Goal: Task Accomplishment & Management: Use online tool/utility

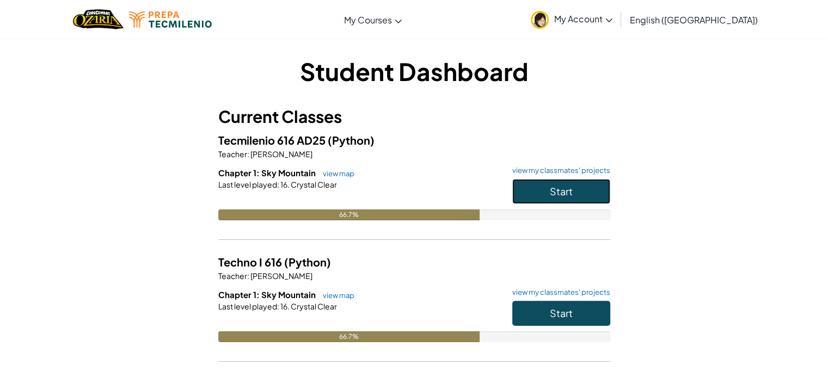
click at [562, 187] on span "Start" at bounding box center [561, 191] width 23 height 13
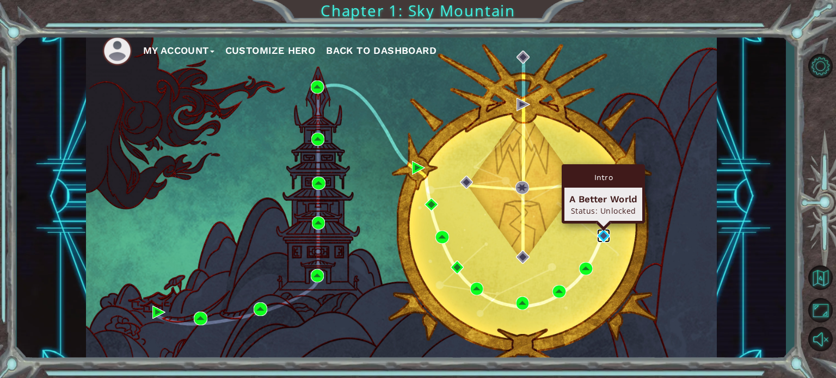
click at [606, 241] on img at bounding box center [603, 235] width 13 height 13
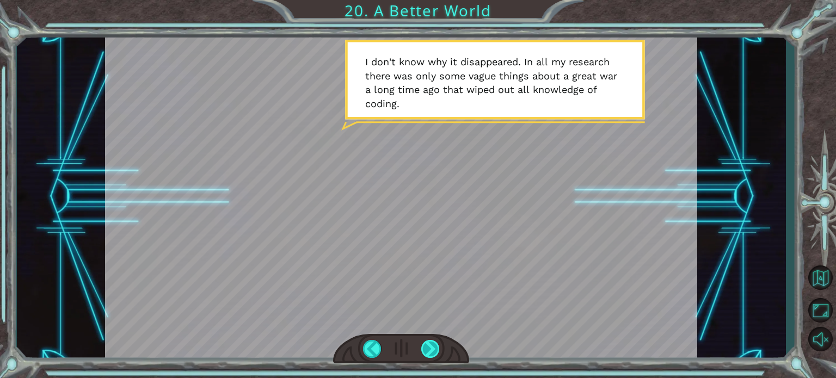
click at [429, 348] on div at bounding box center [431, 349] width 19 height 18
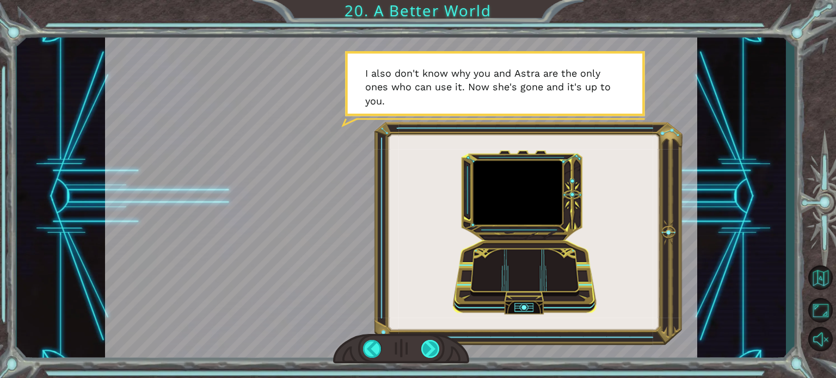
click at [429, 348] on div at bounding box center [431, 349] width 19 height 18
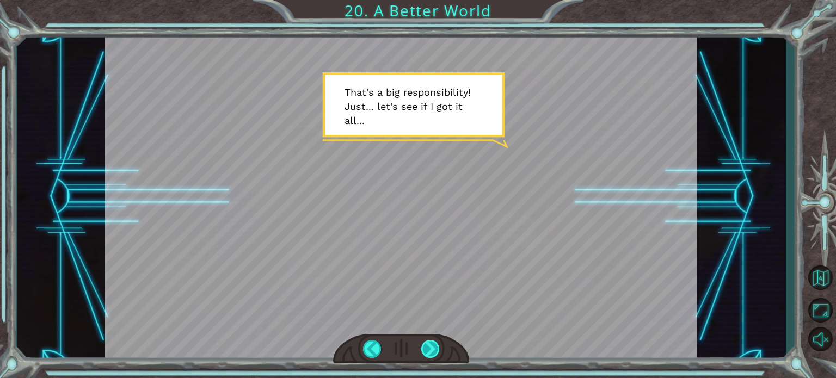
click at [429, 348] on div at bounding box center [431, 349] width 19 height 18
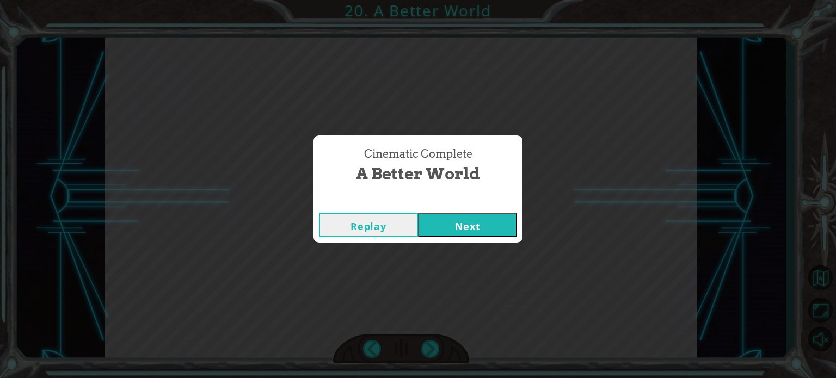
click at [480, 227] on button "Next" at bounding box center [467, 225] width 99 height 25
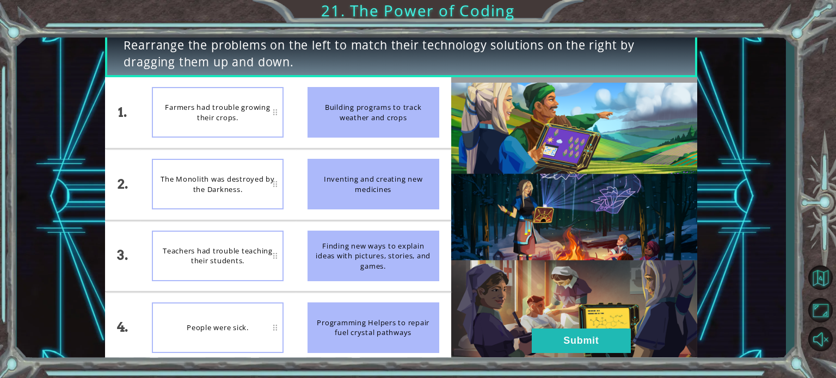
drag, startPoint x: 388, startPoint y: 99, endPoint x: 388, endPoint y: 110, distance: 10.9
click at [388, 110] on div "Building programs to track weather and crops" at bounding box center [374, 112] width 132 height 51
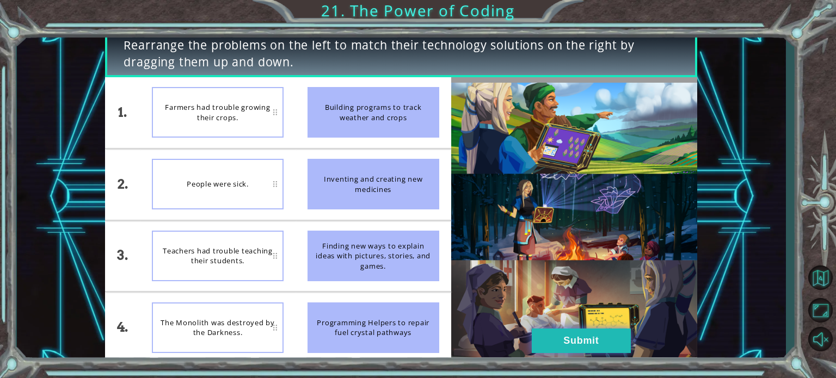
click at [606, 346] on button "Submit" at bounding box center [581, 341] width 99 height 25
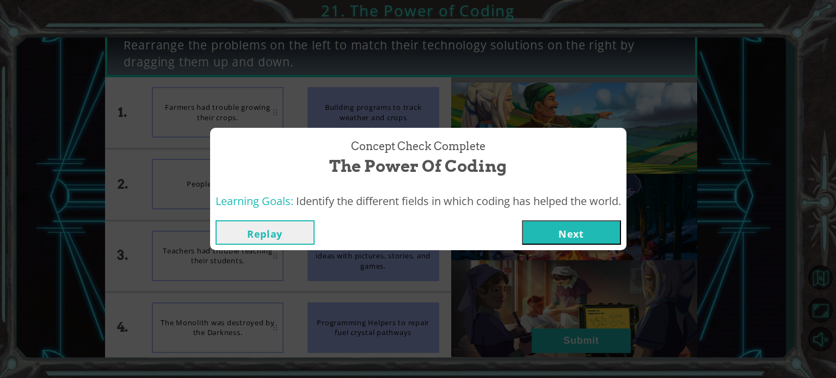
click at [575, 236] on button "Next" at bounding box center [571, 233] width 99 height 25
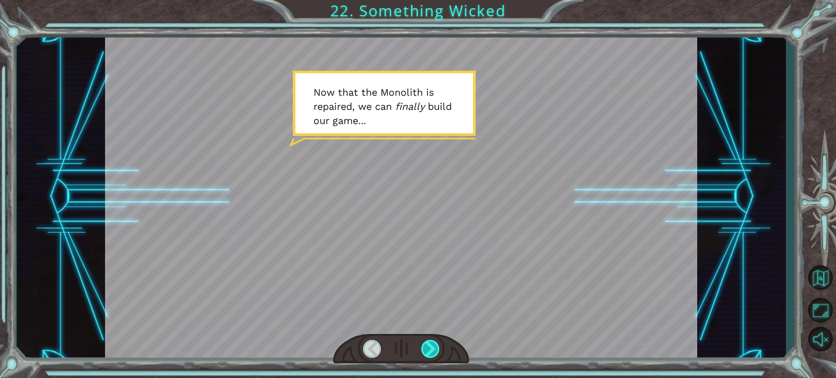
click at [428, 353] on div at bounding box center [431, 349] width 19 height 18
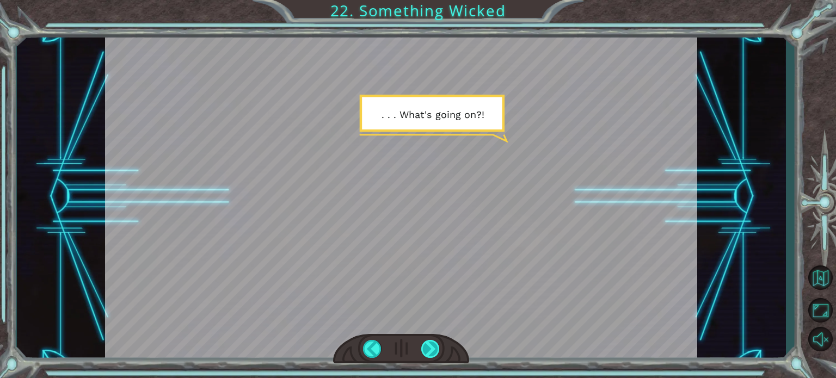
click at [428, 353] on div at bounding box center [431, 349] width 19 height 18
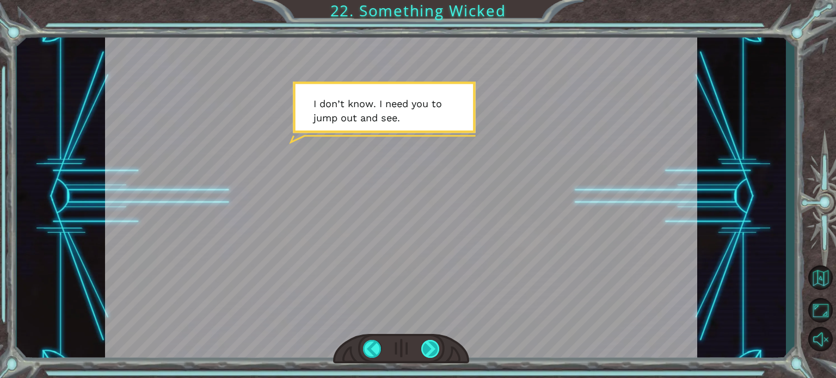
click at [428, 353] on div at bounding box center [431, 349] width 19 height 18
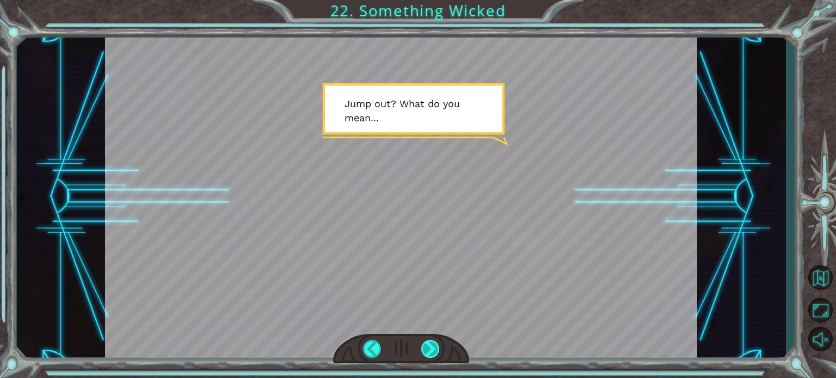
click at [428, 353] on div at bounding box center [431, 349] width 19 height 18
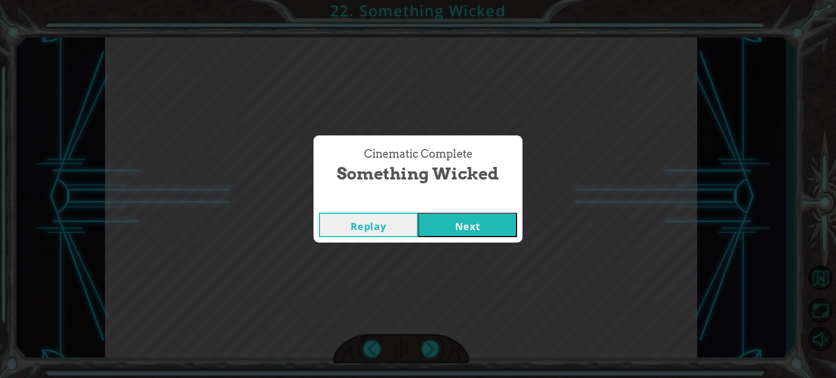
click at [445, 226] on button "Next" at bounding box center [467, 225] width 99 height 25
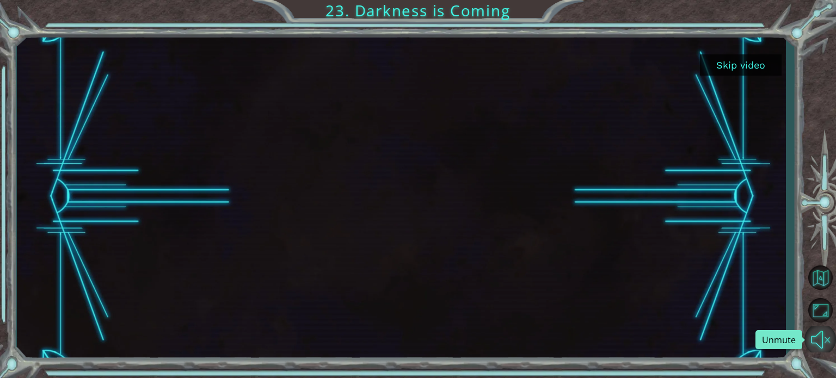
click at [818, 345] on button "Unmute" at bounding box center [821, 340] width 32 height 26
click at [566, 260] on div at bounding box center [401, 196] width 593 height 333
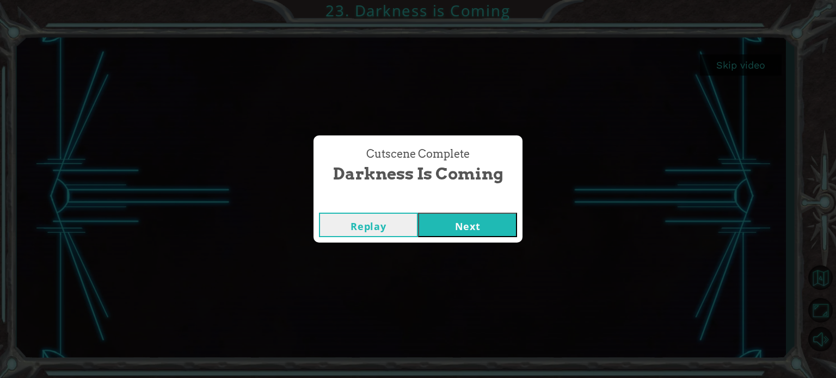
click at [441, 217] on button "Next" at bounding box center [467, 225] width 99 height 25
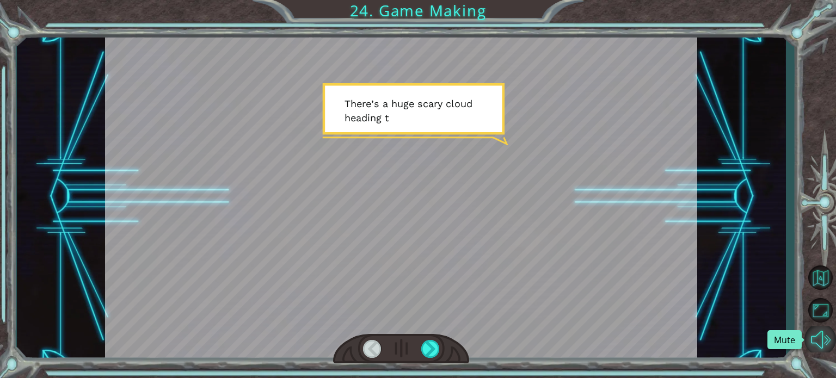
click at [825, 342] on button "Mute" at bounding box center [821, 340] width 32 height 26
click at [429, 353] on div at bounding box center [431, 349] width 19 height 18
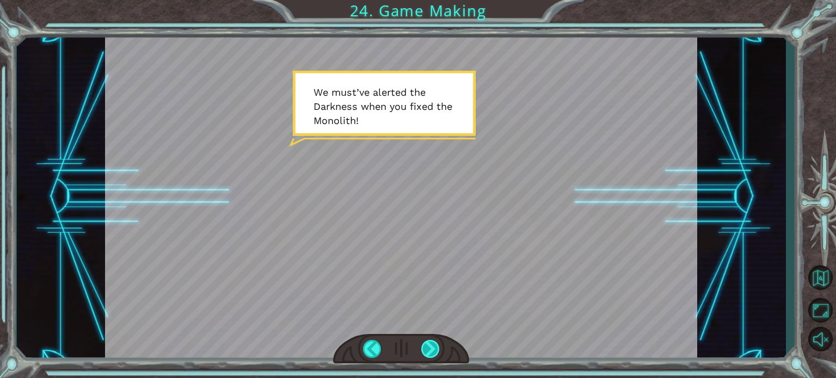
click at [429, 353] on div at bounding box center [431, 349] width 19 height 18
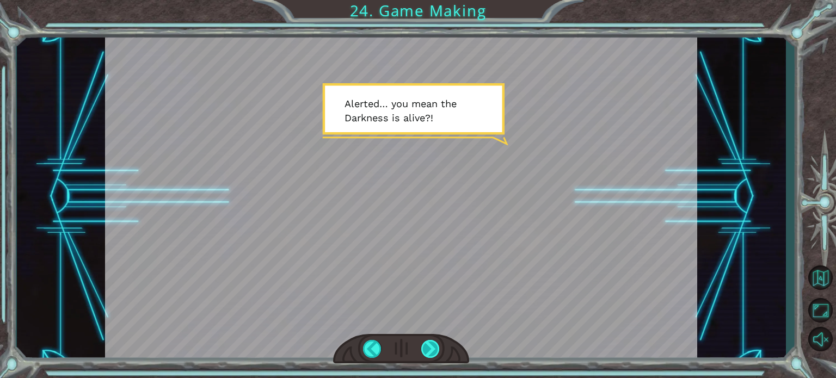
click at [430, 352] on div at bounding box center [431, 349] width 19 height 18
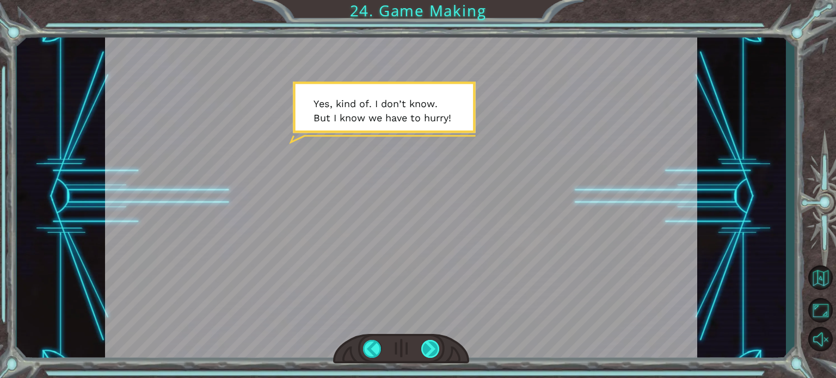
click at [430, 352] on div at bounding box center [431, 349] width 19 height 18
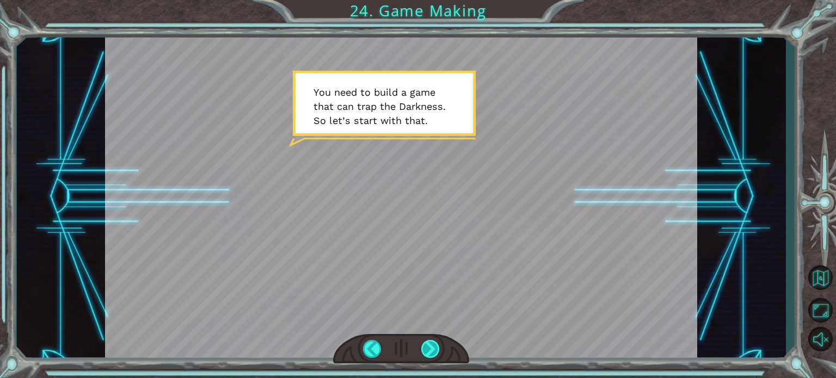
click at [430, 352] on div at bounding box center [431, 349] width 19 height 18
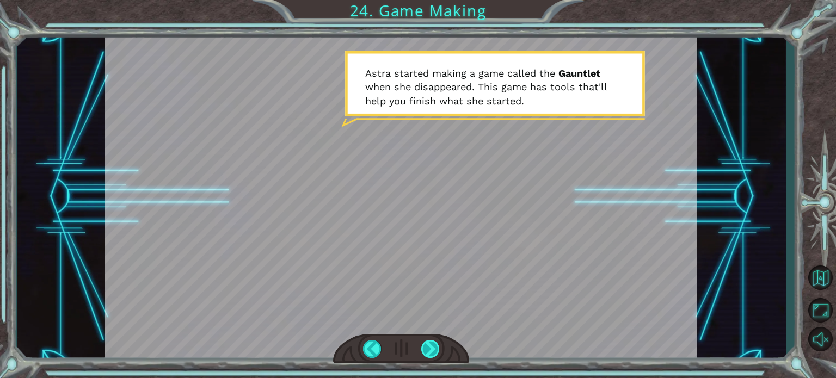
click at [430, 352] on div at bounding box center [431, 349] width 19 height 18
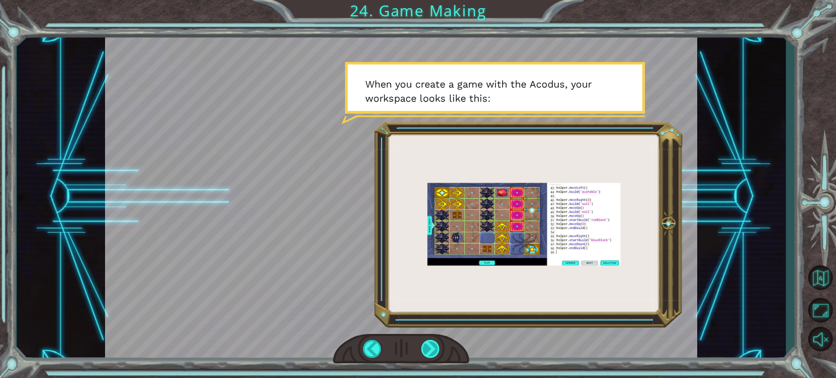
click at [430, 352] on div at bounding box center [431, 349] width 19 height 18
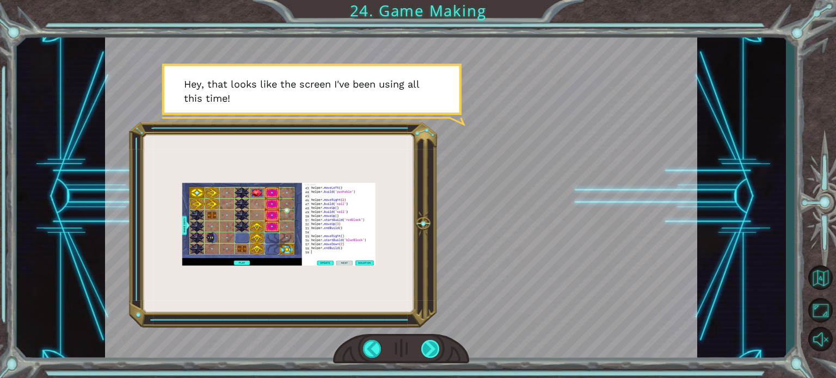
click at [430, 352] on div at bounding box center [431, 349] width 19 height 18
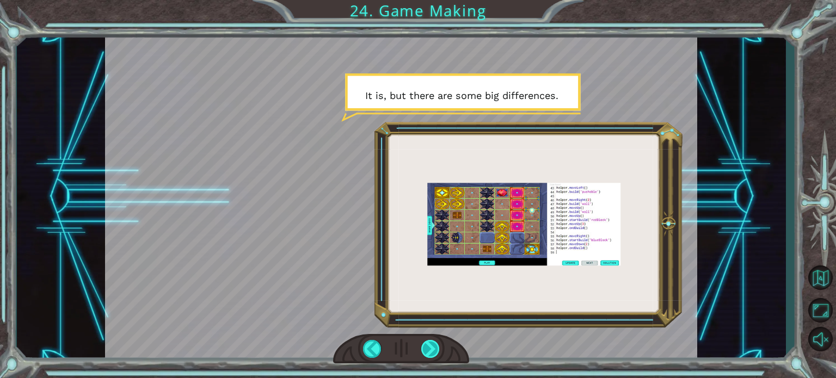
click at [430, 352] on div at bounding box center [431, 349] width 19 height 18
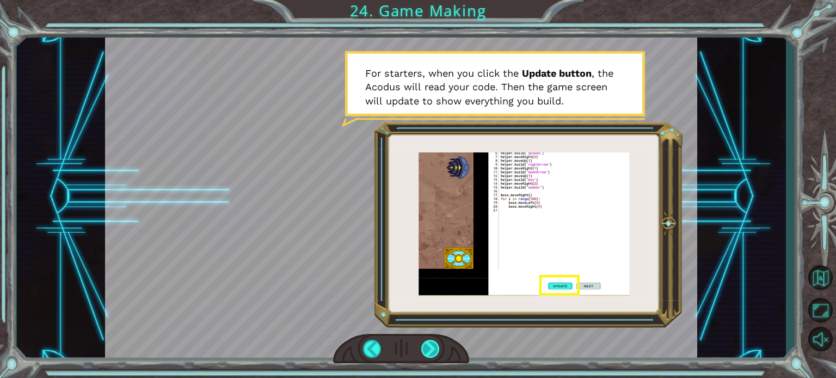
click at [430, 352] on div at bounding box center [431, 349] width 19 height 18
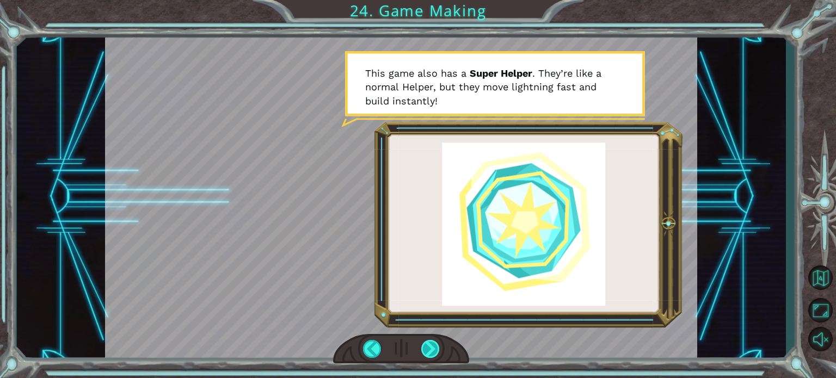
click at [430, 352] on div at bounding box center [431, 349] width 19 height 18
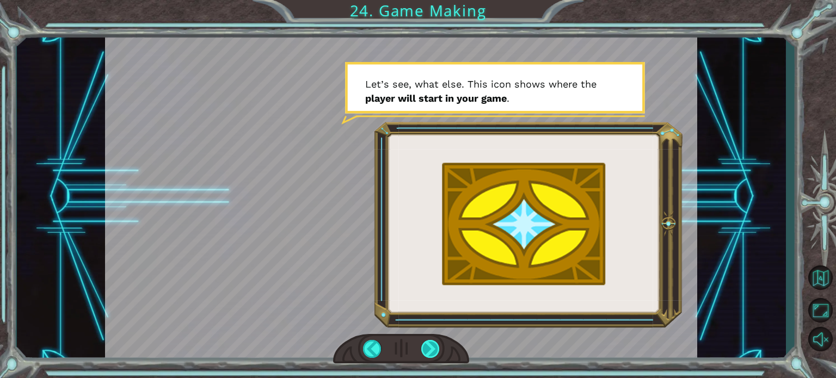
click at [430, 352] on div at bounding box center [431, 349] width 19 height 18
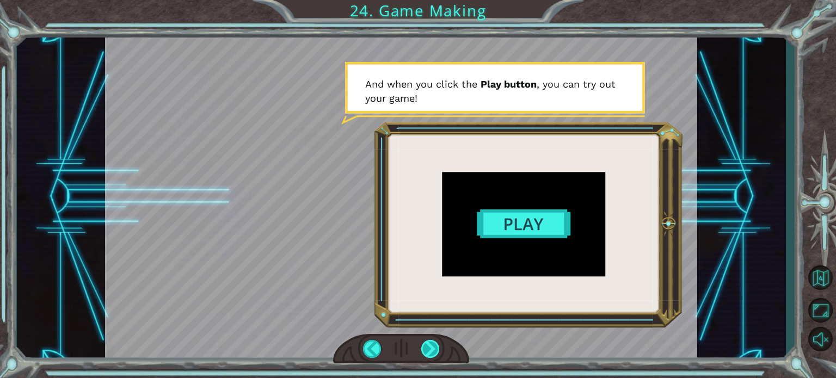
click at [430, 352] on div at bounding box center [431, 349] width 19 height 18
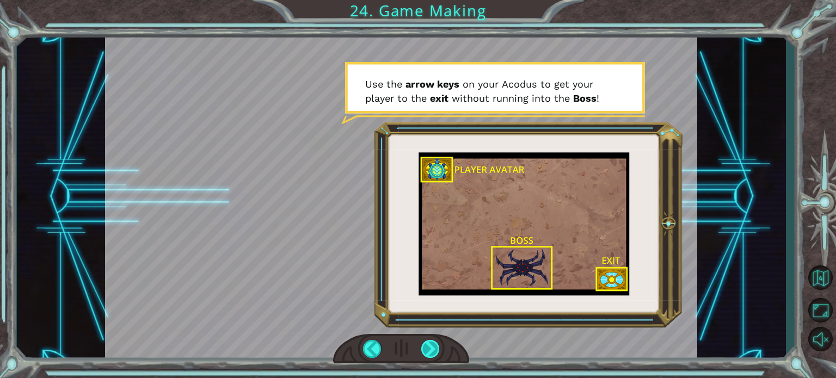
click at [430, 352] on div at bounding box center [431, 349] width 19 height 18
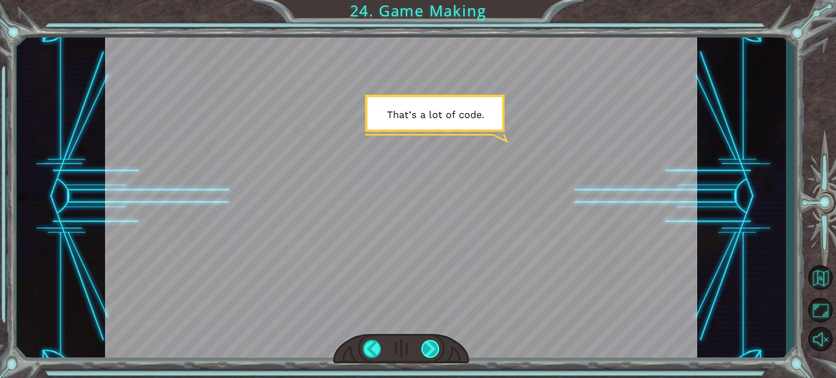
click at [431, 346] on div at bounding box center [431, 349] width 19 height 18
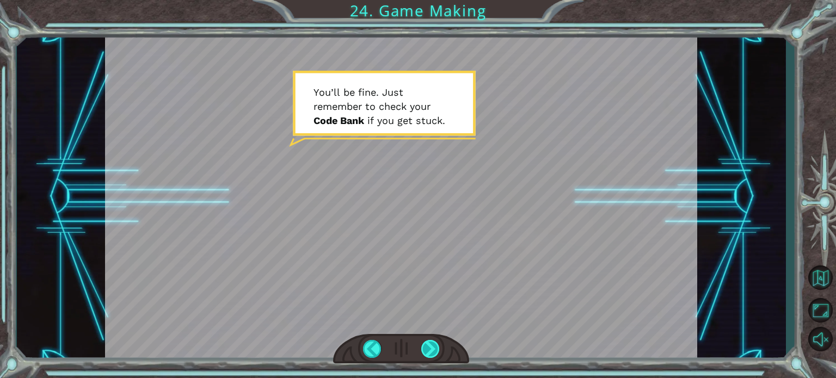
click at [431, 346] on div at bounding box center [431, 349] width 19 height 18
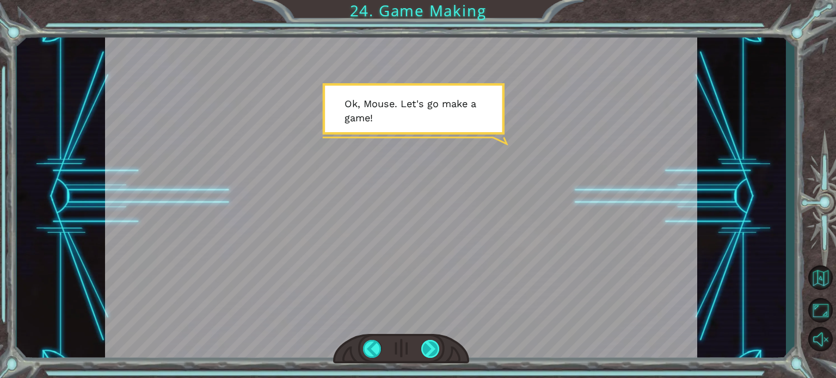
click at [431, 346] on div at bounding box center [431, 349] width 19 height 18
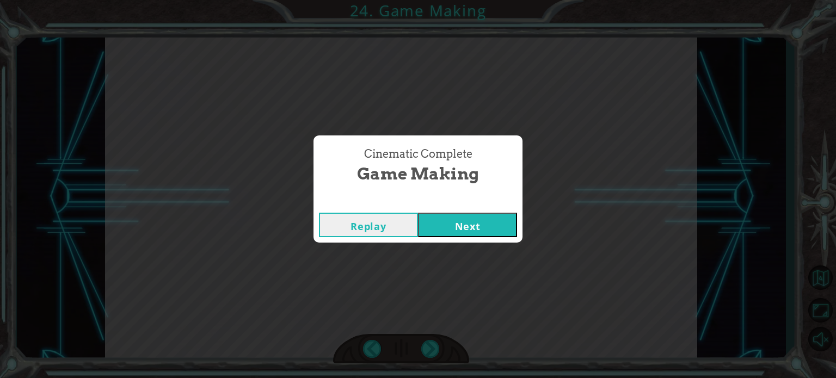
click at [486, 218] on button "Next" at bounding box center [467, 225] width 99 height 25
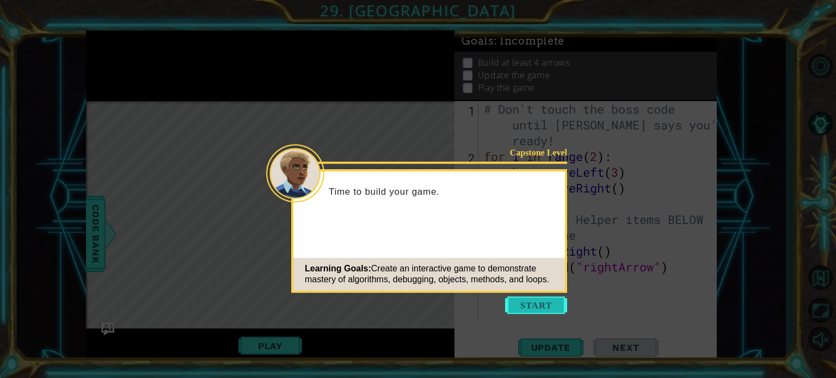
click at [539, 307] on button "Start" at bounding box center [536, 305] width 62 height 17
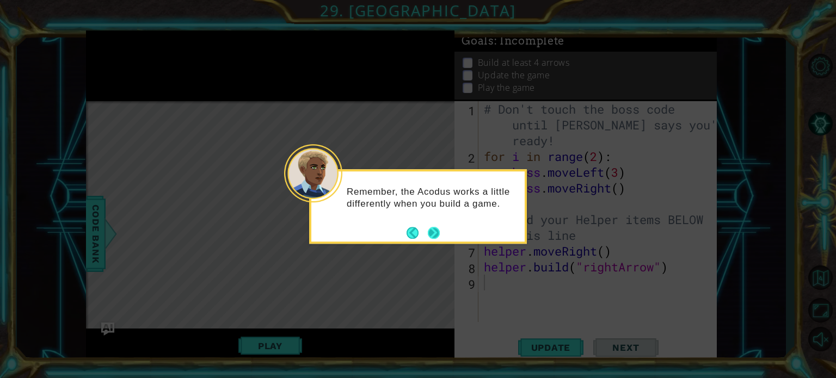
click at [433, 229] on button "Next" at bounding box center [434, 233] width 12 height 12
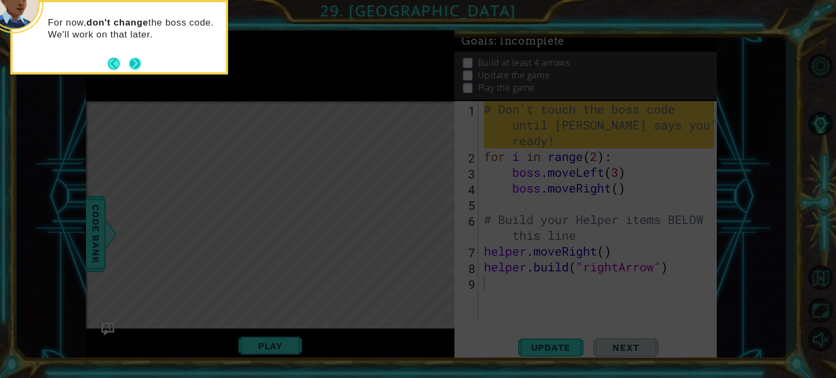
click at [137, 60] on button "Next" at bounding box center [135, 64] width 12 height 12
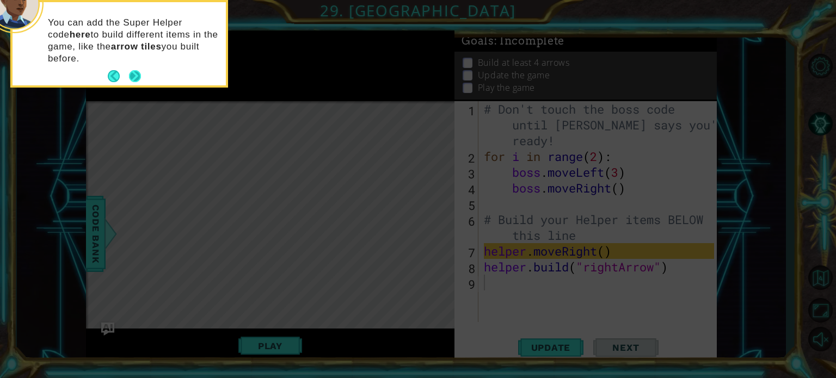
click at [137, 71] on button "Next" at bounding box center [135, 76] width 13 height 13
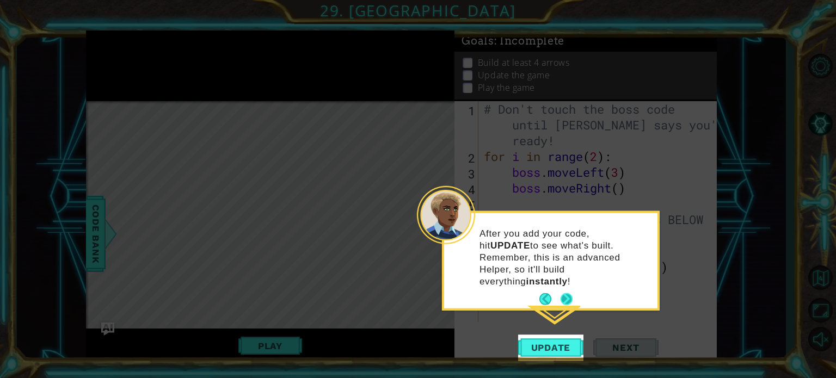
click at [567, 294] on button "Next" at bounding box center [567, 300] width 12 height 12
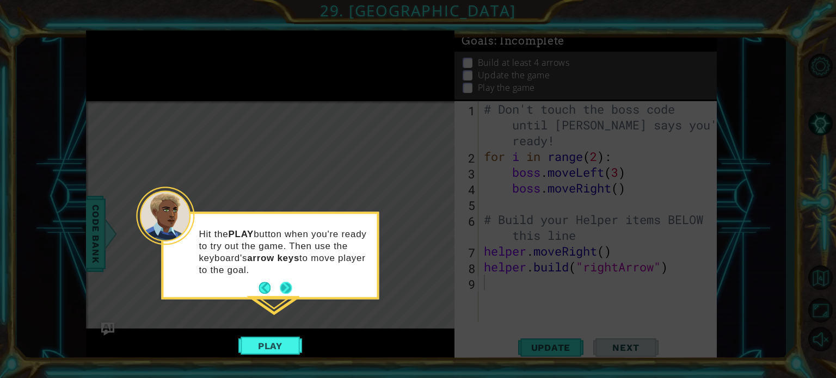
click at [285, 287] on button "Next" at bounding box center [286, 289] width 12 height 12
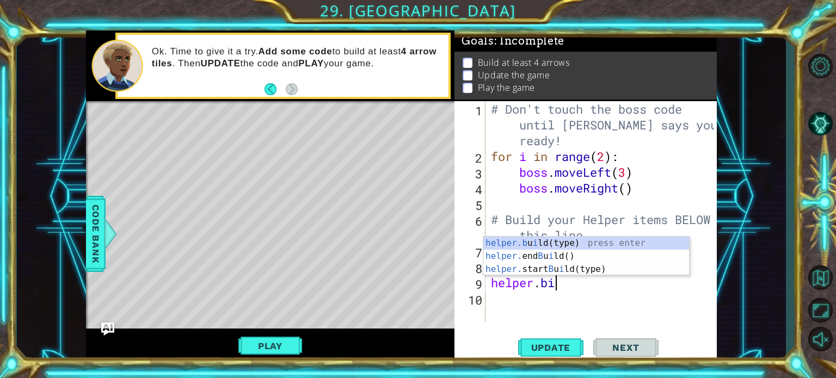
scroll to position [0, 2]
click at [610, 244] on div "helper.b u il d(type) press enter helper. end B u il d() press enter helper. st…" at bounding box center [587, 269] width 206 height 65
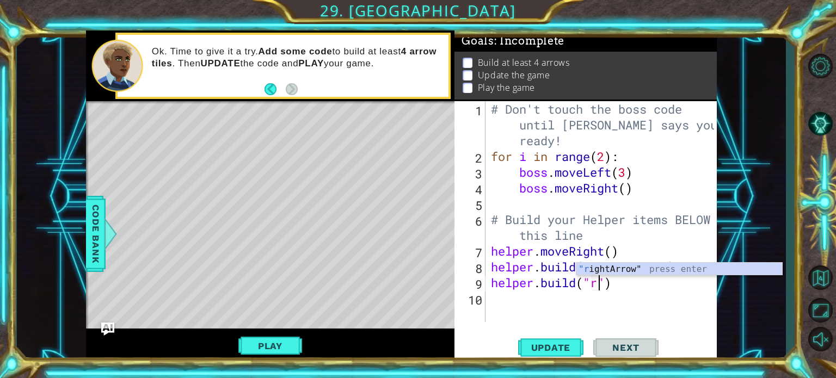
scroll to position [0, 4]
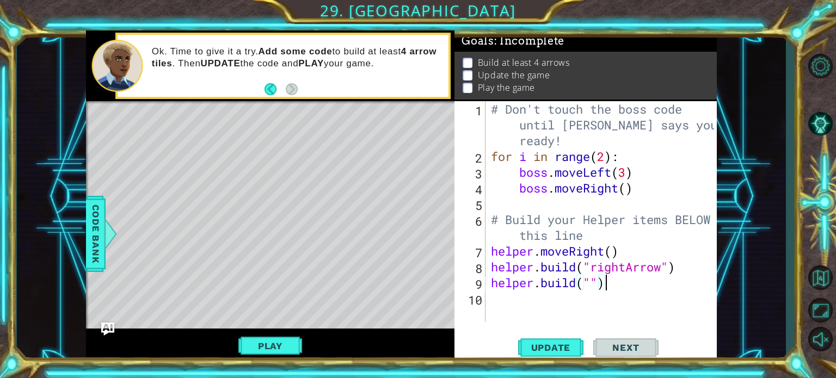
click at [617, 289] on div "# Don't touch the boss code until Vega says you're ready! for i in range ( 2 ) …" at bounding box center [604, 243] width 231 height 284
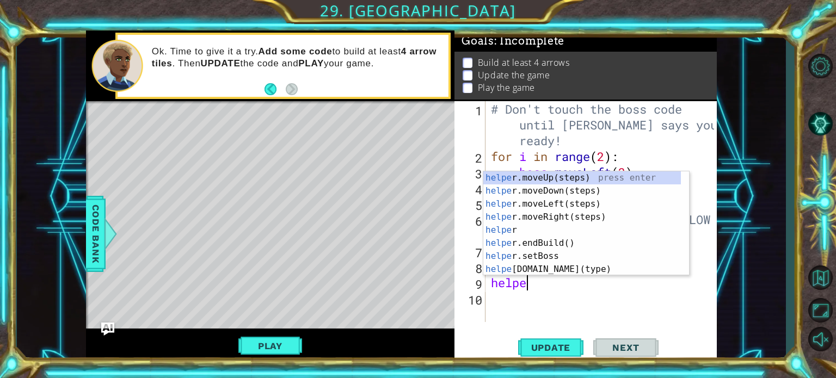
scroll to position [0, 0]
type textarea "h"
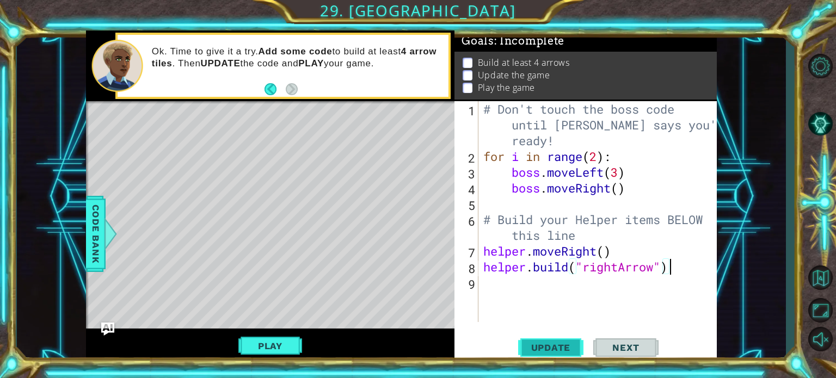
type textarea "helper.build("rightArrow")"
click at [571, 352] on span "Update" at bounding box center [552, 348] width 62 height 11
click at [544, 338] on button "Update" at bounding box center [550, 348] width 65 height 26
click at [285, 143] on div "Level Map" at bounding box center [337, 261] width 503 height 321
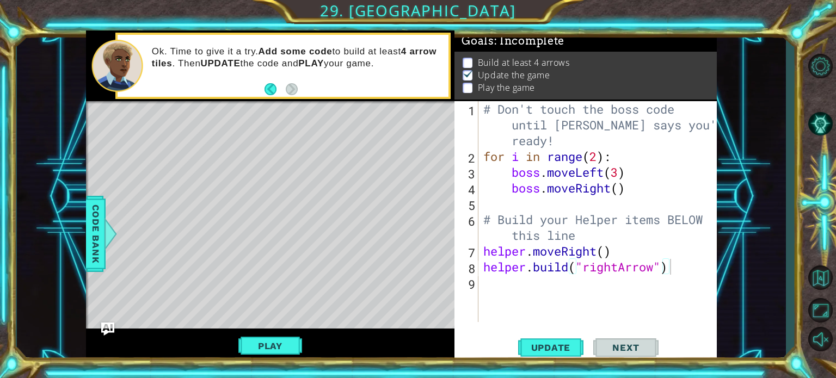
click at [136, 141] on div "Level Map" at bounding box center [337, 261] width 503 height 321
click at [634, 308] on div "# Don't touch the boss code until Vega says you're ready! for i in range ( 2 ) …" at bounding box center [600, 243] width 239 height 284
click at [272, 93] on button "Back" at bounding box center [275, 89] width 21 height 12
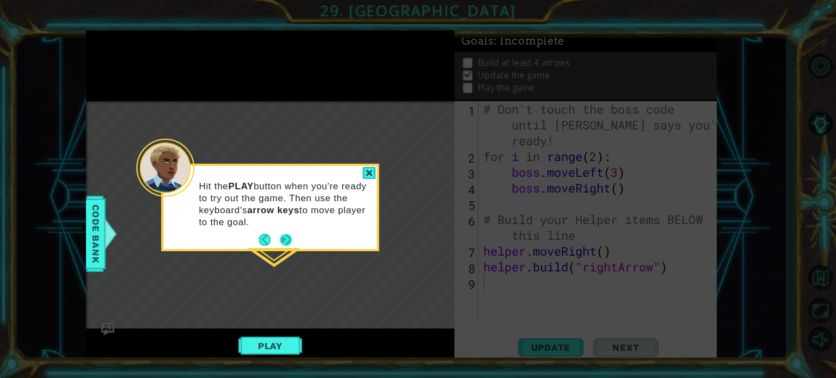
click at [285, 246] on button "Next" at bounding box center [286, 240] width 12 height 12
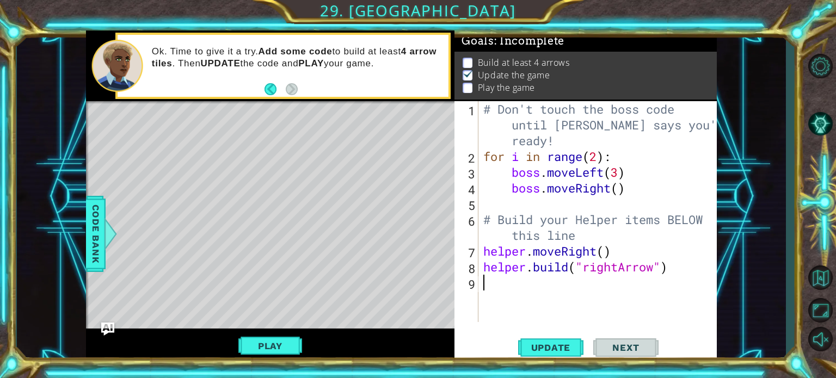
click at [509, 287] on div "# Don't touch the boss code until Vega says you're ready! for i in range ( 2 ) …" at bounding box center [600, 243] width 239 height 284
click at [588, 235] on div "# Don't touch the boss code until Vega says you're ready! for i in range ( 2 ) …" at bounding box center [600, 243] width 239 height 284
type textarea "# Build your Helper items BELOW this line"
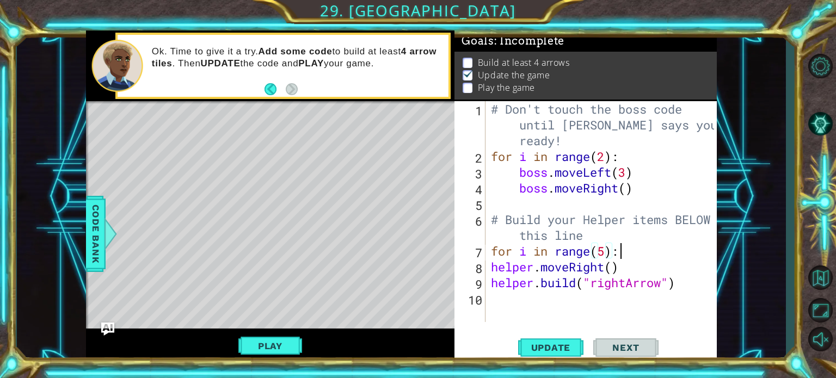
scroll to position [0, 5]
click at [490, 274] on div "# Don't touch the boss code until Vega says you're ready! for i in range ( 2 ) …" at bounding box center [604, 243] width 231 height 284
click at [490, 288] on div "# Don't touch the boss code until Vega says you're ready! for i in range ( 2 ) …" at bounding box center [604, 243] width 231 height 284
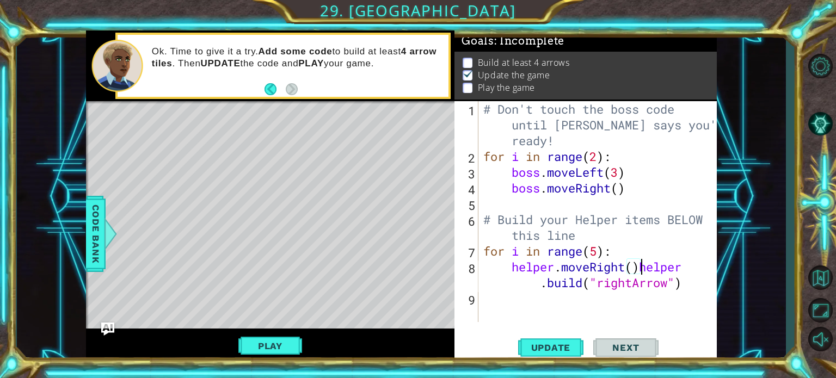
type textarea "helper.build("rightArrow")"
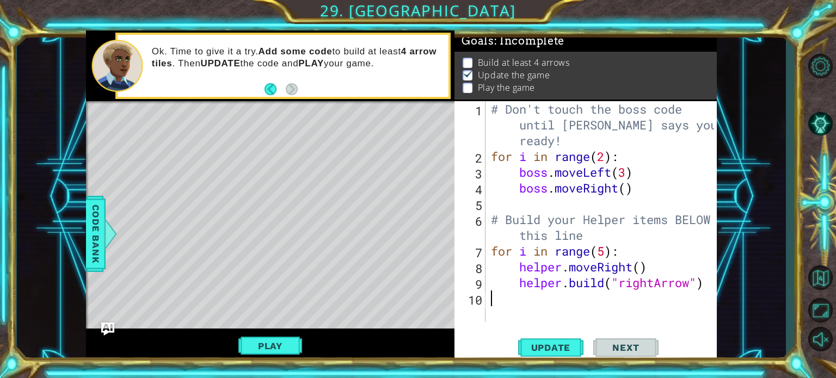
click at [709, 296] on div "# Don't touch the boss code until Vega says you're ready! for i in range ( 2 ) …" at bounding box center [604, 243] width 231 height 284
type textarea "for i in range(4)"
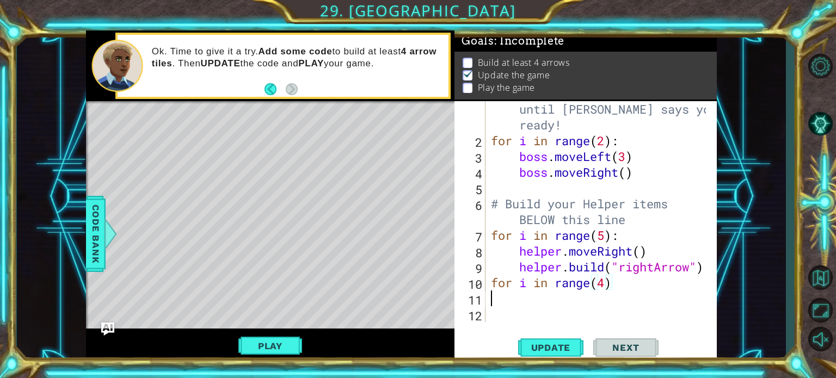
scroll to position [15, 0]
type textarea "j"
type textarea "for i in range(4)"
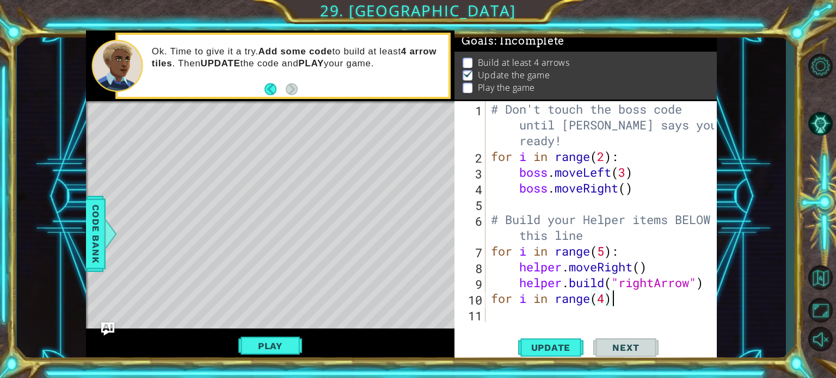
type textarea "for i in range(4):"
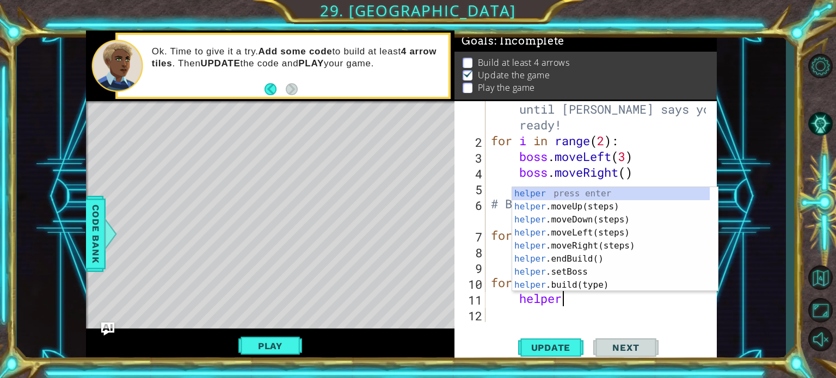
scroll to position [0, 2]
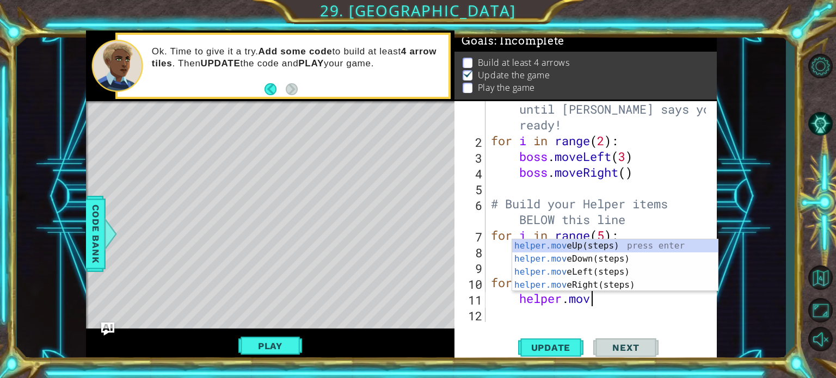
type textarea "helper.move"
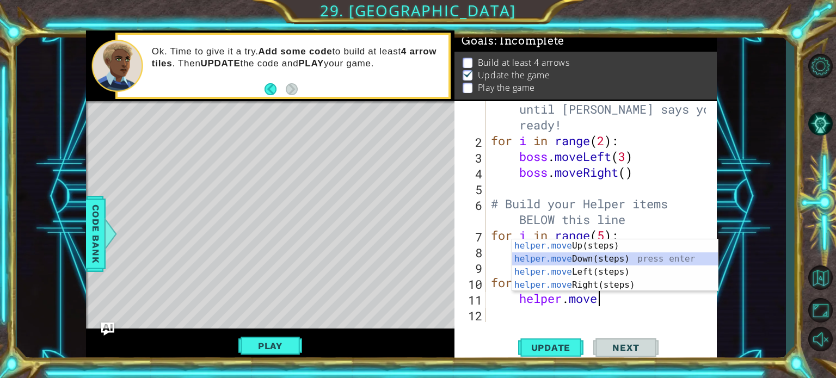
click at [581, 255] on div "helper.move Up(steps) press enter helper.move Down(steps) press enter helper.mo…" at bounding box center [615, 279] width 206 height 78
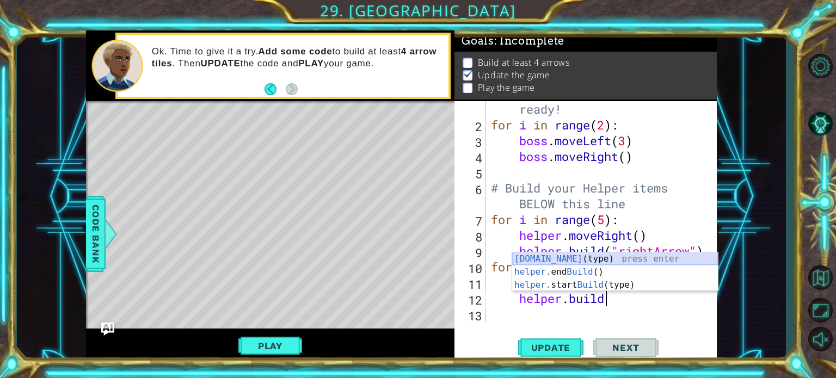
click at [623, 263] on div "helper.build (type) press enter helper. end Build () press enter helper. start …" at bounding box center [615, 285] width 206 height 65
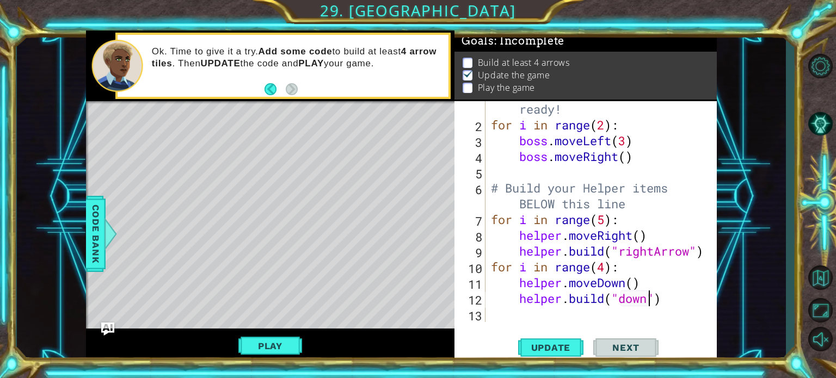
scroll to position [0, 7]
type textarea "helper.build("downArrow")"
click at [701, 298] on div "# Don't touch the boss code until Vega says you're ready! for i in range ( 2 ) …" at bounding box center [600, 212] width 223 height 284
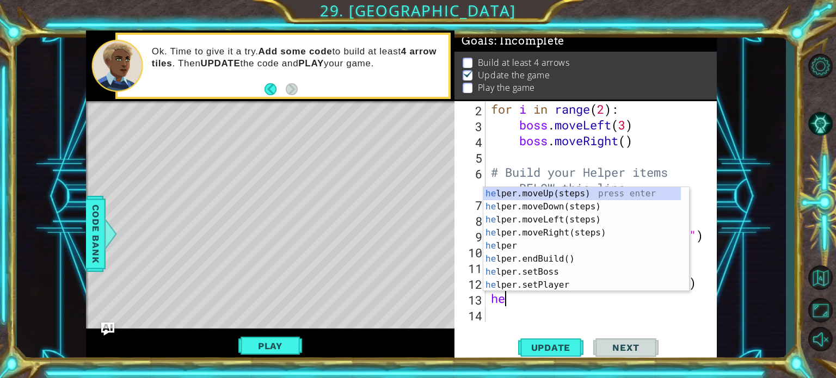
scroll to position [0, 0]
type textarea "helper"
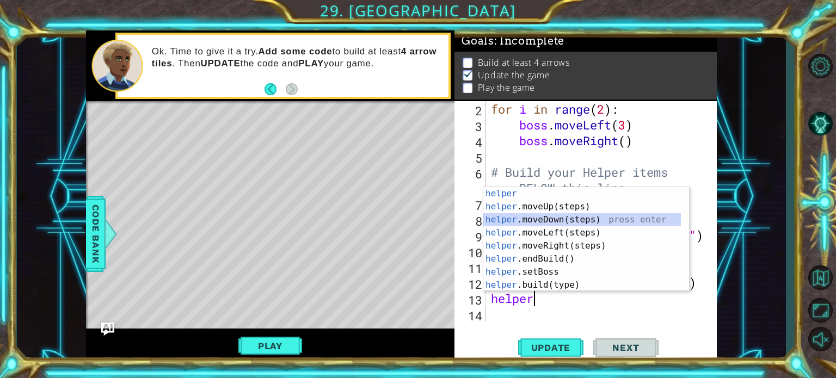
click at [582, 223] on div "helper press enter helper .moveUp(steps) press enter helper .moveDown(steps) pr…" at bounding box center [583, 252] width 198 height 131
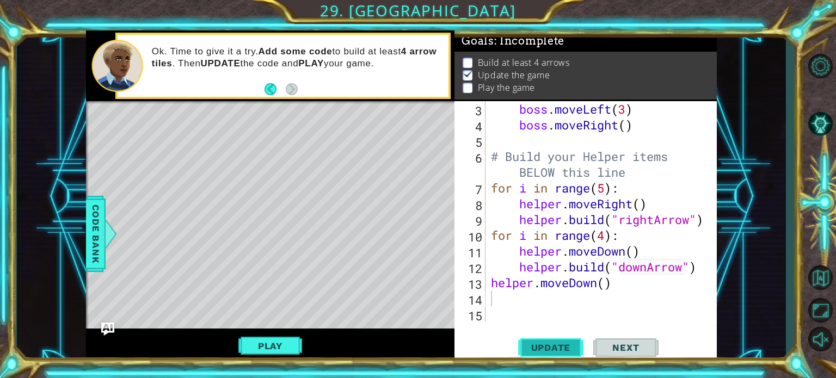
click at [550, 348] on span "Update" at bounding box center [552, 348] width 62 height 11
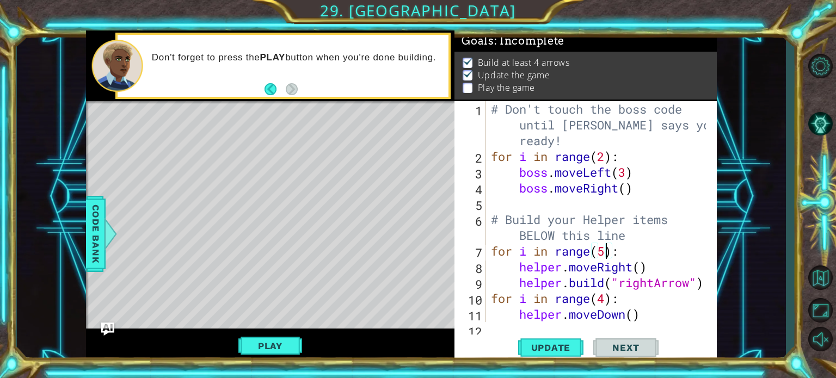
click at [606, 252] on div "# Don't touch the boss code until Vega says you're ready! for i in range ( 2 ) …" at bounding box center [600, 243] width 223 height 284
type textarea "for i in range(6):"
click at [574, 346] on span "Update" at bounding box center [552, 348] width 62 height 11
click at [286, 346] on button "Play" at bounding box center [271, 346] width 64 height 21
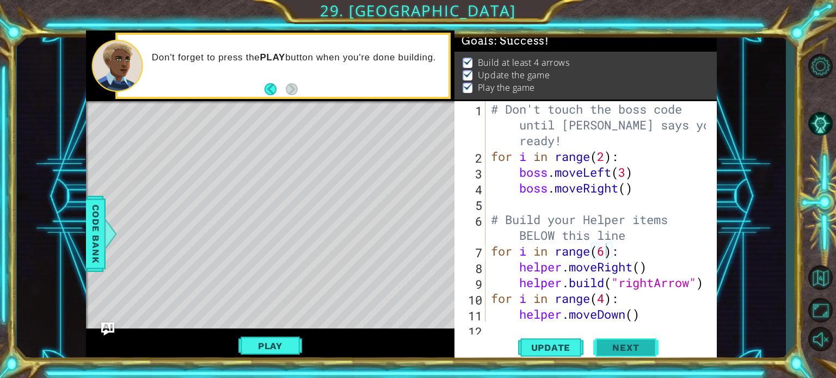
click at [635, 346] on span "Next" at bounding box center [626, 348] width 48 height 11
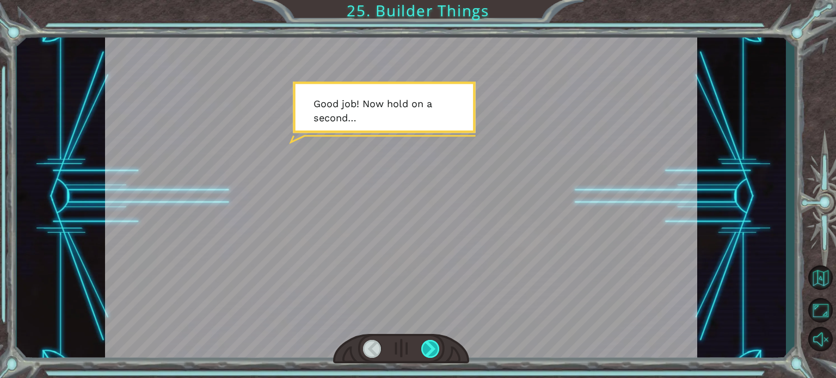
click at [438, 350] on div at bounding box center [431, 349] width 19 height 18
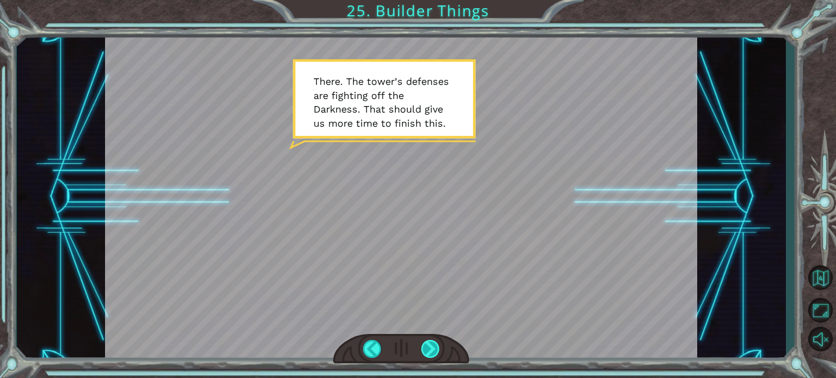
click at [432, 355] on div at bounding box center [431, 349] width 19 height 18
click at [430, 350] on div at bounding box center [431, 349] width 19 height 18
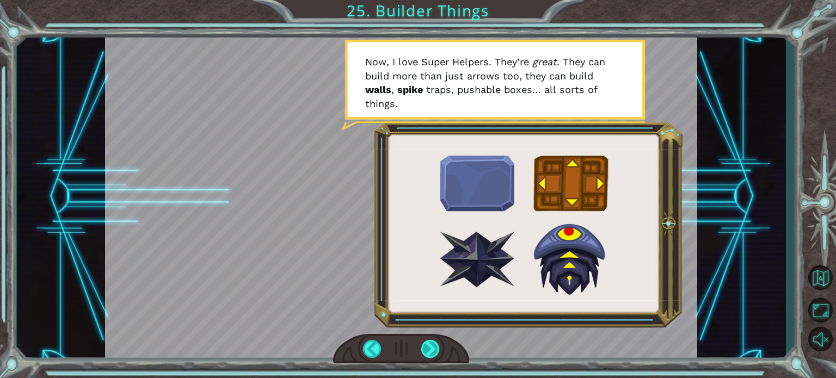
click at [430, 350] on div at bounding box center [431, 349] width 19 height 18
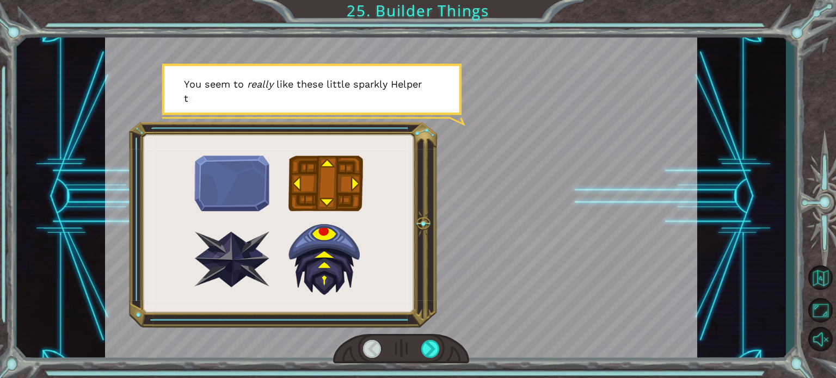
click at [374, 352] on div at bounding box center [372, 349] width 19 height 18
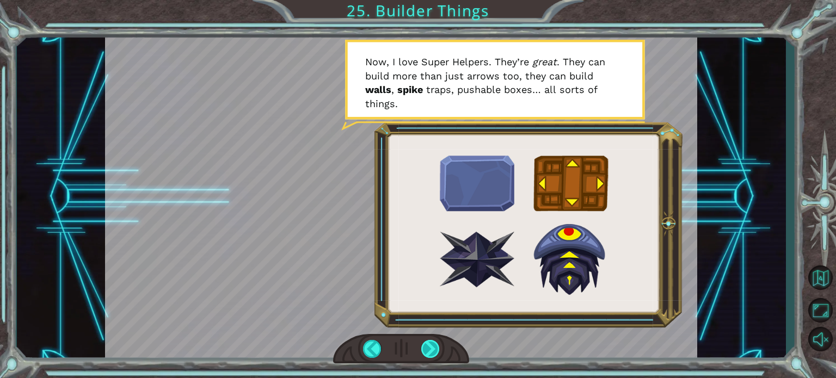
click at [431, 355] on div at bounding box center [431, 349] width 19 height 18
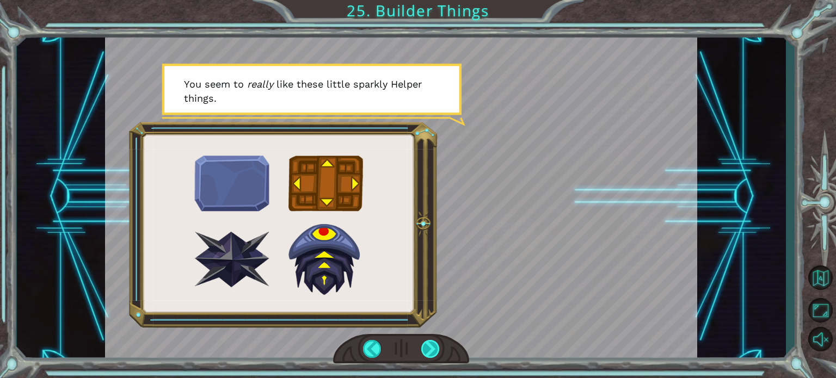
click at [431, 355] on div at bounding box center [431, 349] width 19 height 18
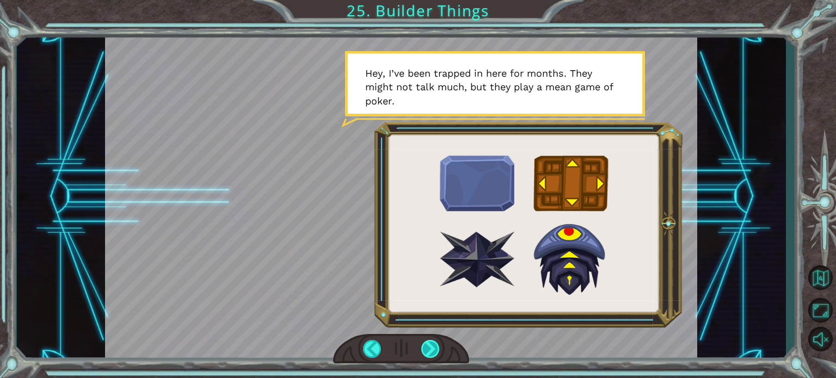
click at [431, 355] on div at bounding box center [431, 349] width 19 height 18
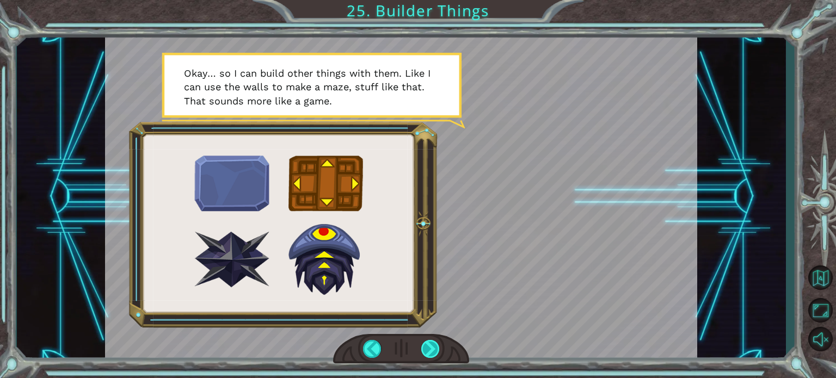
click at [431, 355] on div at bounding box center [431, 349] width 19 height 18
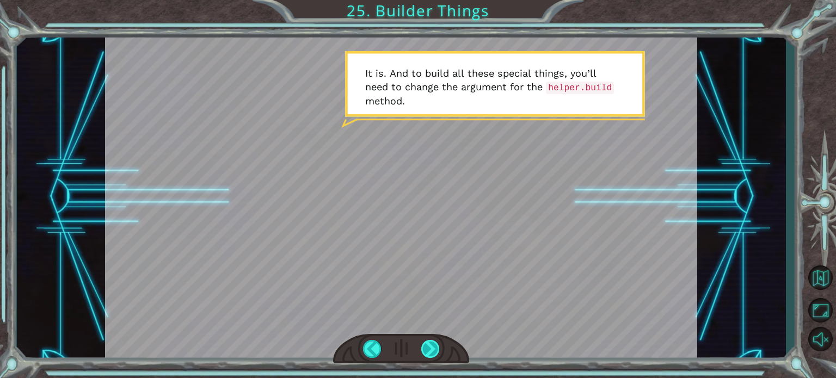
click at [431, 355] on div at bounding box center [431, 349] width 19 height 18
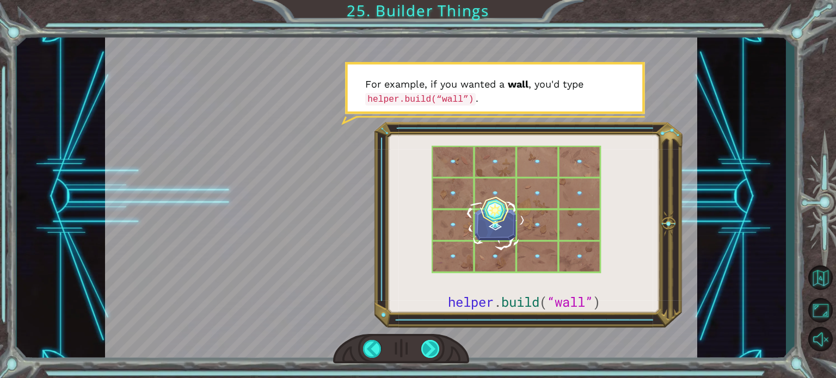
click at [431, 355] on div at bounding box center [431, 349] width 19 height 18
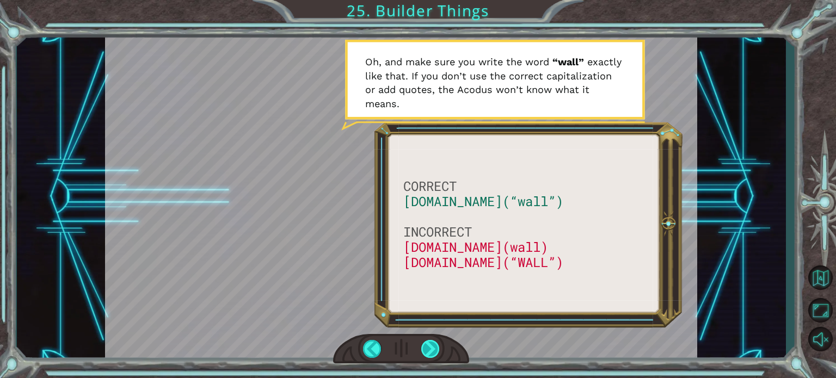
click at [431, 355] on div at bounding box center [431, 349] width 19 height 18
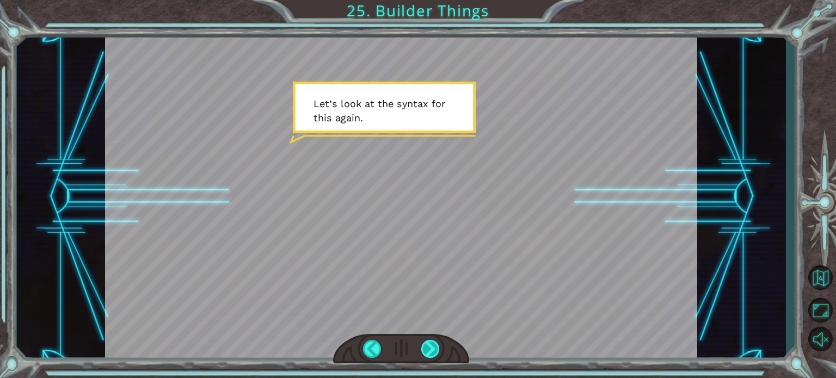
click at [431, 355] on div at bounding box center [431, 349] width 19 height 18
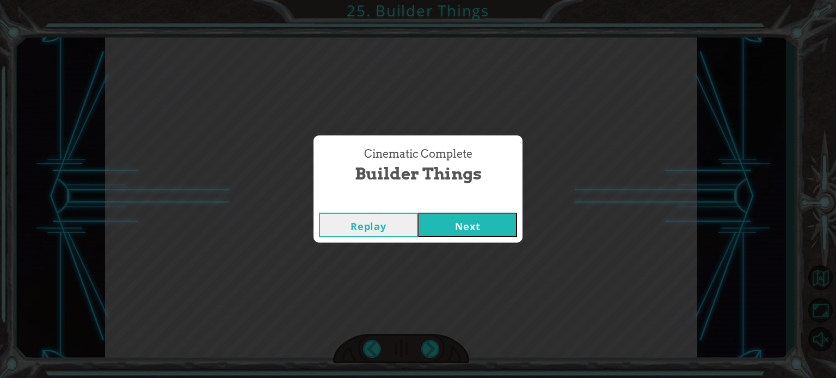
click at [449, 213] on button "Next" at bounding box center [467, 225] width 99 height 25
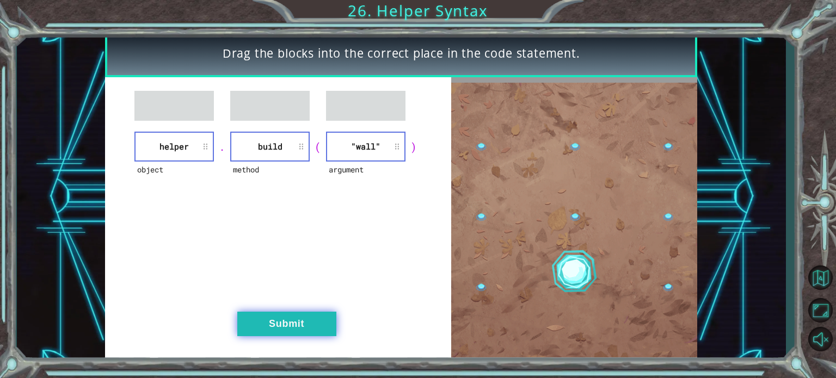
click at [325, 326] on button "Submit" at bounding box center [286, 324] width 99 height 25
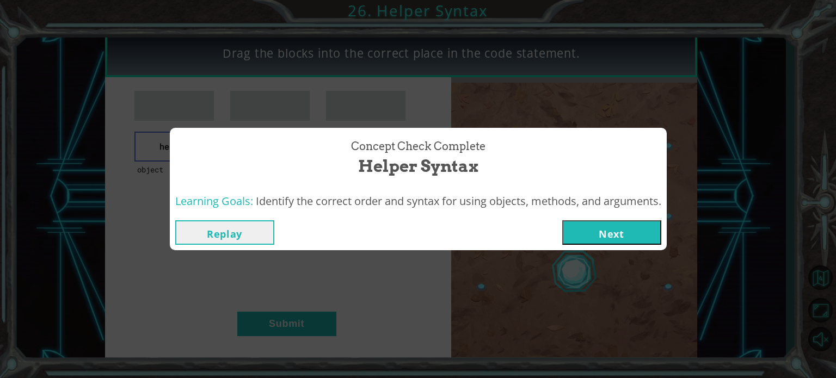
click at [624, 226] on button "Next" at bounding box center [612, 233] width 99 height 25
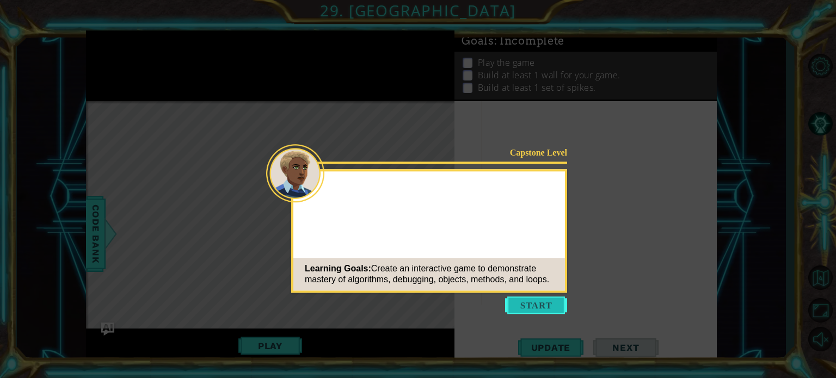
click at [549, 307] on button "Start" at bounding box center [536, 305] width 62 height 17
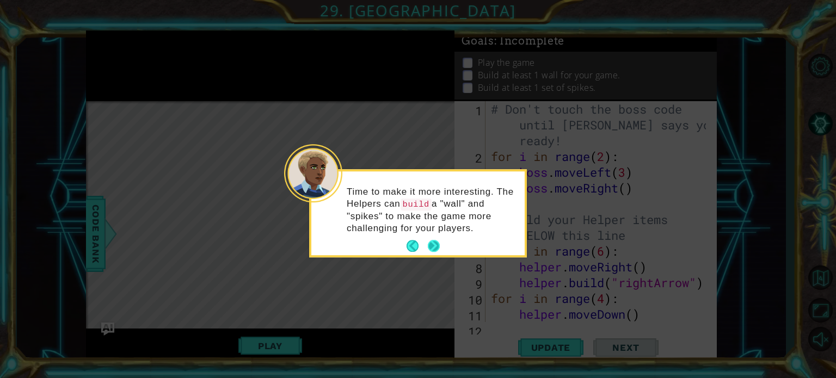
click at [432, 241] on button "Next" at bounding box center [434, 247] width 12 height 12
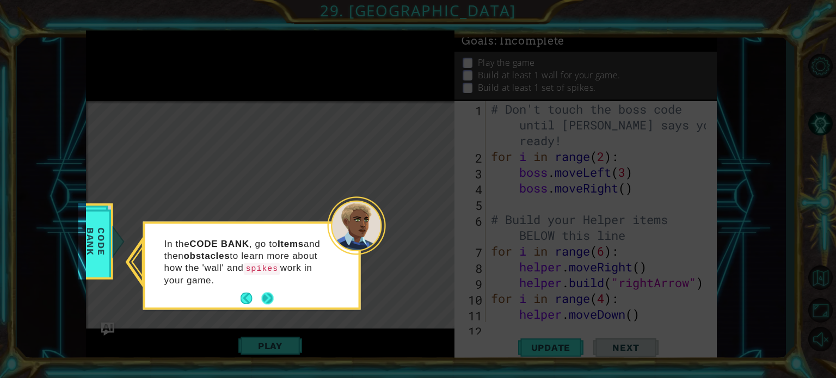
click at [266, 296] on button "Next" at bounding box center [268, 299] width 12 height 12
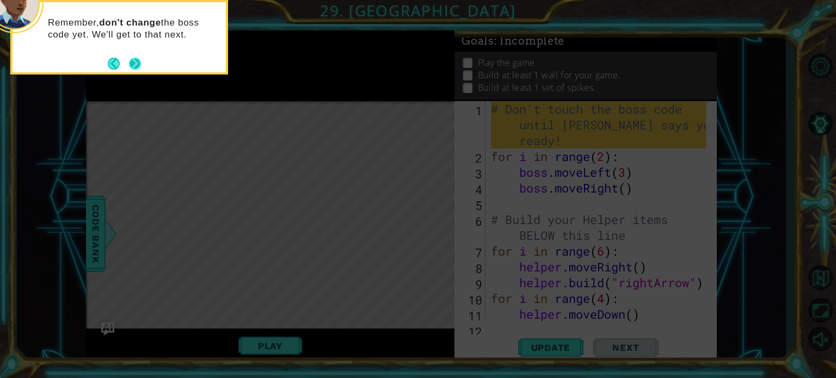
click at [142, 60] on div "Remember, don't change the boss code yet. We'll get to that next." at bounding box center [119, 34] width 213 height 55
click at [137, 64] on button "Next" at bounding box center [135, 64] width 12 height 12
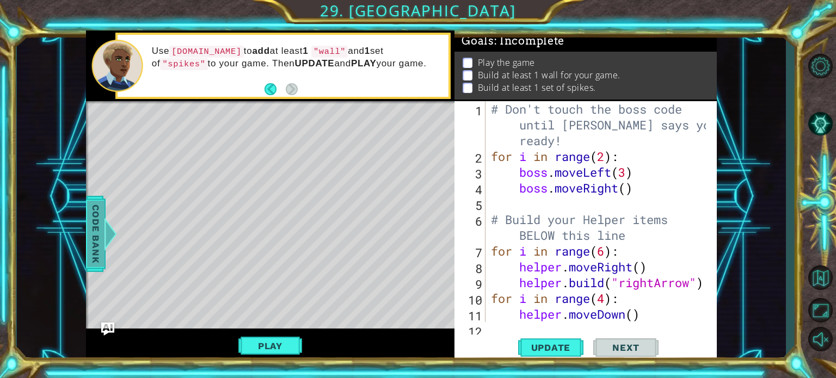
click at [100, 239] on span "Code Bank" at bounding box center [95, 233] width 17 height 66
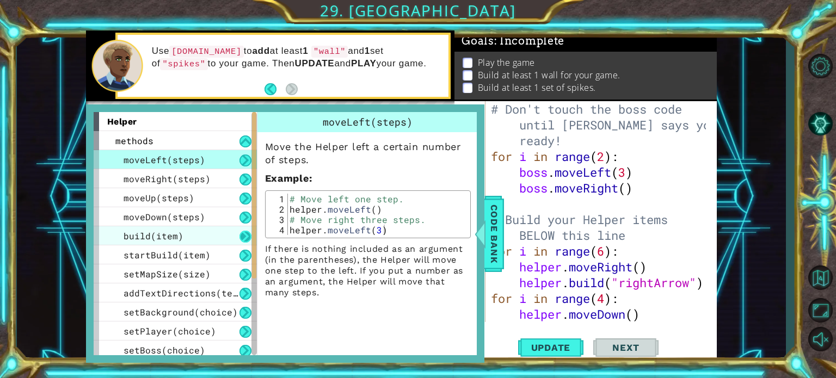
click at [242, 239] on button at bounding box center [246, 237] width 12 height 12
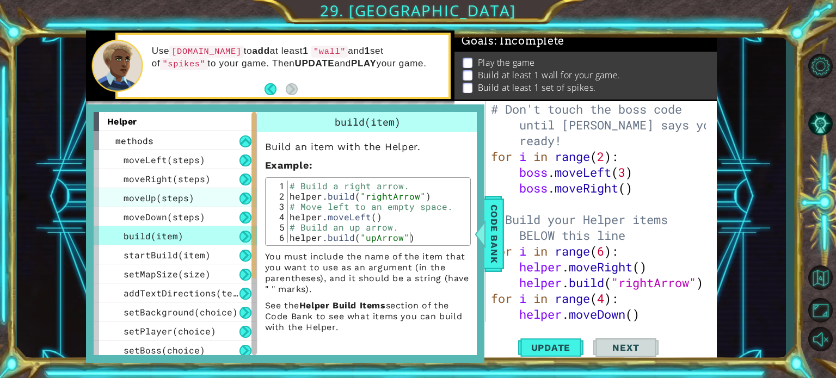
scroll to position [137, 0]
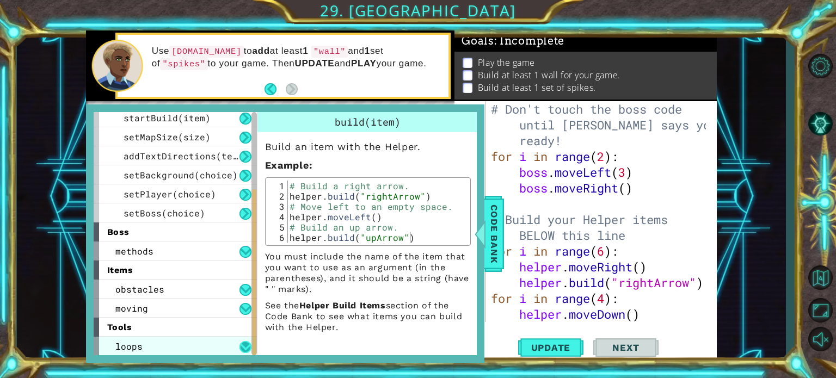
click at [248, 351] on button at bounding box center [246, 347] width 12 height 12
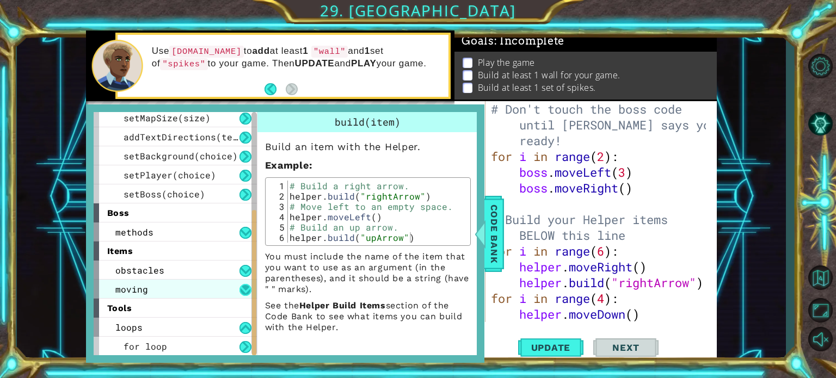
click at [241, 287] on button at bounding box center [246, 290] width 12 height 12
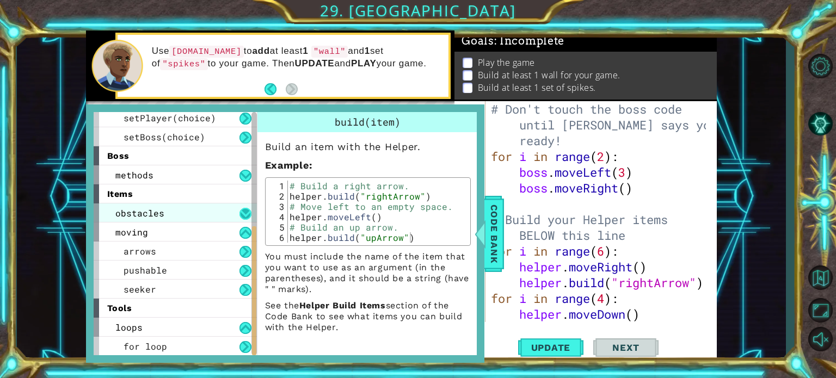
scroll to position [213, 0]
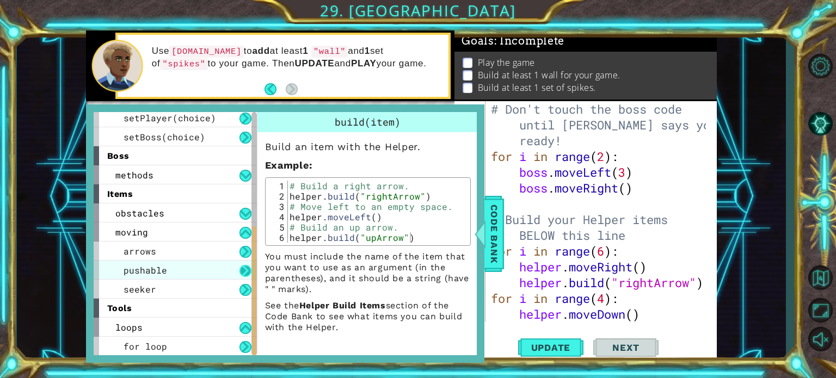
click at [242, 272] on button at bounding box center [246, 271] width 12 height 12
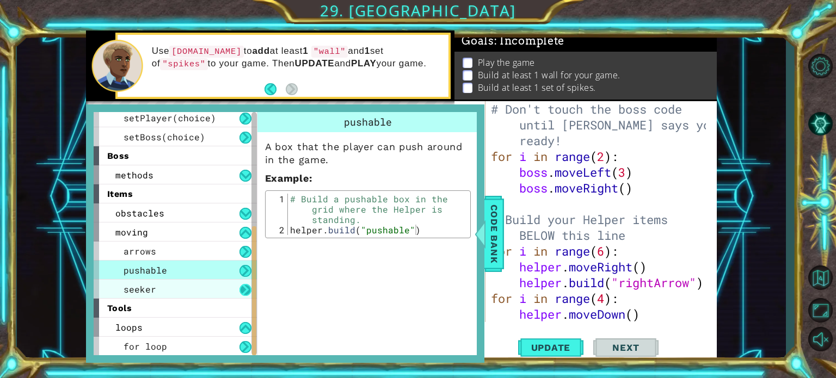
click at [244, 285] on button at bounding box center [246, 290] width 12 height 12
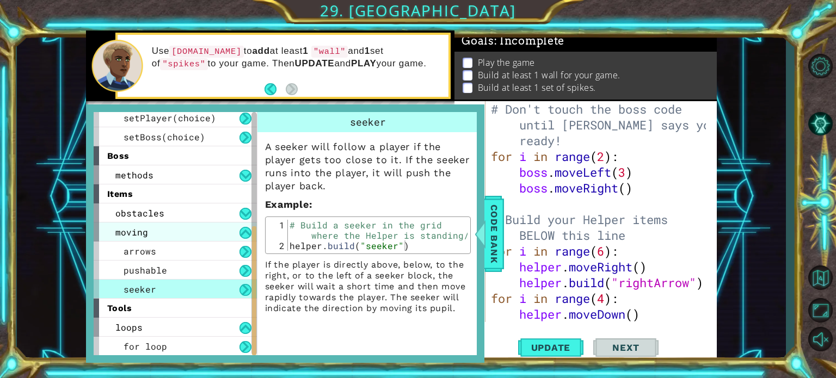
click at [246, 226] on div "moving" at bounding box center [175, 232] width 163 height 19
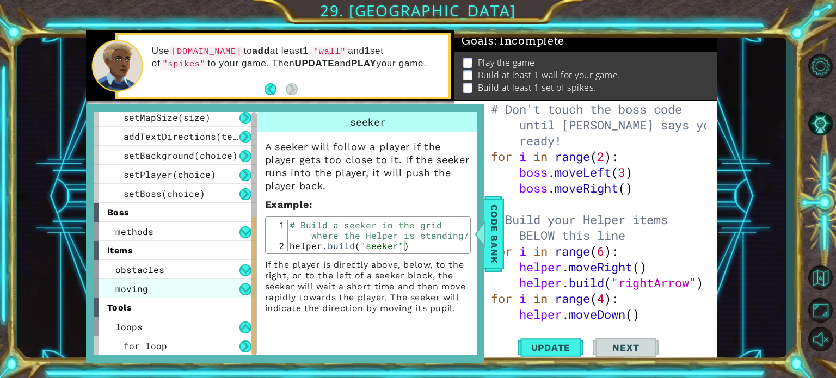
scroll to position [156, 0]
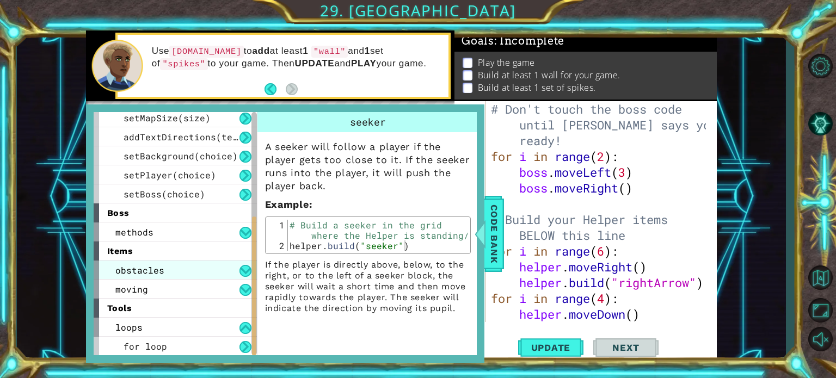
click at [241, 278] on div "obstacles" at bounding box center [175, 270] width 163 height 19
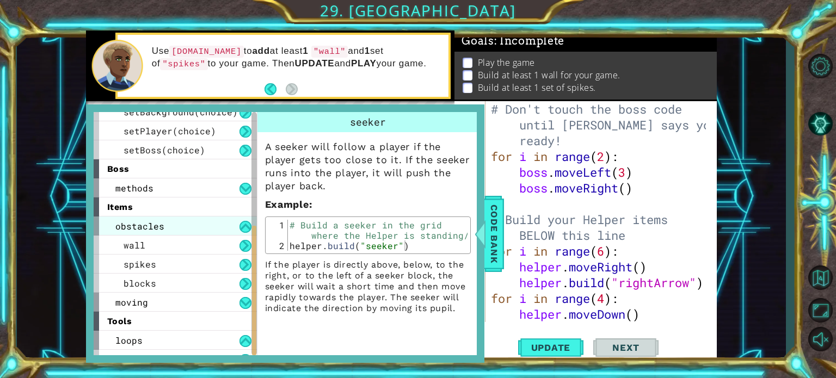
scroll to position [213, 0]
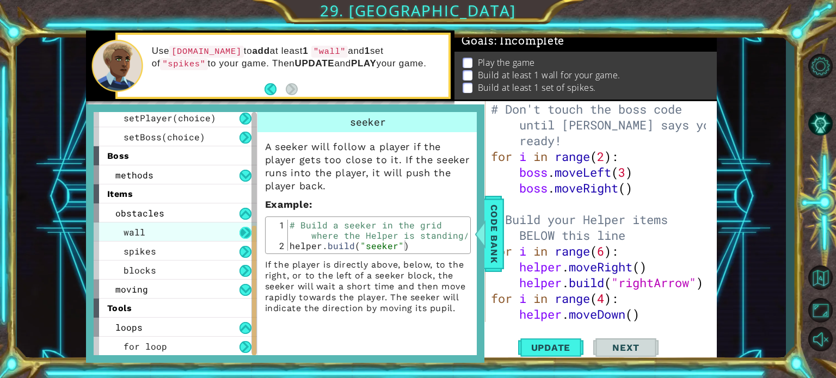
click at [242, 230] on button at bounding box center [246, 233] width 12 height 12
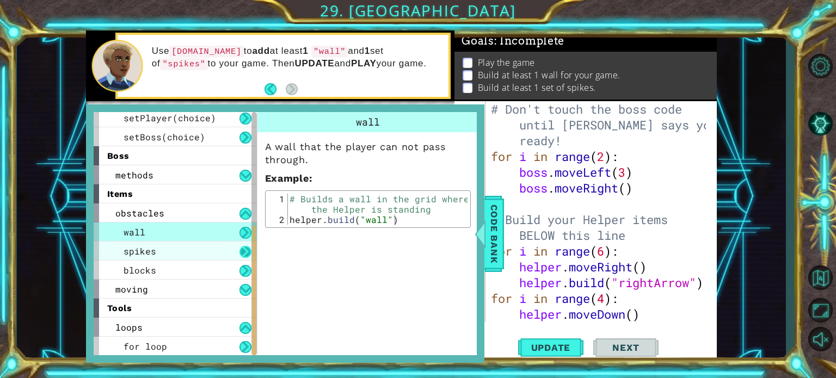
click at [249, 252] on button at bounding box center [246, 252] width 12 height 12
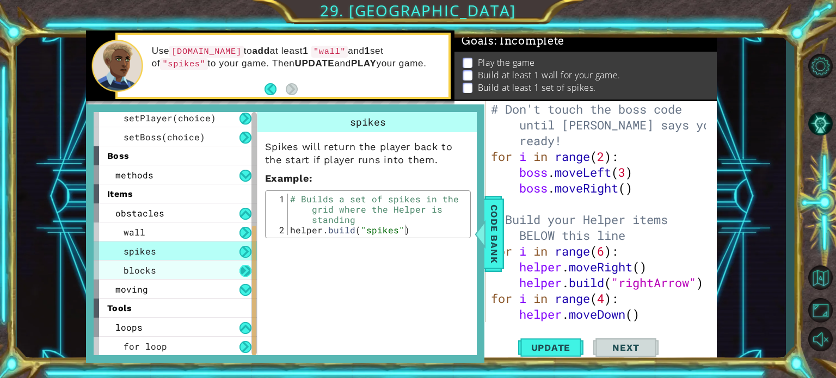
click at [245, 272] on button at bounding box center [246, 271] width 12 height 12
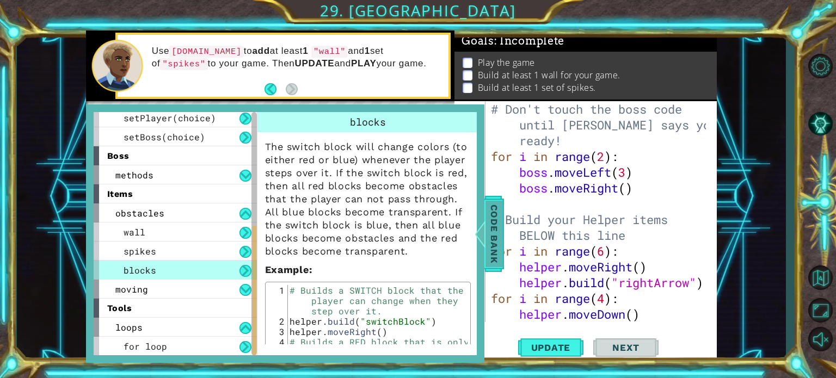
click at [501, 249] on span "Code Bank" at bounding box center [494, 233] width 17 height 66
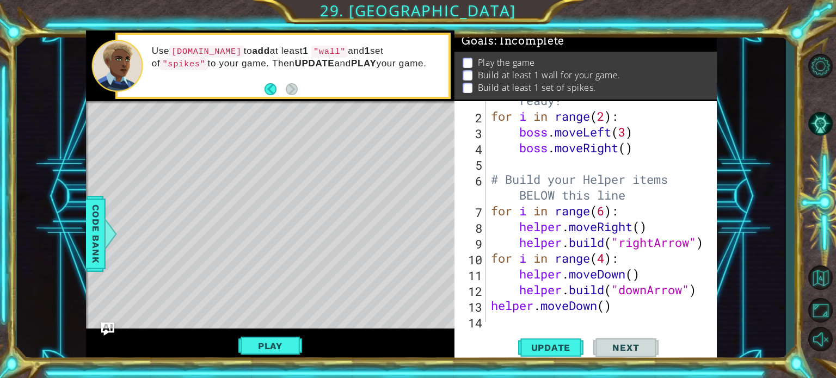
scroll to position [52, 0]
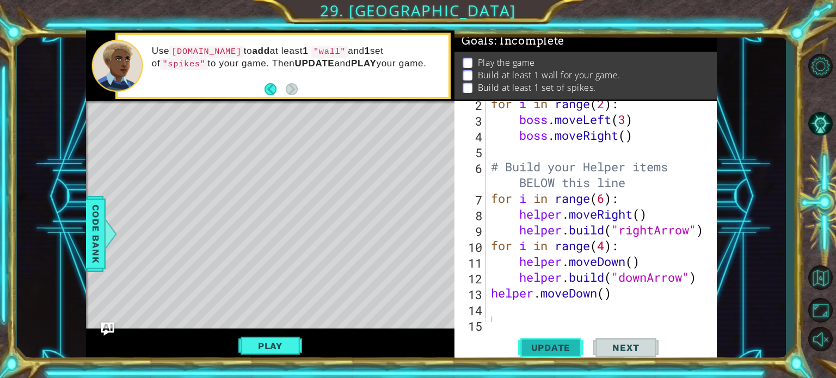
click at [552, 346] on span "Update" at bounding box center [552, 348] width 62 height 11
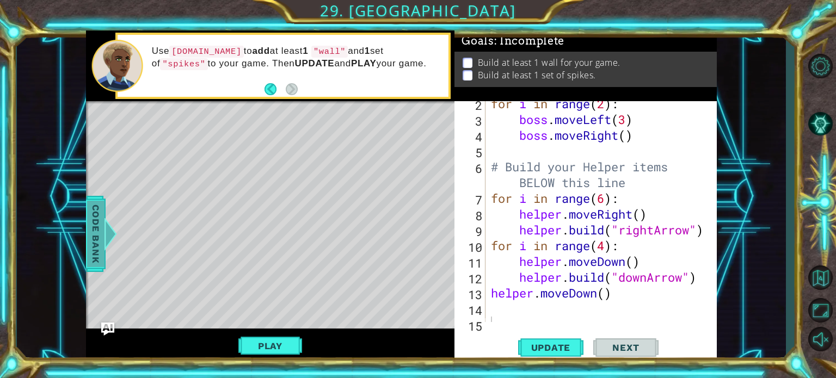
click at [101, 250] on span "Code Bank" at bounding box center [95, 233] width 17 height 66
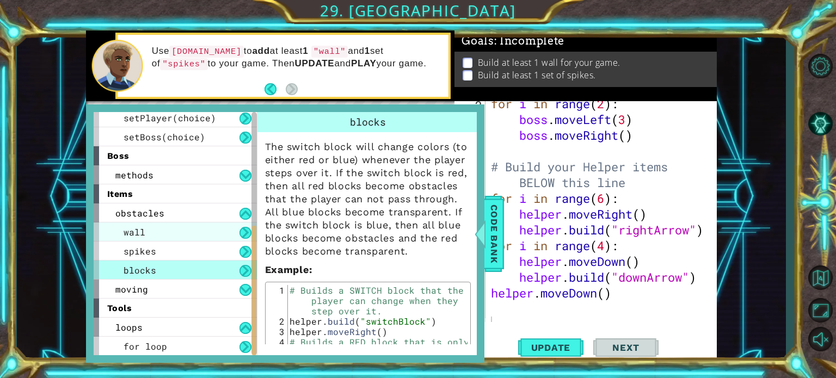
click at [188, 230] on div "wall" at bounding box center [175, 232] width 163 height 19
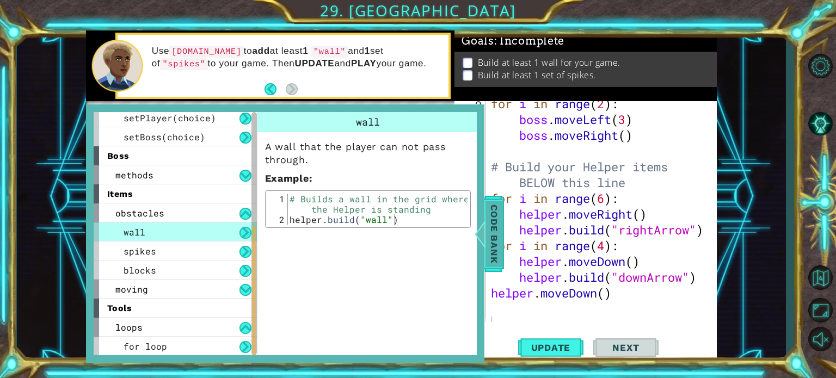
click at [499, 260] on span "Code Bank" at bounding box center [494, 233] width 17 height 66
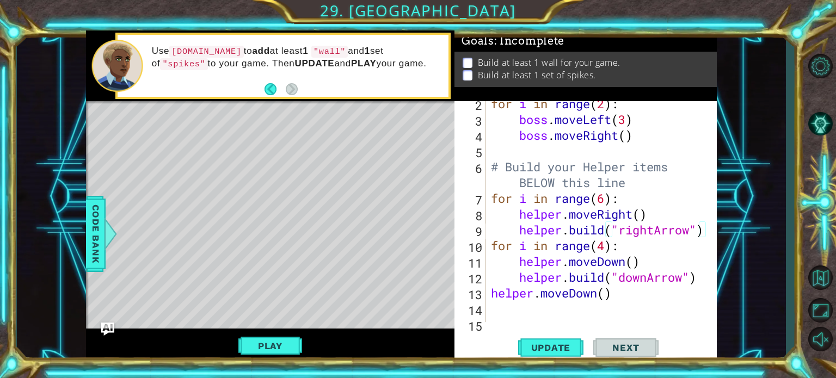
click at [704, 230] on div at bounding box center [709, 191] width 11 height 284
type textarea "helper.build("rightArrow")"
click at [704, 230] on div at bounding box center [709, 191] width 11 height 284
click at [704, 233] on div at bounding box center [709, 191] width 11 height 284
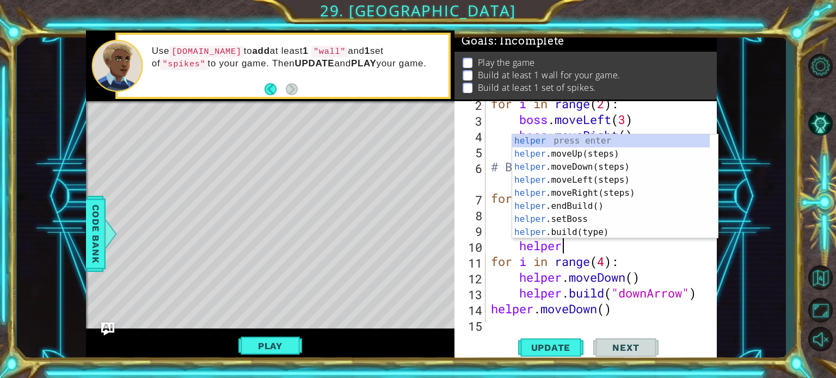
scroll to position [0, 2]
click at [611, 229] on div "helper press enter helper .moveUp(steps) press enter helper .moveDown(steps) pr…" at bounding box center [611, 200] width 198 height 131
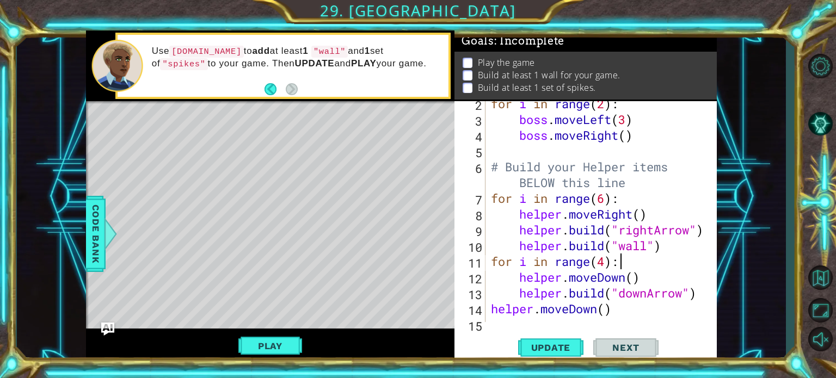
click at [633, 269] on div "for i in range ( 2 ) : boss . moveLeft ( 3 ) boss . moveRight ( ) # Build your …" at bounding box center [600, 222] width 223 height 253
click at [699, 296] on div "for i in range ( 2 ) : boss . moveLeft ( 3 ) boss . moveRight ( ) # Build your …" at bounding box center [600, 222] width 223 height 253
click at [557, 356] on button "Update" at bounding box center [550, 348] width 65 height 26
click at [679, 248] on div "for i in range ( 2 ) : boss . moveLeft ( 3 ) boss . moveRight ( ) # Build your …" at bounding box center [600, 222] width 223 height 253
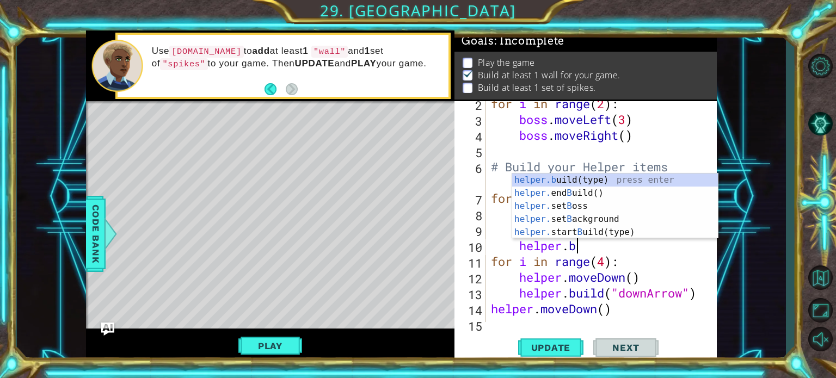
type textarea "h"
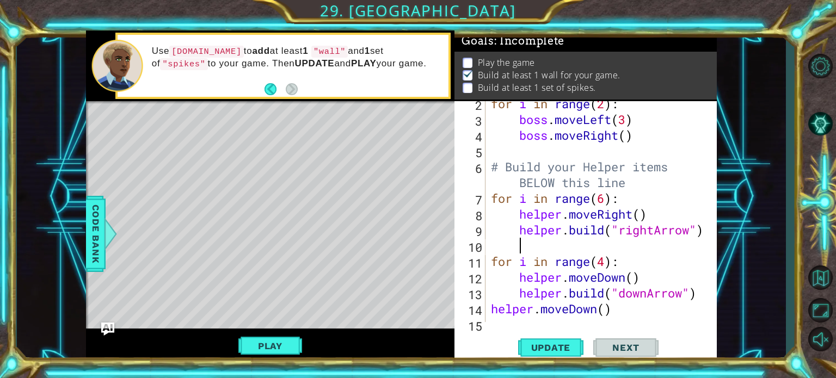
scroll to position [0, 0]
type textarea "helper.build("rightArrow")"
click at [607, 199] on div "for i in range ( 2 ) : boss . moveLeft ( 3 ) boss . moveRight ( ) # Build your …" at bounding box center [600, 222] width 223 height 253
type textarea "for i in range(6):"
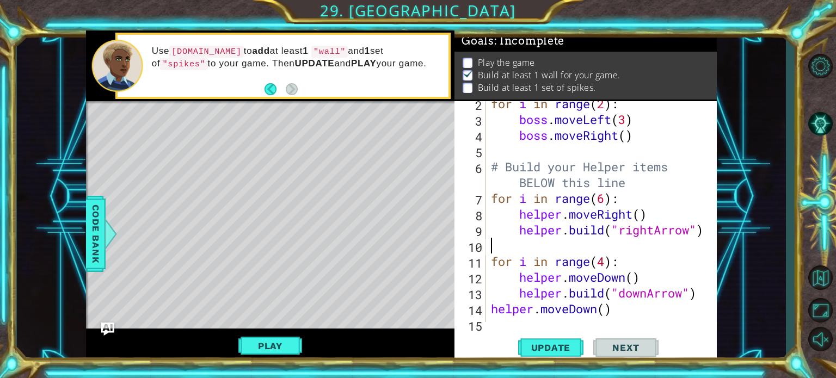
click at [645, 240] on div "for i in range ( 2 ) : boss . moveLeft ( 3 ) boss . moveRight ( ) # Build your …" at bounding box center [600, 222] width 223 height 253
type textarea "helper.build("rightArrow")"
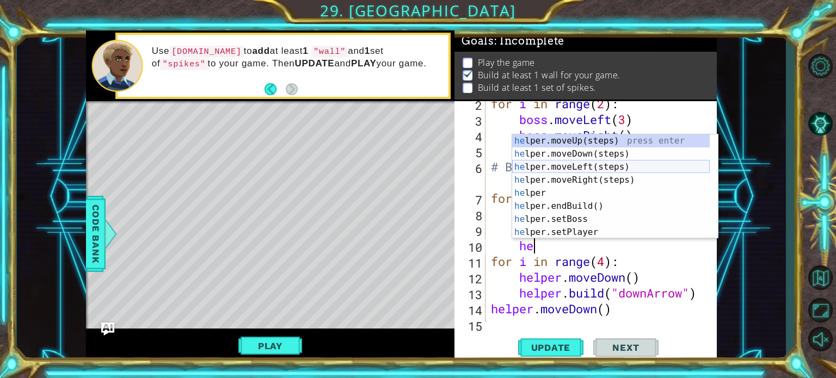
scroll to position [0, 2]
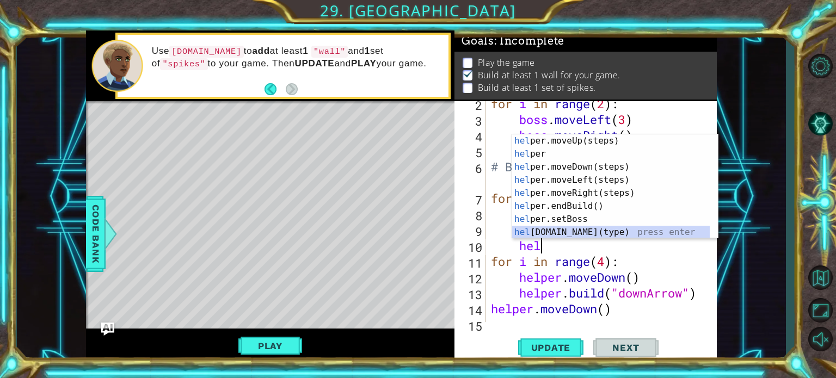
click at [616, 233] on div "hel per.moveUp(steps) press enter hel per press enter hel per.moveDown(steps) p…" at bounding box center [611, 200] width 198 height 131
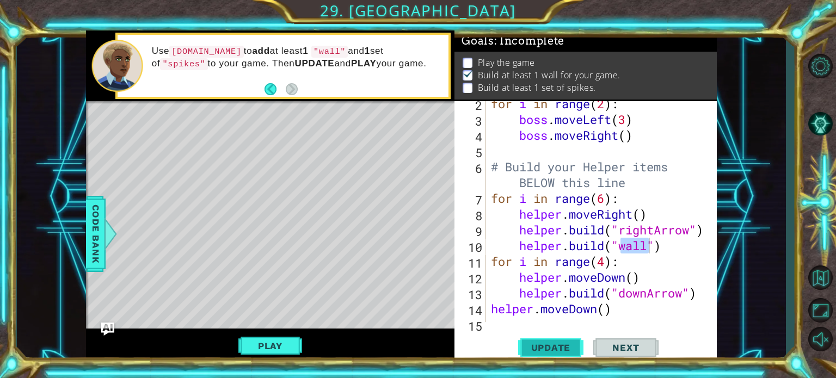
click at [562, 350] on span "Update" at bounding box center [552, 348] width 62 height 11
click at [701, 299] on div "for i in range ( 2 ) : boss . moveLeft ( 3 ) boss . moveRight ( ) # Build your …" at bounding box center [600, 222] width 223 height 253
type textarea "helper.build("downArrow")"
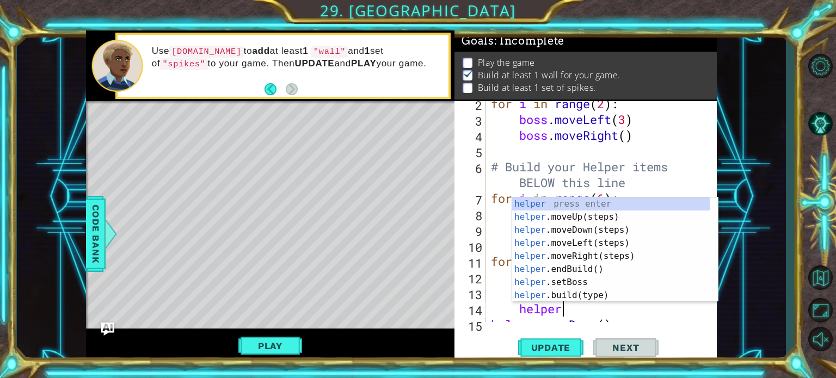
scroll to position [0, 2]
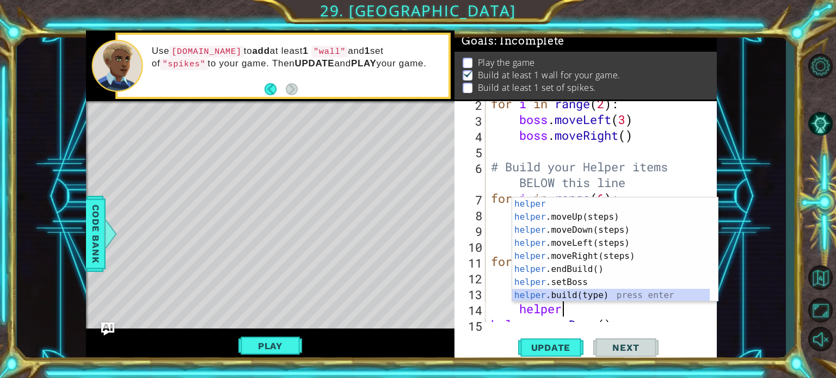
click at [654, 291] on div "helper press enter helper .moveUp(steps) press enter helper .moveDown(steps) pr…" at bounding box center [611, 263] width 198 height 131
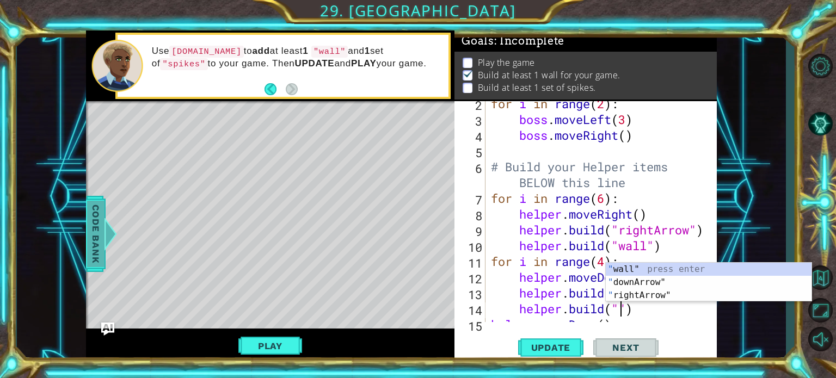
click at [101, 252] on span "Code Bank" at bounding box center [95, 233] width 17 height 66
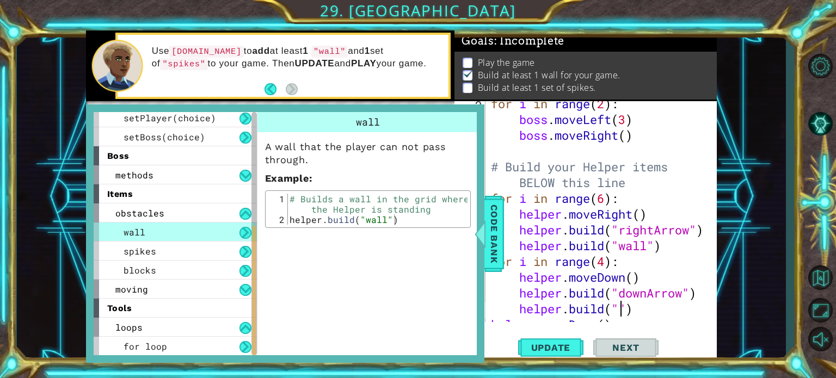
click at [623, 309] on div "for i in range ( 2 ) : boss . moveLeft ( 3 ) boss . moveRight ( ) # Build your …" at bounding box center [600, 222] width 223 height 253
click at [499, 250] on span "Code Bank" at bounding box center [494, 233] width 17 height 66
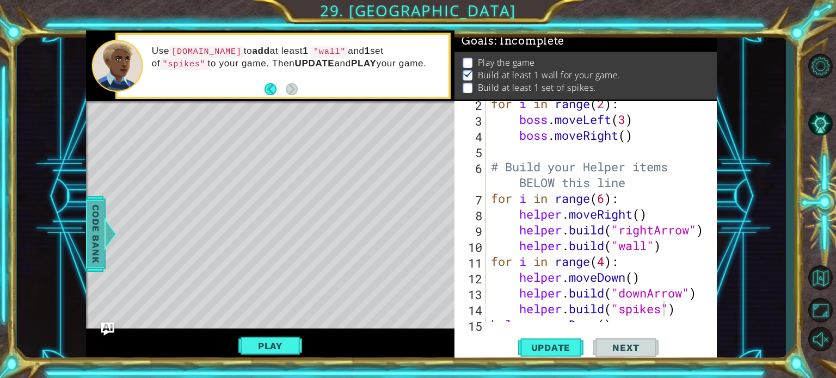
click at [94, 249] on span "Code Bank" at bounding box center [95, 233] width 17 height 66
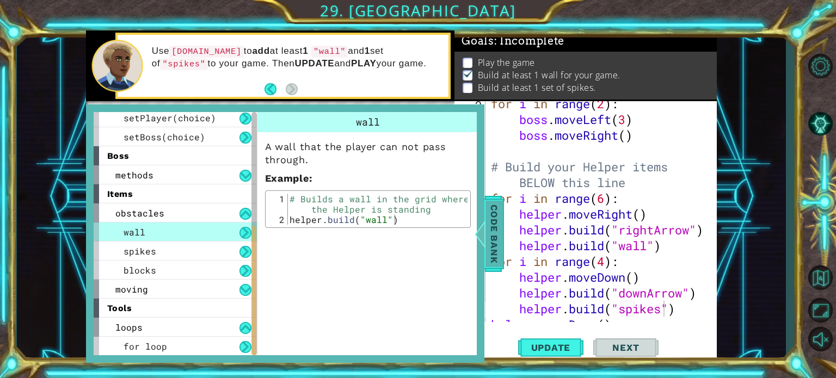
click at [94, 249] on div "spikes" at bounding box center [175, 251] width 163 height 19
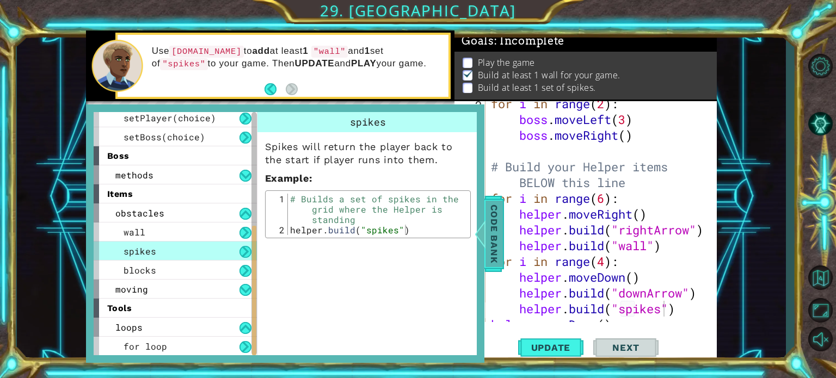
click at [491, 236] on span "Code Bank" at bounding box center [494, 233] width 17 height 66
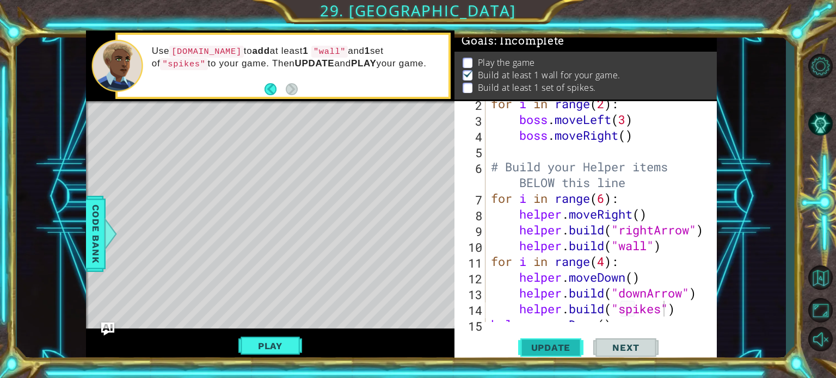
click at [547, 349] on span "Update" at bounding box center [552, 348] width 62 height 11
click at [285, 350] on button "Play" at bounding box center [271, 346] width 64 height 21
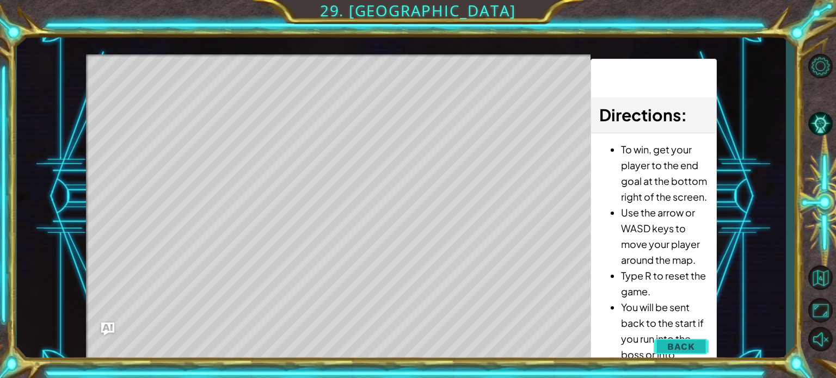
click at [675, 341] on span "Back" at bounding box center [682, 346] width 28 height 11
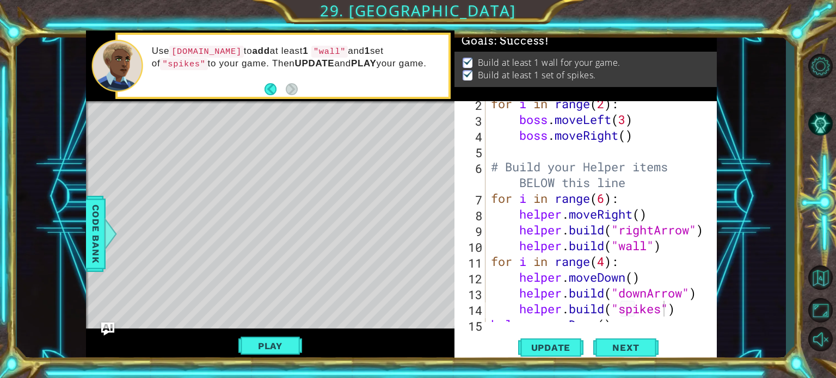
scroll to position [0, 0]
click at [664, 252] on div "for i in range ( 2 ) : boss . moveLeft ( 3 ) boss . moveRight ( ) # Build your …" at bounding box center [600, 222] width 223 height 253
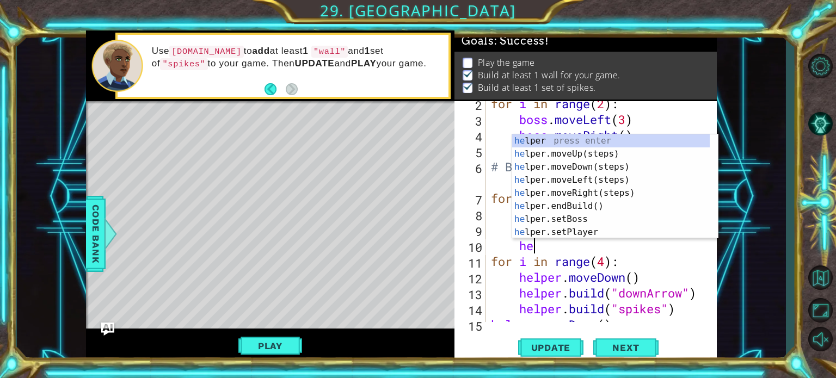
type textarea "h"
type textarea "helper"
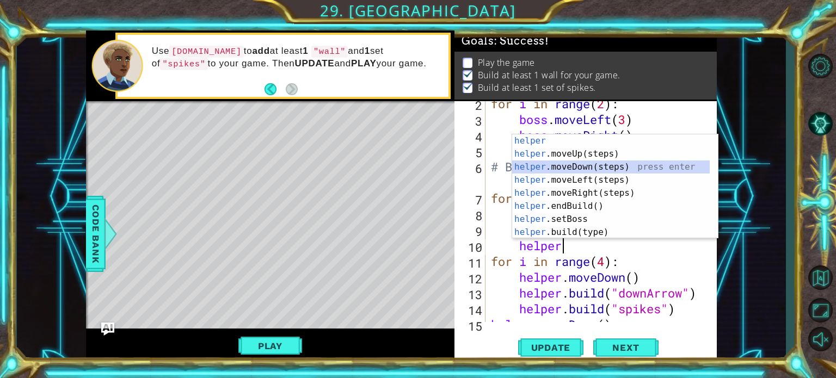
click at [659, 172] on div "helper press enter helper .moveUp(steps) press enter helper .moveDown(steps) pr…" at bounding box center [611, 200] width 198 height 131
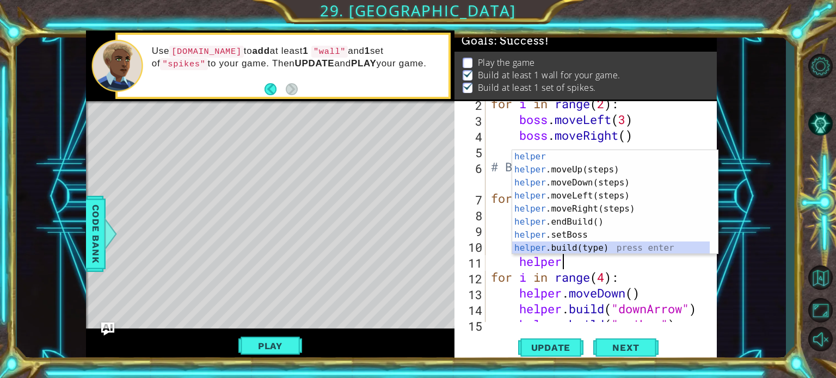
click at [620, 243] on div "helper press enter helper .moveUp(steps) press enter helper .moveDown(steps) pr…" at bounding box center [611, 215] width 198 height 131
type textarea "helper.build("wall")"
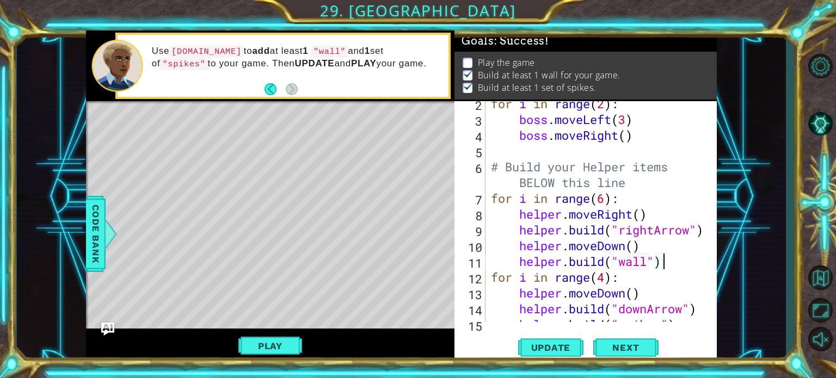
click at [671, 261] on div "for i in range ( 2 ) : boss . moveLeft ( 3 ) boss . moveRight ( ) # Build your …" at bounding box center [600, 222] width 223 height 253
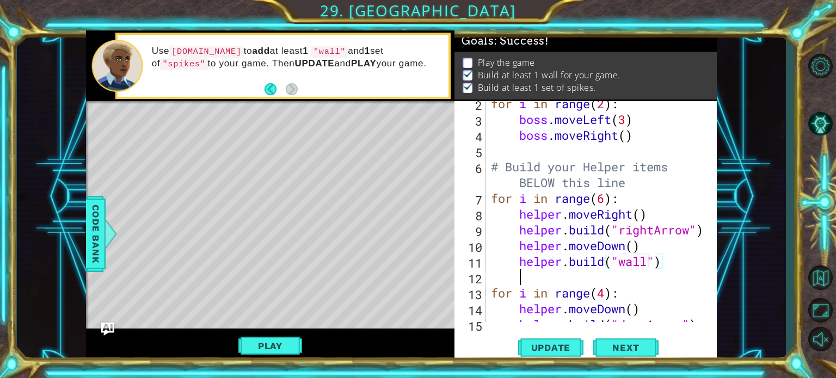
scroll to position [0, 0]
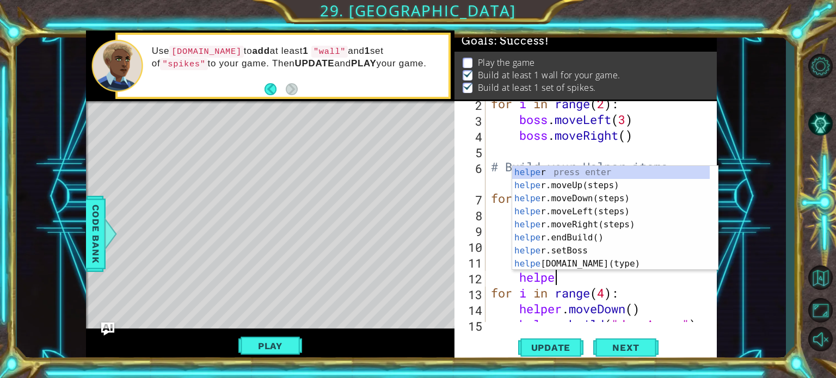
type textarea "helper"
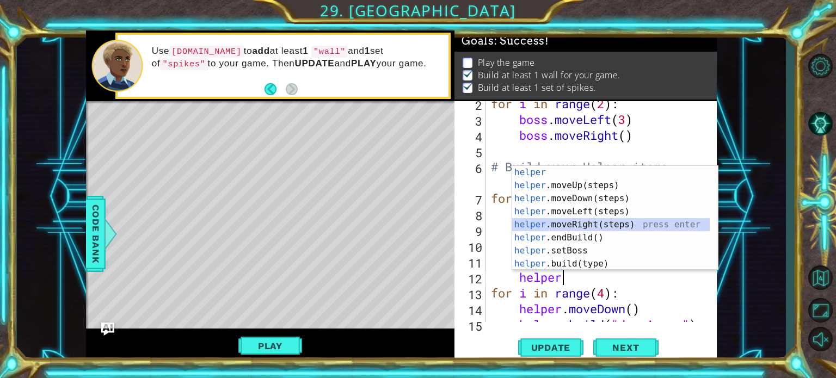
click at [628, 224] on div "helper press enter helper .moveUp(steps) press enter helper .moveDown(steps) pr…" at bounding box center [611, 231] width 198 height 131
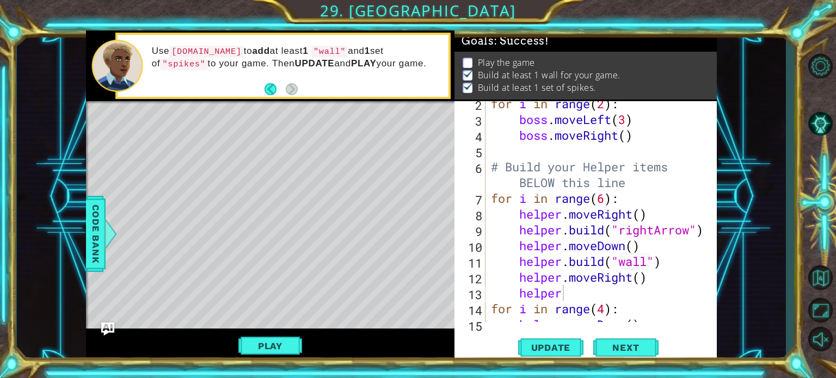
click at [783, 242] on div "1 ההההההההההההההההההההההההההההההההההההההההההההההההההההההההההההההההההההההההההההה…" at bounding box center [402, 196] width 770 height 333
click at [586, 293] on div "for i in range ( 2 ) : boss . moveLeft ( 3 ) boss . moveRight ( ) # Build your …" at bounding box center [600, 222] width 223 height 253
type textarea "helper."
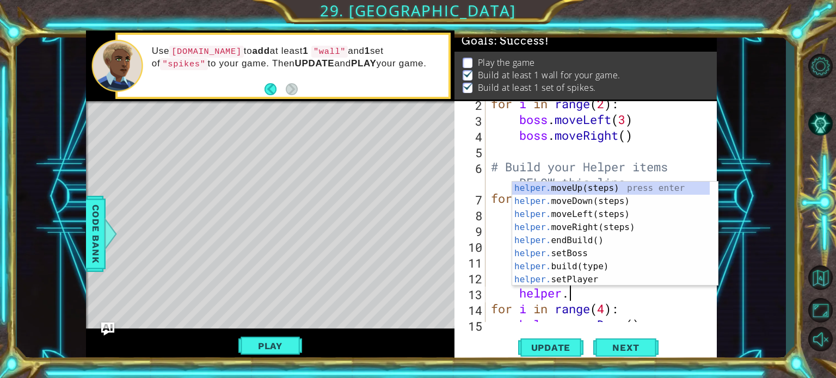
scroll to position [0, 3]
click at [632, 186] on div "helper. moveUp(steps) press enter helper. moveDown(steps) press enter helper. m…" at bounding box center [611, 247] width 198 height 131
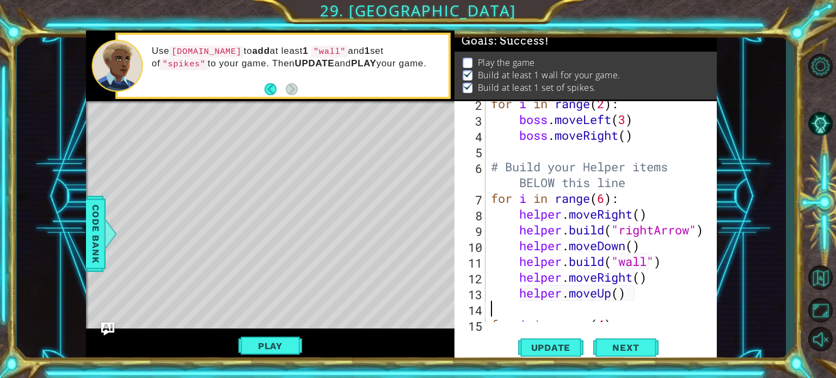
scroll to position [0, 0]
click at [547, 349] on span "Update" at bounding box center [552, 348] width 62 height 11
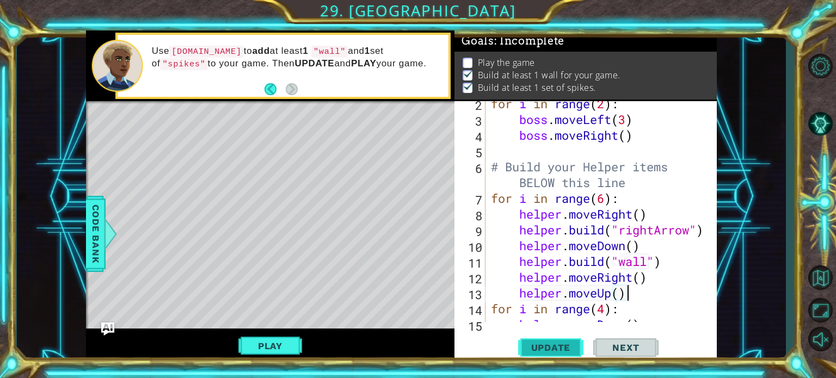
scroll to position [6, 0]
click at [426, 334] on div "Play" at bounding box center [270, 346] width 369 height 34
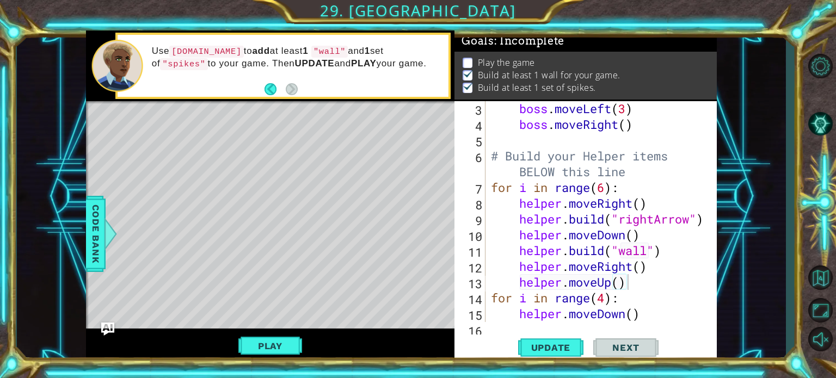
scroll to position [63, 0]
click at [656, 204] on div "boss . moveLeft ( 3 ) boss . moveRight ( ) # Build your Helper items BELOW this…" at bounding box center [600, 227] width 223 height 253
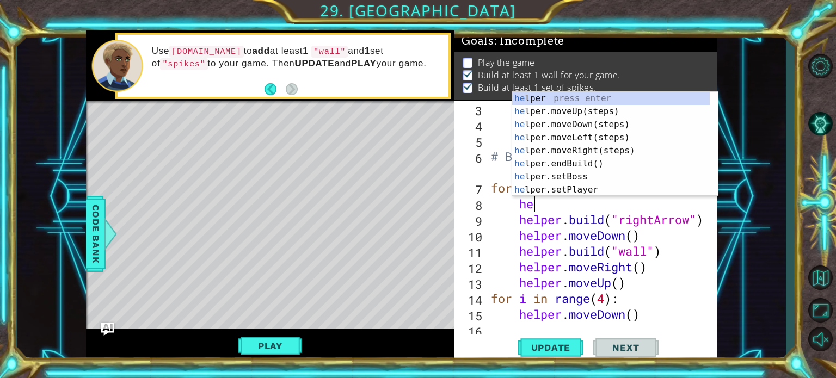
type textarea "h"
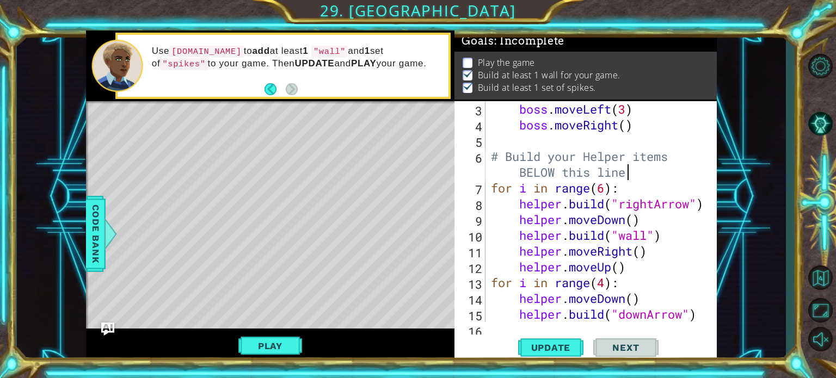
click at [647, 177] on div "boss . moveLeft ( 3 ) boss . moveRight ( ) # Build your Helper items BELOW this…" at bounding box center [600, 227] width 223 height 253
type textarea "# Build your Helper items BELOW this line"
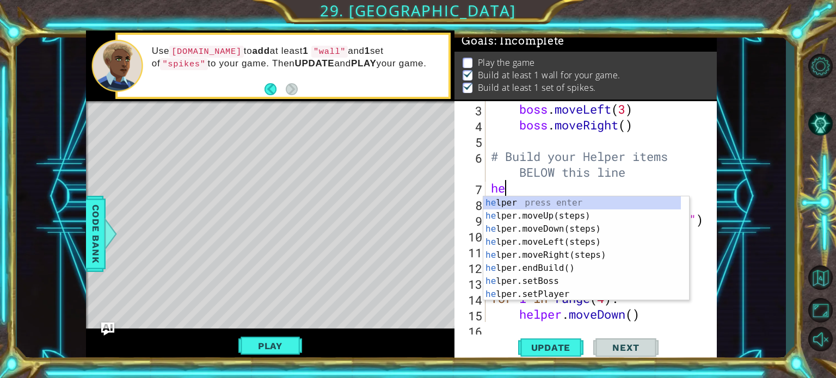
scroll to position [0, 0]
type textarea "helper"
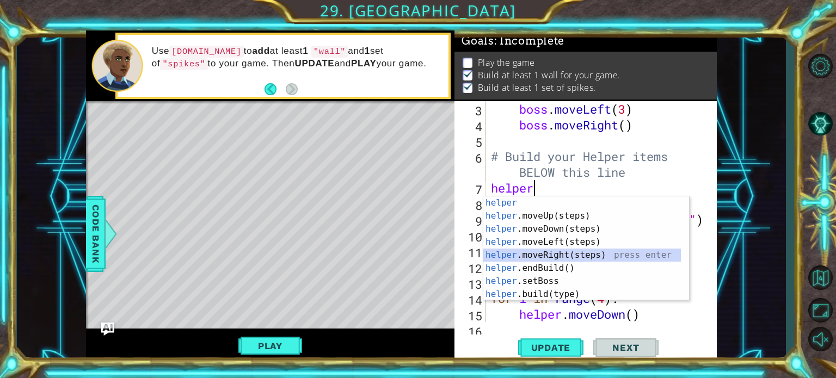
click at [590, 257] on div "helper press enter helper .moveUp(steps) press enter helper .moveDown(steps) pr…" at bounding box center [583, 262] width 198 height 131
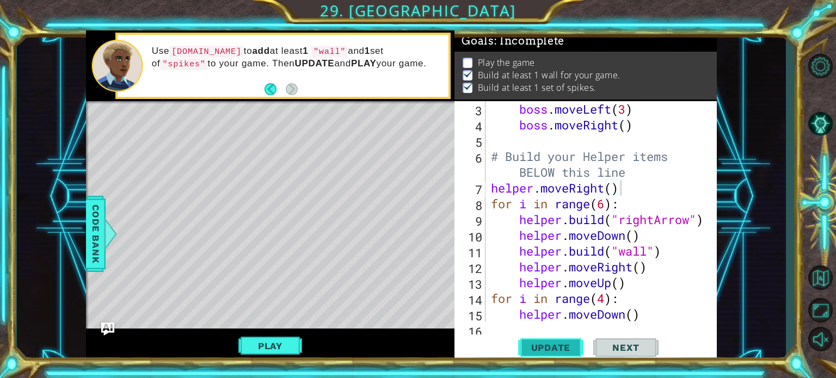
click at [570, 348] on span "Update" at bounding box center [552, 348] width 62 height 11
click at [647, 289] on div "boss . moveLeft ( 3 ) boss . moveRight ( ) # Build your Helper items BELOW this…" at bounding box center [600, 227] width 223 height 253
type textarea "helper.moveUp()"
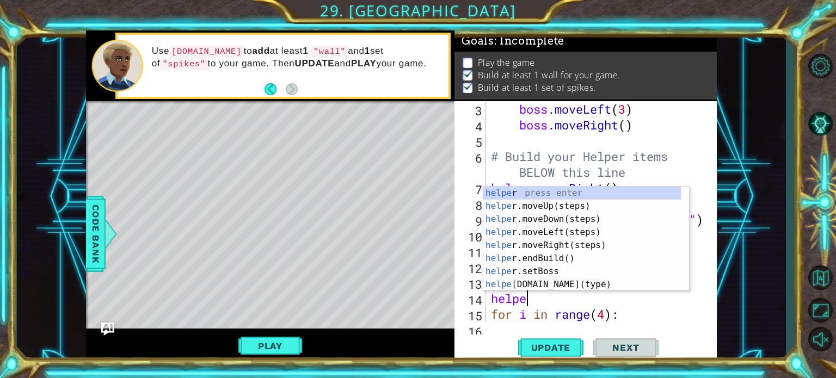
scroll to position [0, 1]
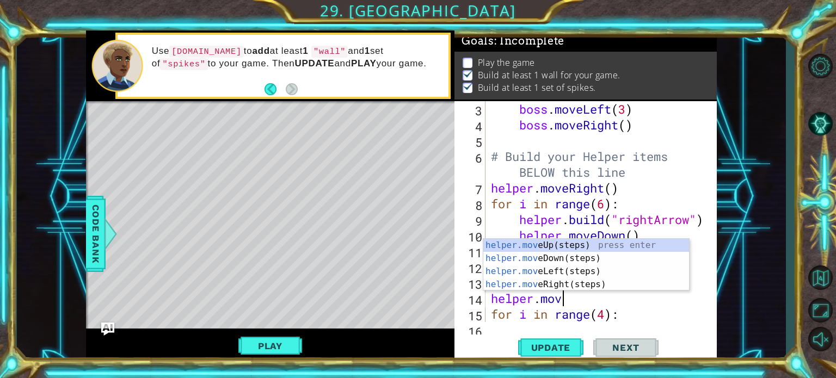
type textarea "helper.move"
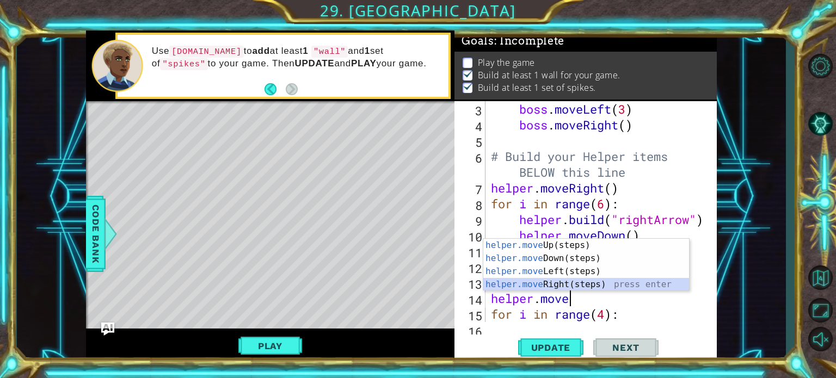
click at [634, 280] on div "helper.move Up(steps) press enter helper.move Down(steps) press enter helper.mo…" at bounding box center [587, 278] width 206 height 78
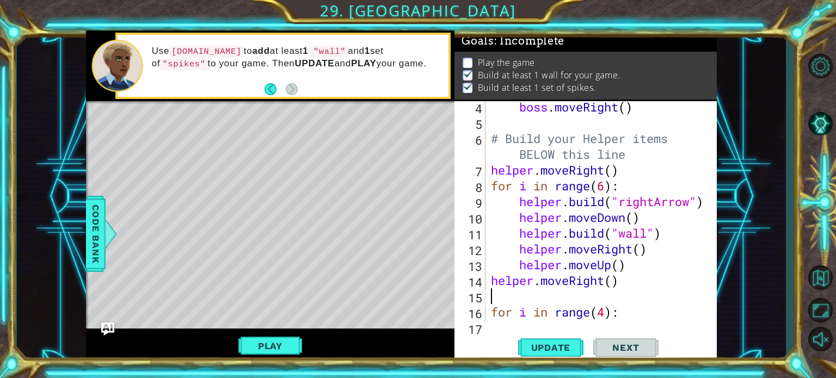
scroll to position [84, 0]
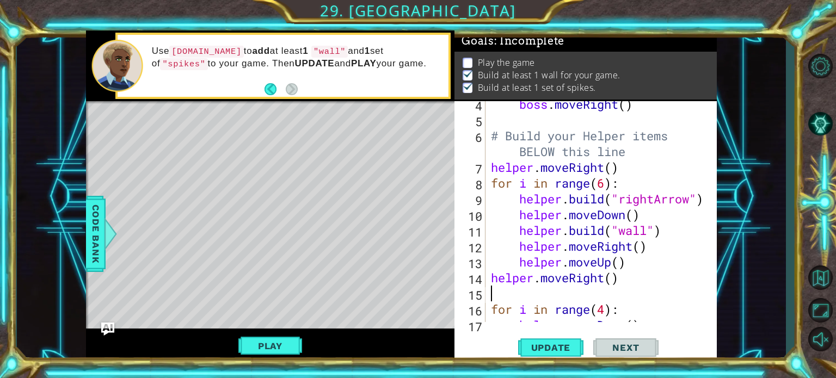
type textarea "helper.moveRight()"
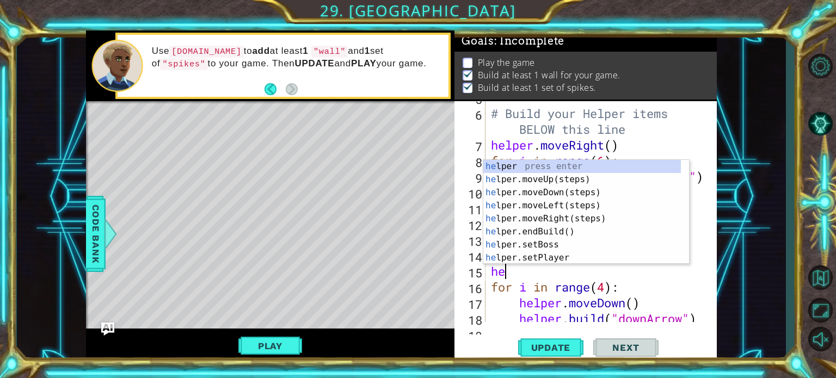
scroll to position [0, 0]
type textarea "helper"
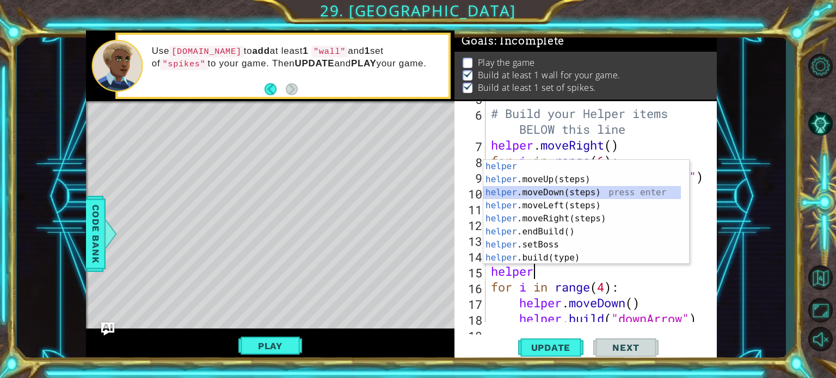
click at [590, 196] on div "helper press enter helper .moveUp(steps) press enter helper .moveDown(steps) pr…" at bounding box center [583, 225] width 198 height 131
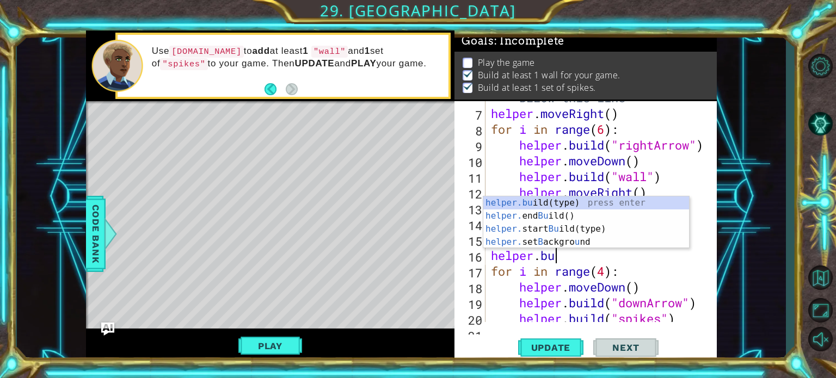
scroll to position [0, 2]
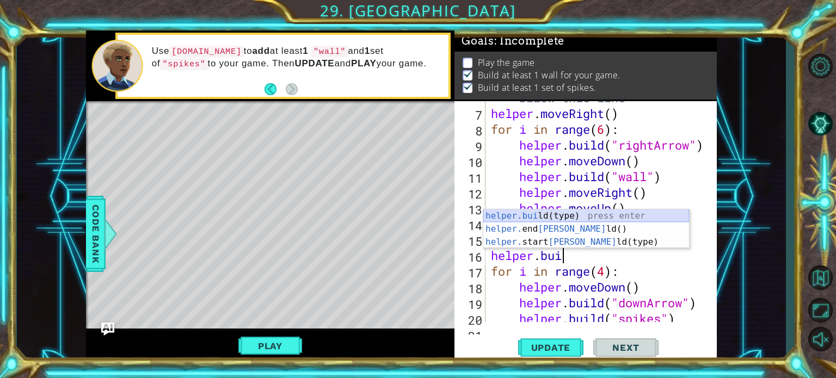
click at [616, 218] on div "helper.bui ld(type) press enter helper. end Bui ld() press enter helper. start …" at bounding box center [587, 242] width 206 height 65
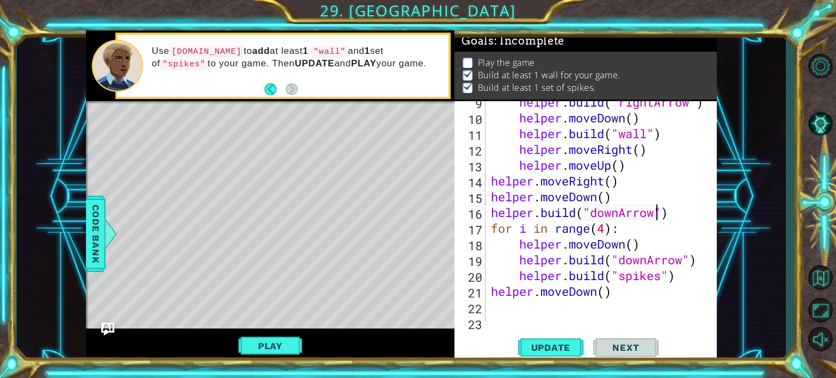
scroll to position [181, 0]
click at [701, 259] on div "helper . build ( "rightArrow" ) helper . moveDown ( ) helper . build ( "wall" )…" at bounding box center [600, 220] width 223 height 253
type textarea "helper.build("downArrow")"
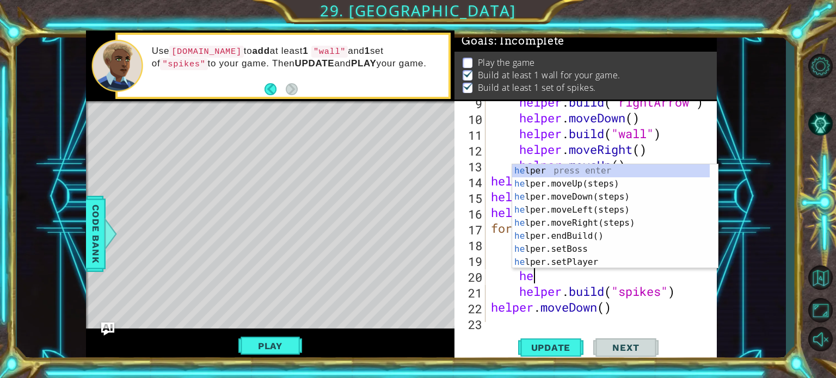
scroll to position [0, 2]
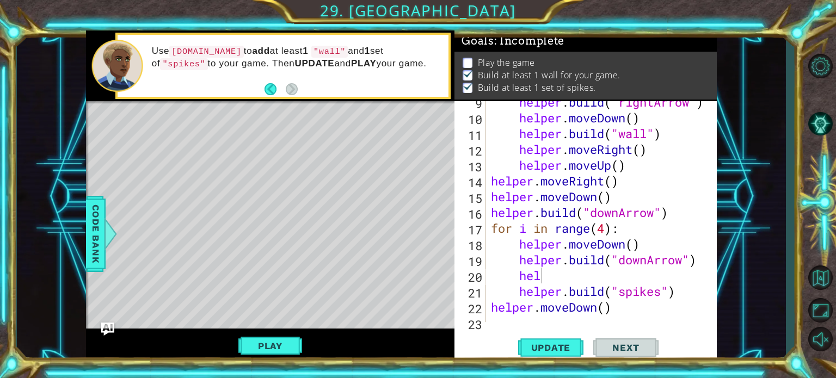
click at [741, 263] on div "1 ההההההההההההההההההההההההההההההההההההההההההההההההההההההההההההההההההההההההההההה…" at bounding box center [402, 196] width 770 height 333
click at [558, 270] on div "helper . build ( "rightArrow" ) helper . moveDown ( ) helper . build ( "wall" )…" at bounding box center [600, 220] width 223 height 253
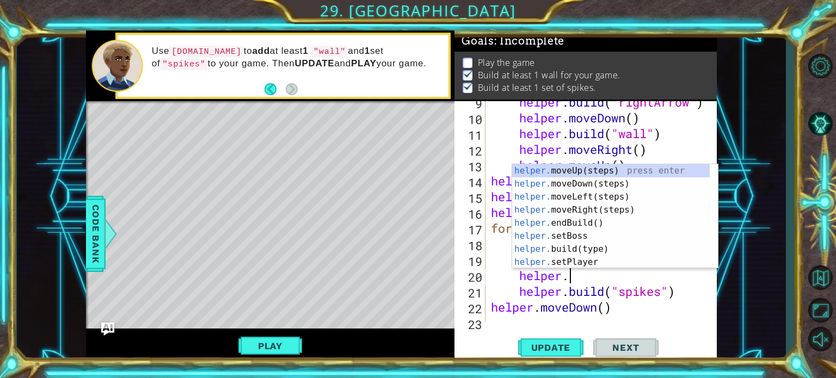
scroll to position [0, 3]
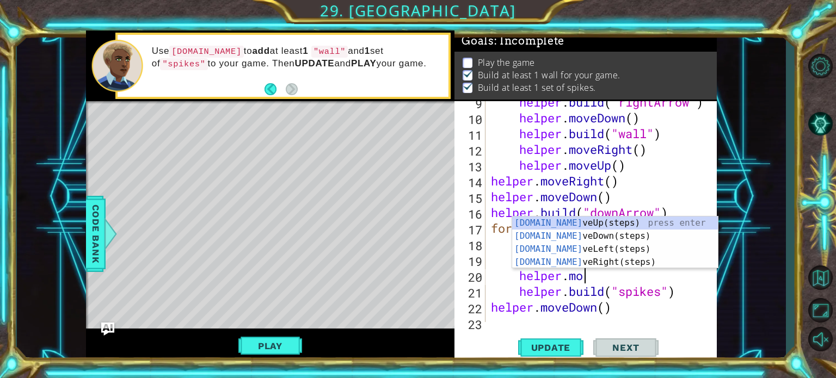
type textarea "helper.moe"
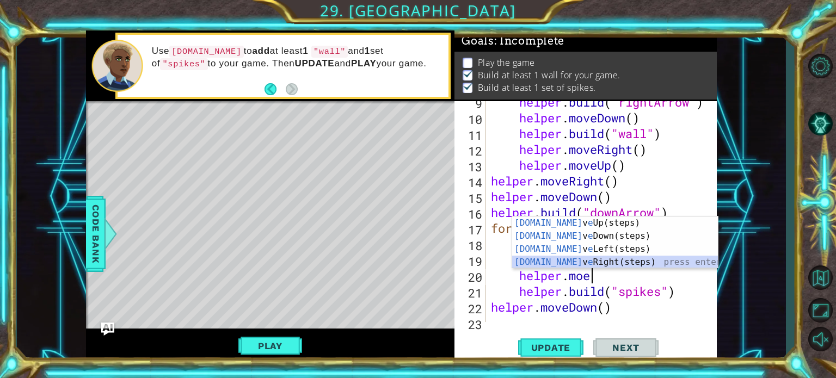
click at [584, 262] on div "helper.mo v e Up(steps) press enter helper.mo v e Down(steps) press enter helpe…" at bounding box center [615, 256] width 206 height 78
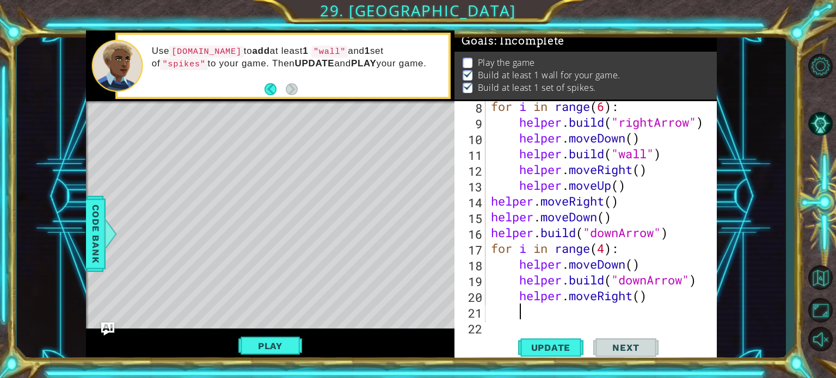
scroll to position [162, 0]
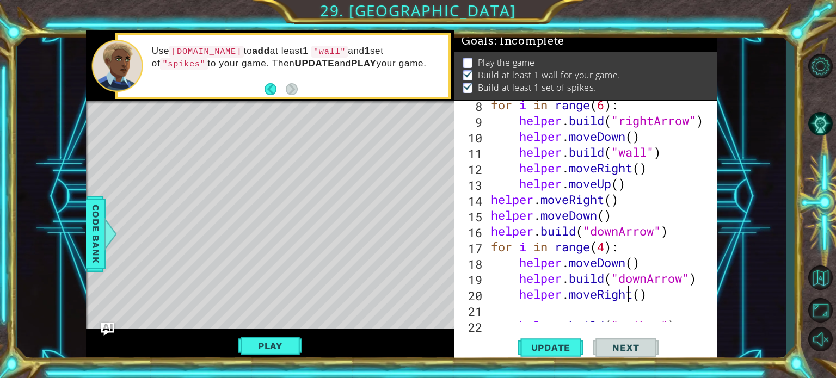
click at [631, 299] on div "for i in range ( 6 ) : helper . build ( "rightArrow" ) helper . moveDown ( ) he…" at bounding box center [600, 223] width 223 height 253
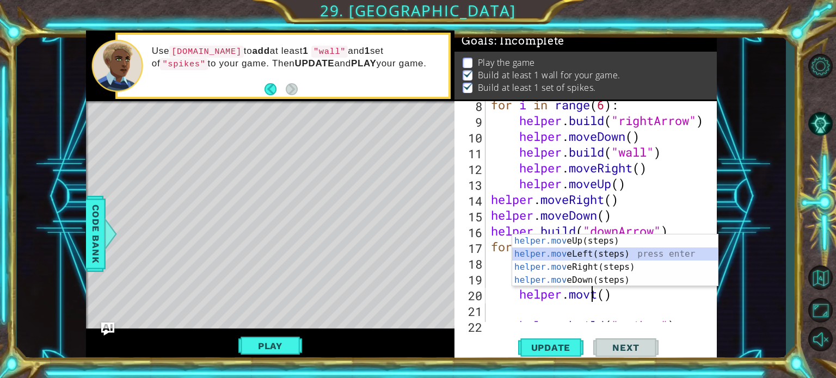
click at [596, 249] on div "helper.mov eUp(steps) press enter helper.mov eLeft(steps) press enter helper.mo…" at bounding box center [615, 274] width 206 height 78
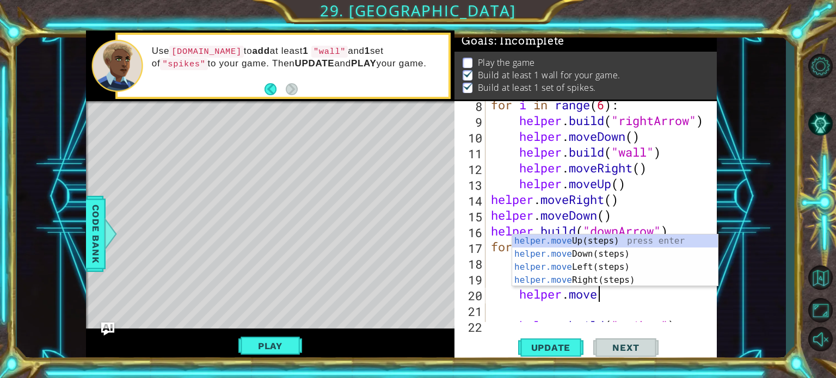
type textarea "helper.mov"
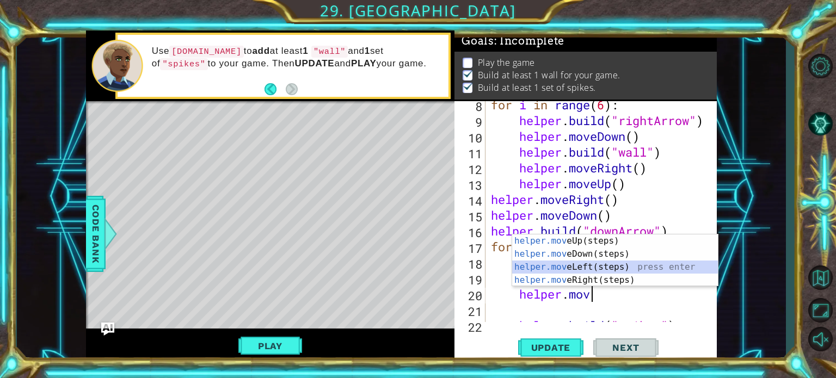
click at [603, 263] on div "helper.mov eUp(steps) press enter helper.mov eDown(steps) press enter helper.mo…" at bounding box center [615, 274] width 206 height 78
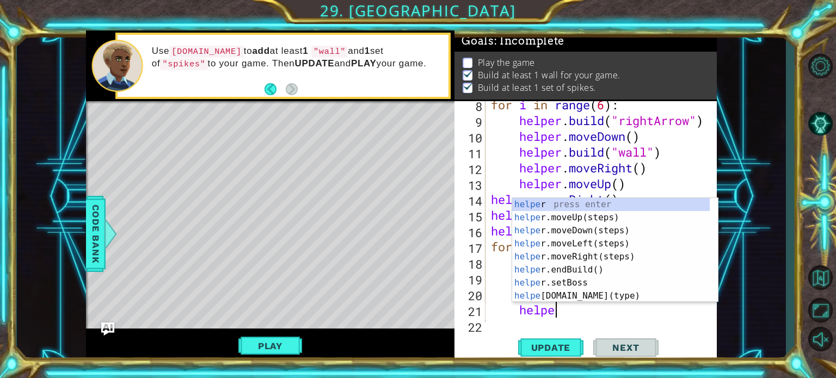
scroll to position [0, 2]
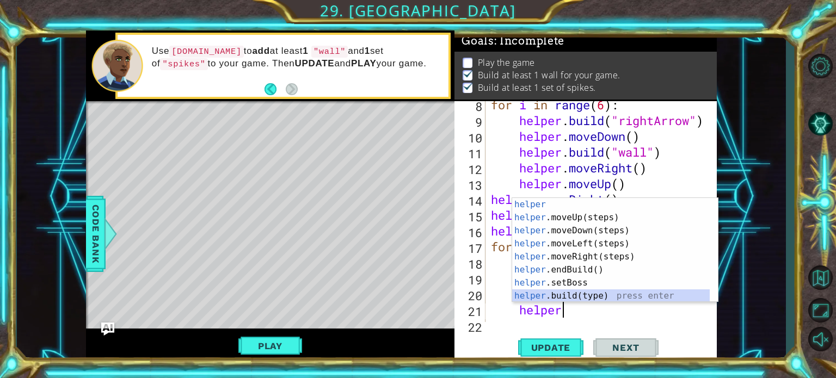
click at [579, 294] on div "helper press enter helper .moveUp(steps) press enter helper .moveDown(steps) pr…" at bounding box center [611, 263] width 198 height 131
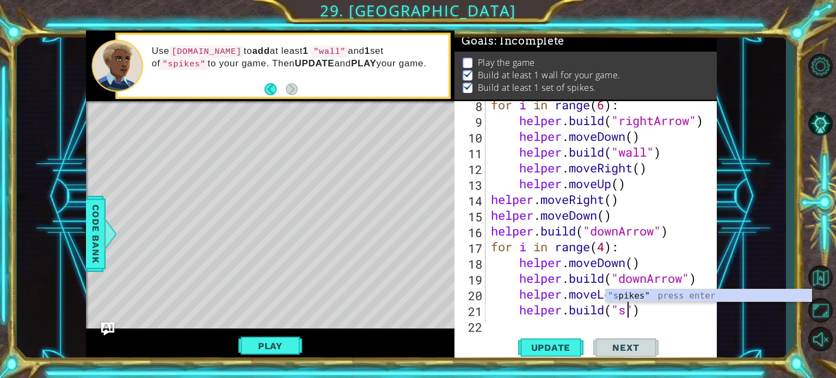
scroll to position [0, 7]
click at [622, 298] on div ""sp ikes" press enter" at bounding box center [709, 309] width 206 height 39
type textarea "helper.build("spikes")"
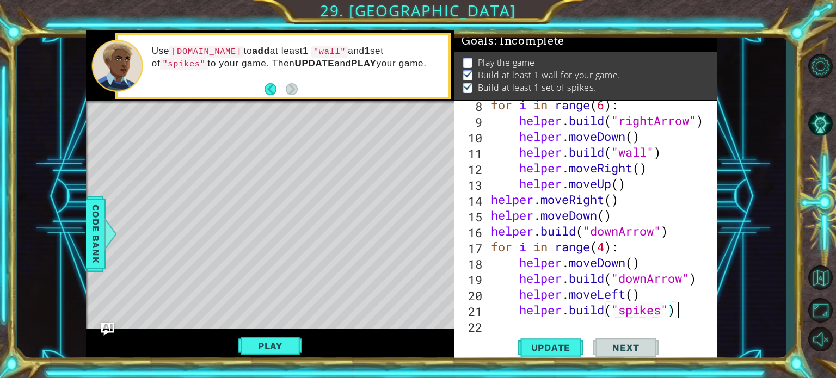
click at [695, 310] on div "for i in range ( 6 ) : helper . build ( "rightArrow" ) helper . moveDown ( ) he…" at bounding box center [600, 223] width 223 height 253
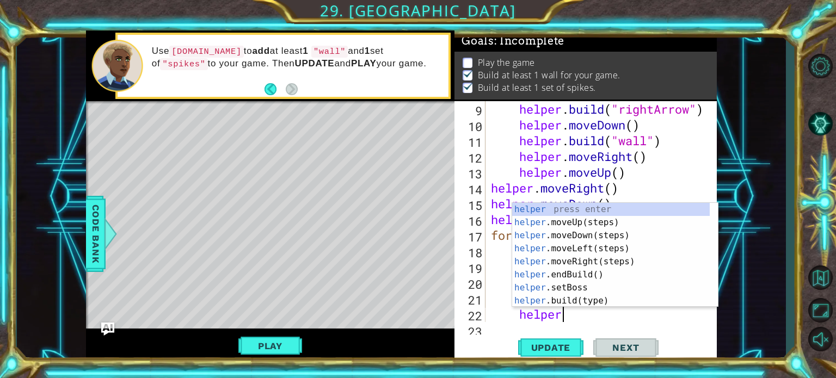
scroll to position [0, 2]
type textarea "helper."
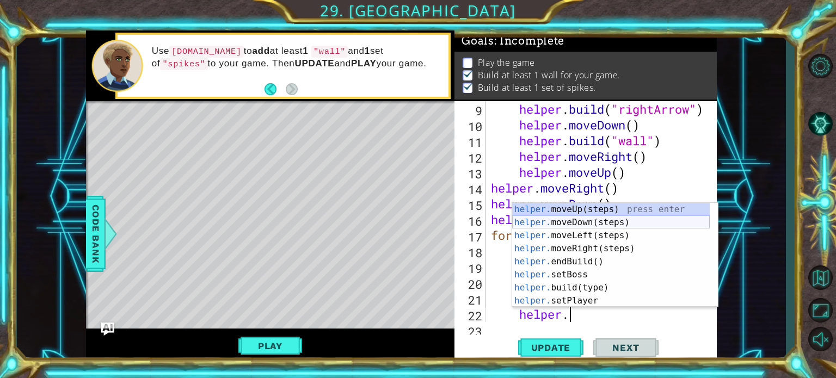
click at [656, 217] on div "helper. moveUp(steps) press enter helper. moveDown(steps) press enter helper. m…" at bounding box center [611, 268] width 198 height 131
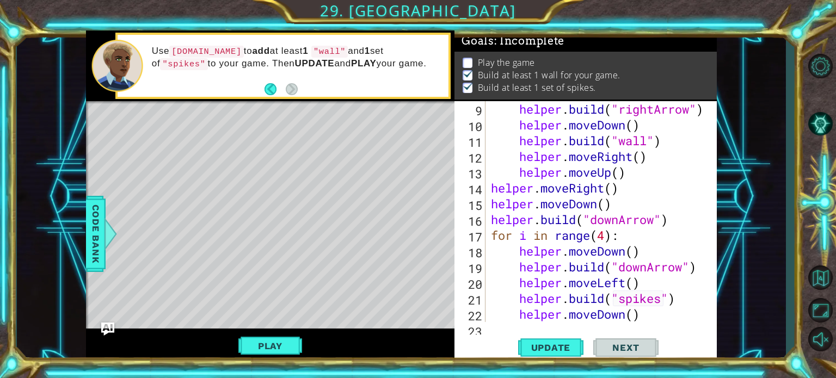
scroll to position [0, 0]
click at [656, 318] on div "helper . build ( "rightArrow" ) helper . moveDown ( ) helper . build ( "wall" )…" at bounding box center [600, 227] width 223 height 253
type textarea "helper.moveDown()"
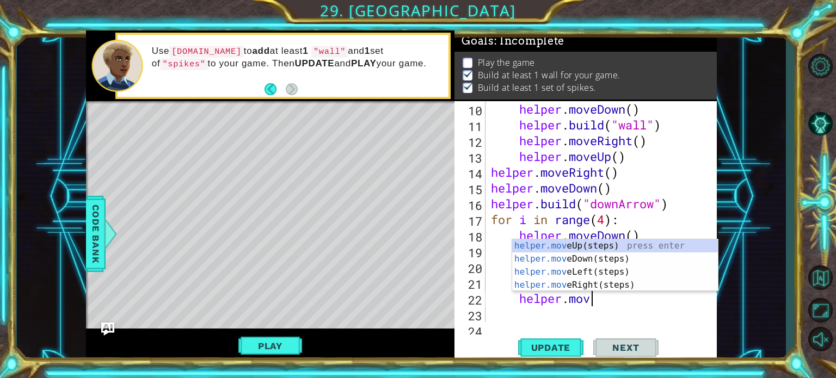
type textarea "helper.move"
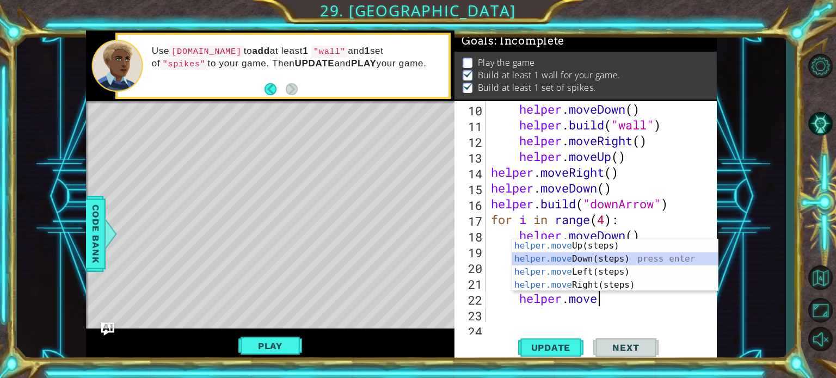
click at [669, 259] on div "helper.move Up(steps) press enter helper.move Down(steps) press enter helper.mo…" at bounding box center [615, 279] width 206 height 78
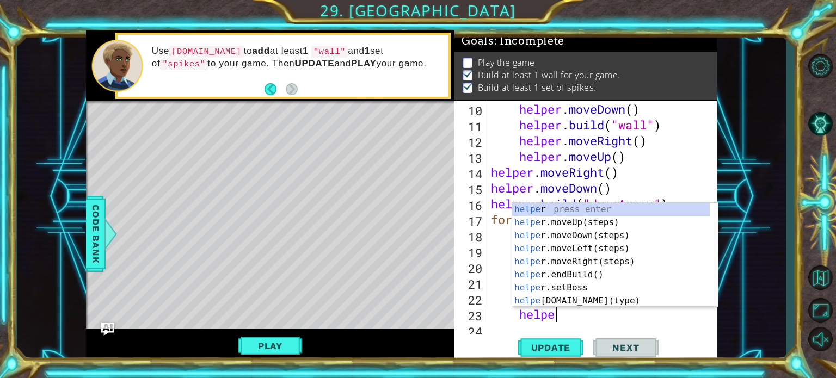
scroll to position [0, 2]
click at [654, 302] on div "helper press enter helper .moveUp(steps) press enter helper .moveDown(steps) pr…" at bounding box center [611, 268] width 198 height 131
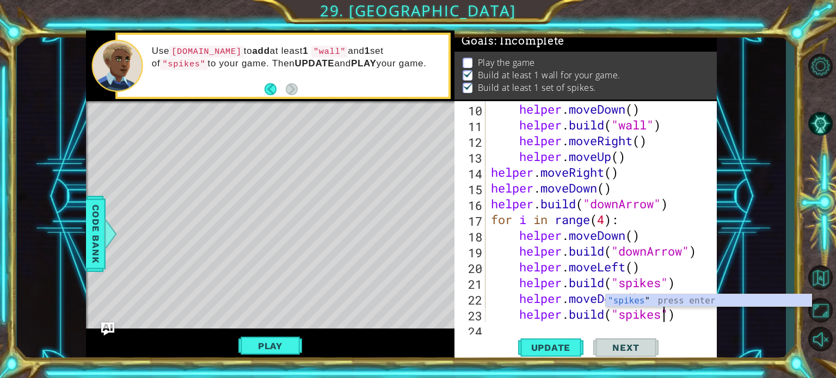
scroll to position [0, 8]
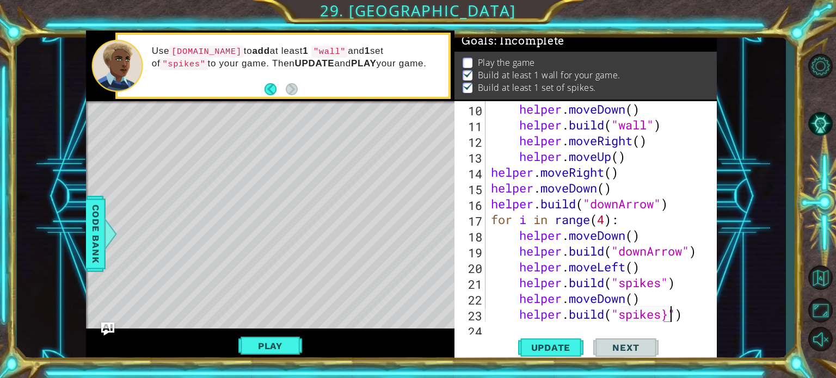
type textarea "helper.build("spikes")"
click at [686, 315] on div "helper . moveDown ( ) helper . build ( "wall" ) helper . moveRight ( ) helper .…" at bounding box center [600, 227] width 223 height 253
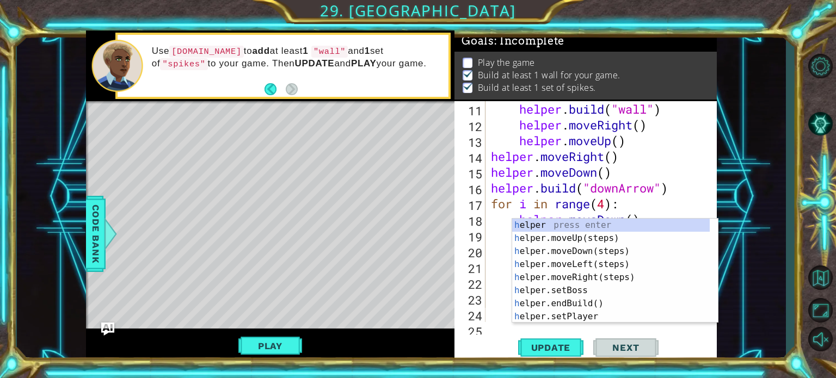
scroll to position [205, 0]
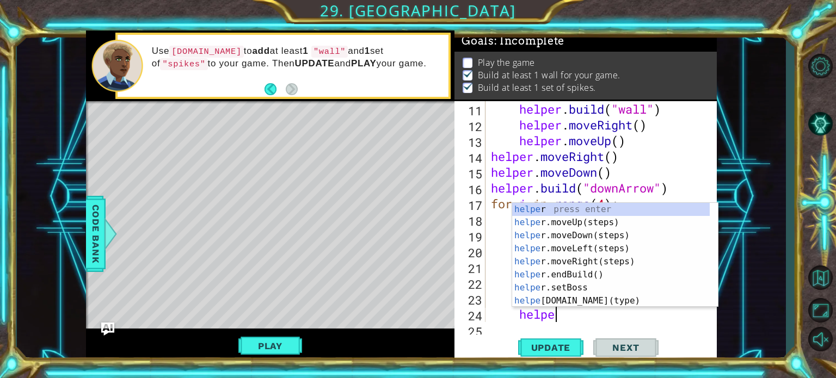
type textarea "helper"
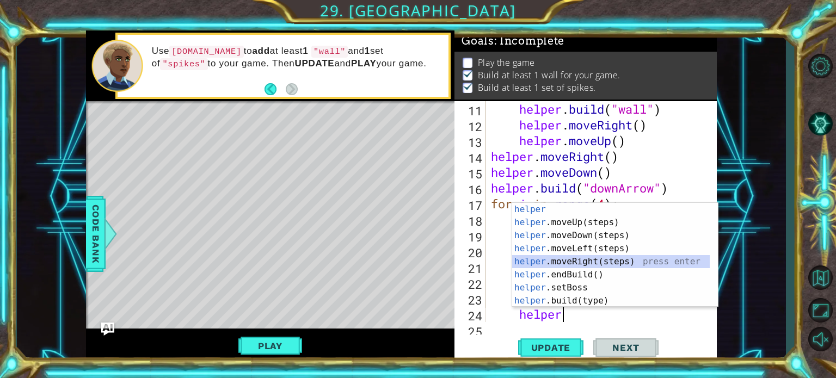
click at [614, 260] on div "helper press enter helper .moveUp(steps) press enter helper .moveDown(steps) pr…" at bounding box center [611, 268] width 198 height 131
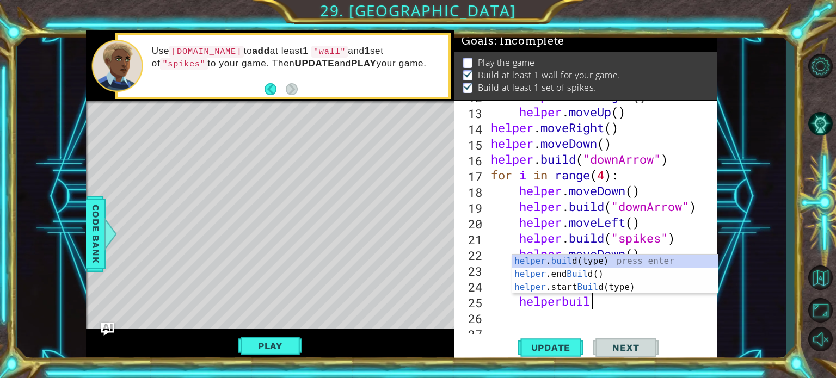
scroll to position [0, 4]
click at [621, 259] on div "helper . build (type) press enter helper .end Build () press enter helper .star…" at bounding box center [615, 287] width 206 height 65
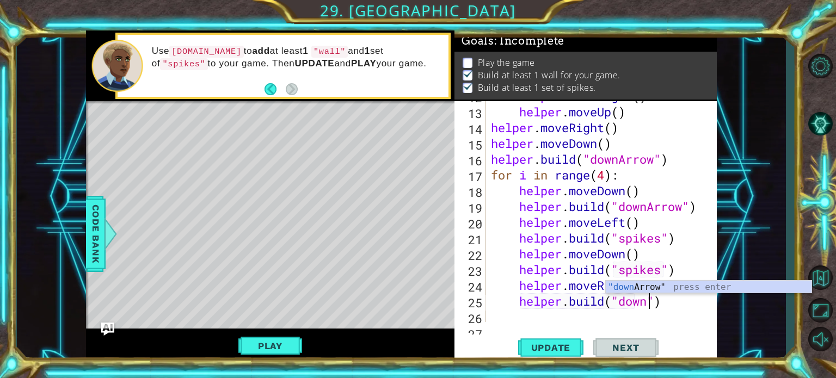
scroll to position [0, 7]
type textarea "helper.build("down")"
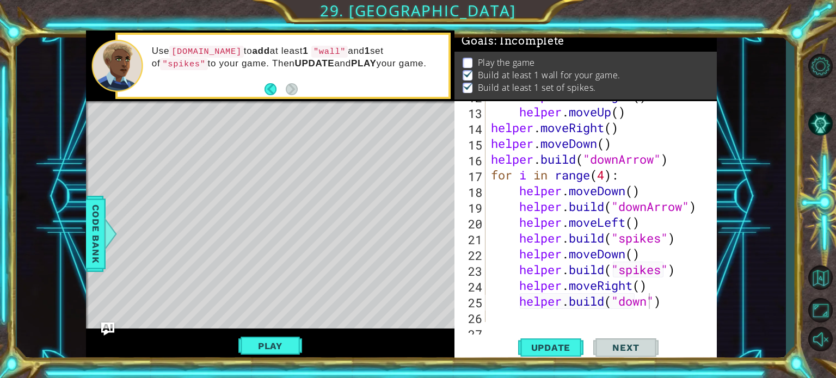
click at [656, 294] on body "1 ההההההההההההההההההההההההההההההההההההההההההההההההההההההההההההההההההההההההההההה…" at bounding box center [418, 189] width 836 height 378
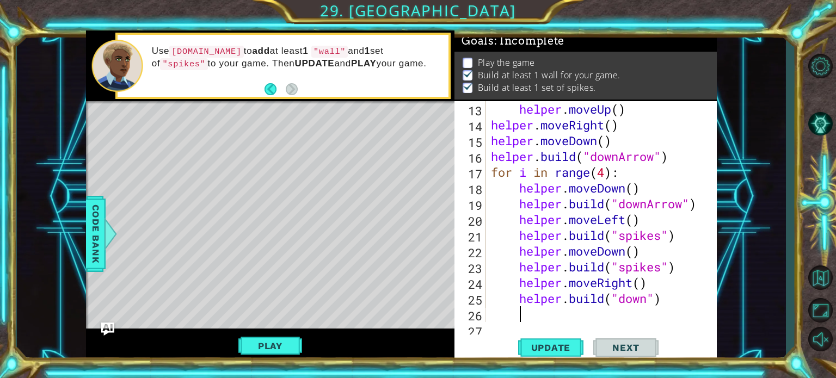
click at [639, 312] on div "helper . moveUp ( ) helper . moveRight ( ) helper . moveDown ( ) helper . build…" at bounding box center [600, 227] width 223 height 253
click at [650, 296] on div "helper . moveUp ( ) helper . moveRight ( ) helper . moveDown ( ) helper . build…" at bounding box center [600, 227] width 223 height 253
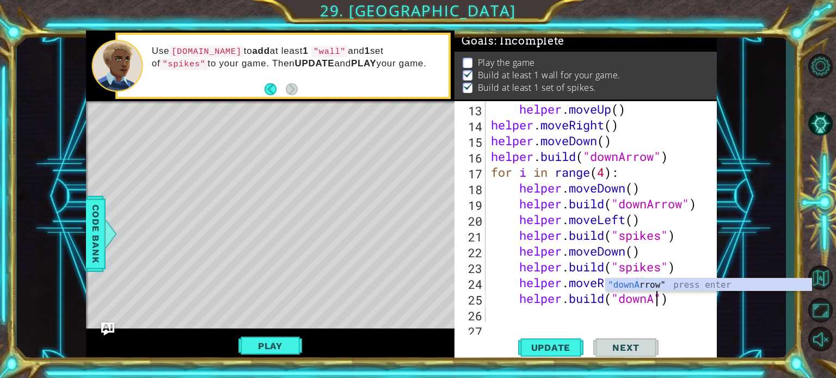
type textarea "helper.build("downArrow")"
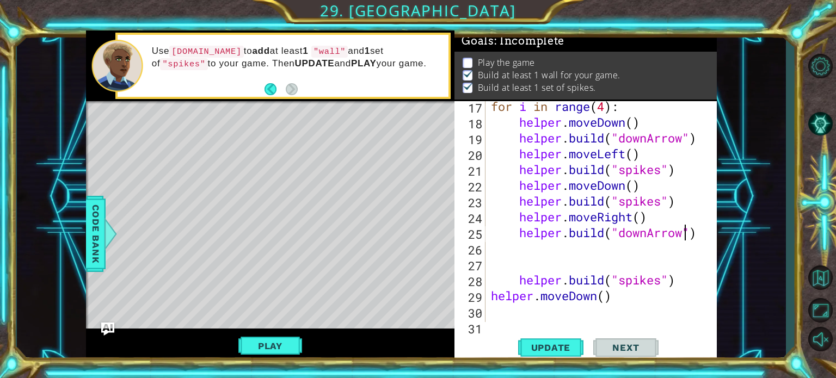
scroll to position [306, 0]
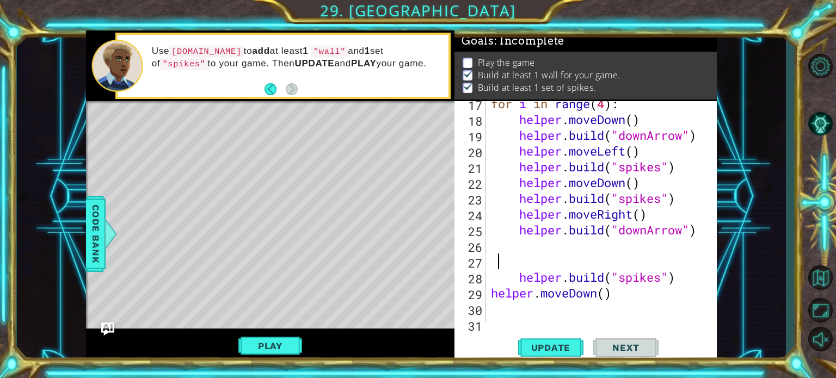
click at [502, 259] on div "for i in range ( 4 ) : helper . moveDown ( ) helper . build ( "downArrow" ) hel…" at bounding box center [600, 222] width 223 height 253
drag, startPoint x: 517, startPoint y: 277, endPoint x: 697, endPoint y: 278, distance: 180.3
click at [697, 278] on div "for i in range ( 4 ) : helper . moveDown ( ) helper . build ( "downArrow" ) hel…" at bounding box center [600, 222] width 223 height 253
type textarea "helper.build("spikes")"
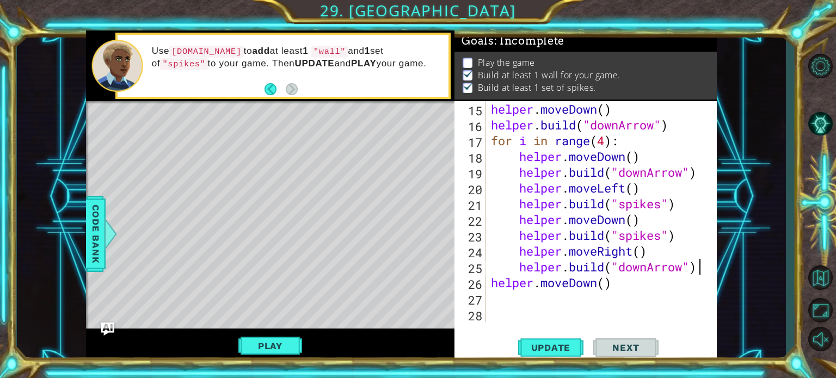
scroll to position [268, 0]
click at [606, 143] on div "helper . moveDown ( ) helper . build ( "downArrow" ) for i in range ( 4 ) : hel…" at bounding box center [600, 227] width 223 height 253
type textarea "for i in range(2):"
click at [562, 351] on span "Update" at bounding box center [552, 348] width 62 height 11
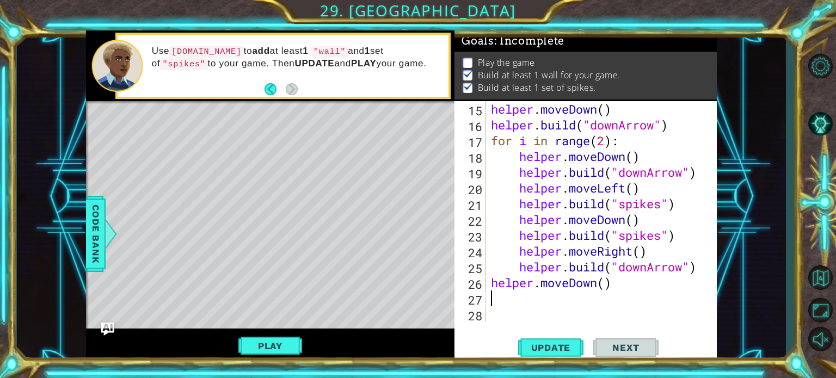
click at [632, 292] on div "helper . moveDown ( ) helper . build ( "downArrow" ) for i in range ( 2 ) : hel…" at bounding box center [600, 227] width 223 height 253
click at [623, 289] on div "helper . moveDown ( ) helper . build ( "downArrow" ) for i in range ( 2 ) : hel…" at bounding box center [600, 227] width 223 height 253
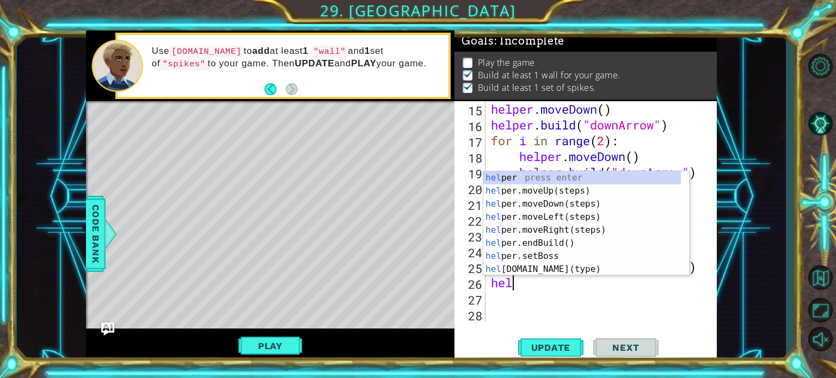
type textarea "h"
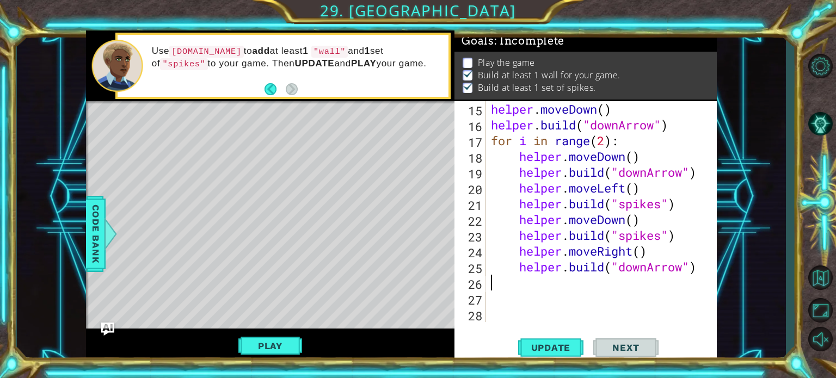
scroll to position [253, 0]
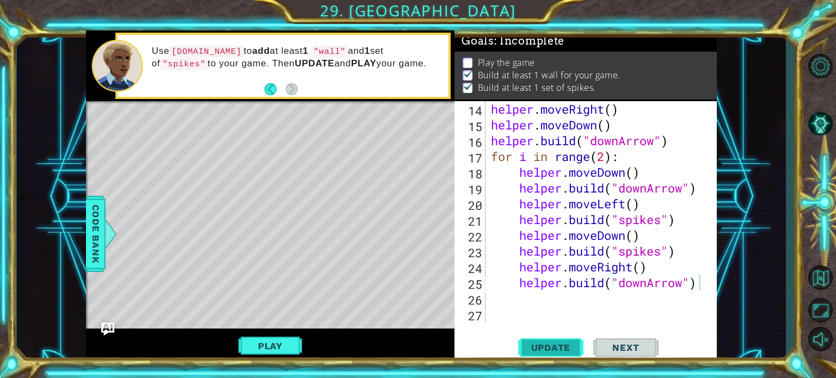
click at [568, 353] on button "Update" at bounding box center [550, 348] width 65 height 26
click at [265, 343] on button "Play" at bounding box center [271, 346] width 64 height 21
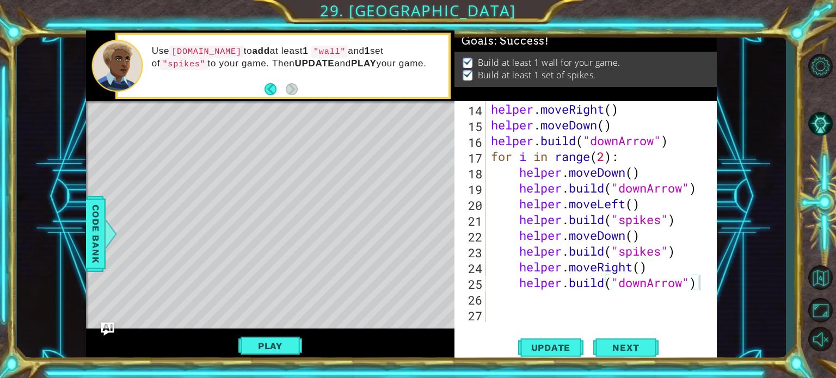
scroll to position [0, 0]
click at [637, 351] on span "Next" at bounding box center [626, 348] width 48 height 11
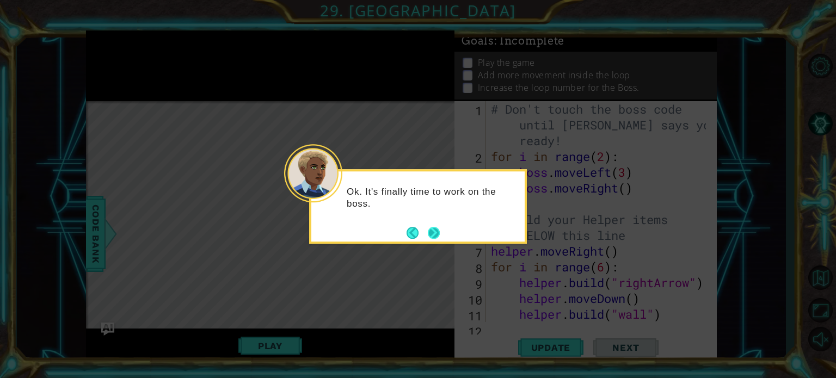
click at [436, 236] on button "Next" at bounding box center [434, 233] width 12 height 12
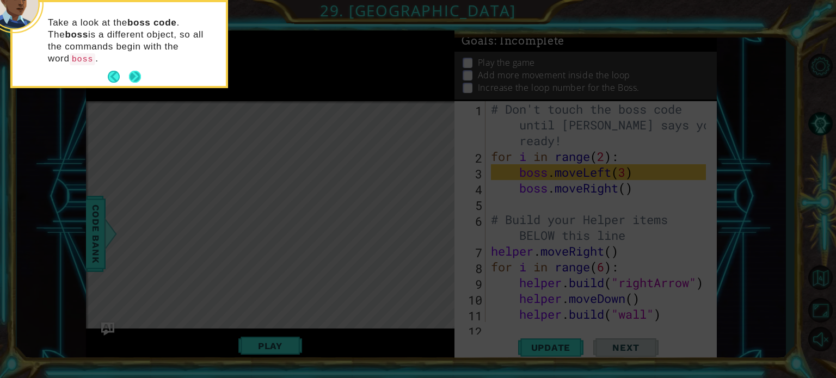
click at [137, 71] on button "Next" at bounding box center [135, 77] width 12 height 12
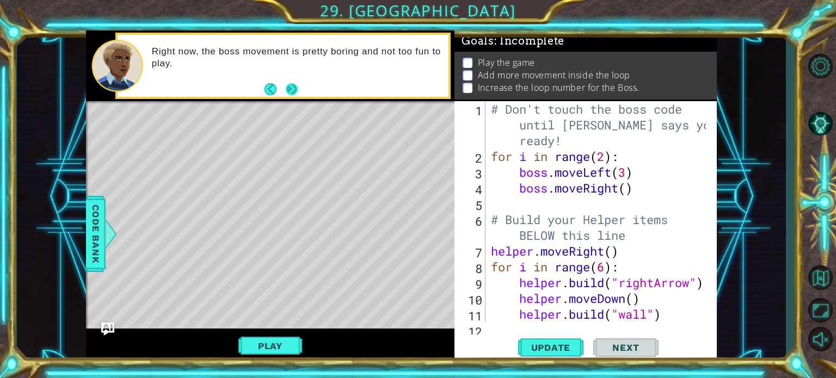
click at [290, 86] on button "Next" at bounding box center [291, 89] width 15 height 15
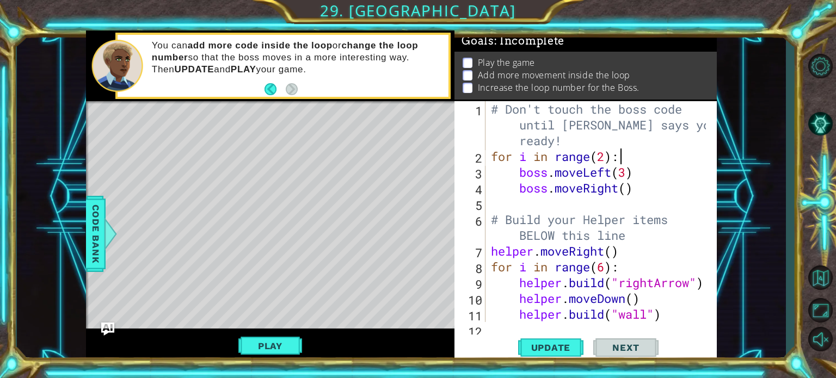
click at [640, 156] on div "# Don't touch the boss code until Vega says you're ready! for i in range ( 2 ) …" at bounding box center [600, 243] width 223 height 284
click at [645, 182] on div "# Don't touch the boss code until Vega says you're ready! for i in range ( 2 ) …" at bounding box center [600, 243] width 223 height 284
type textarea "boss.moveRight()"
click at [559, 350] on span "Update" at bounding box center [552, 348] width 62 height 11
click at [292, 350] on button "Play" at bounding box center [271, 346] width 64 height 21
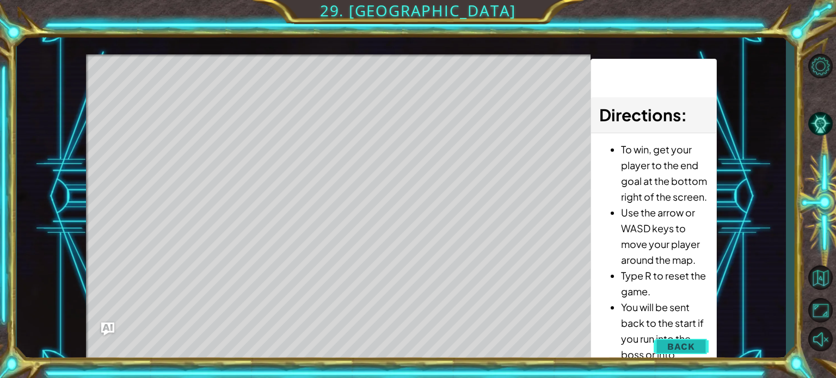
click at [680, 344] on span "Back" at bounding box center [682, 346] width 28 height 11
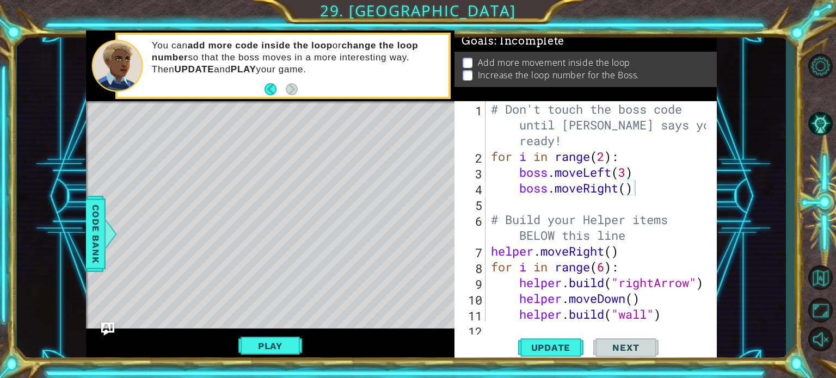
click at [639, 194] on div "# Don't touch the boss code until Vega says you're ready! for i in range ( 2 ) …" at bounding box center [600, 243] width 223 height 284
click at [639, 194] on div "# Don't touch the boss code until Vega says you're ready! for i in range ( 2 ) …" at bounding box center [597, 211] width 217 height 221
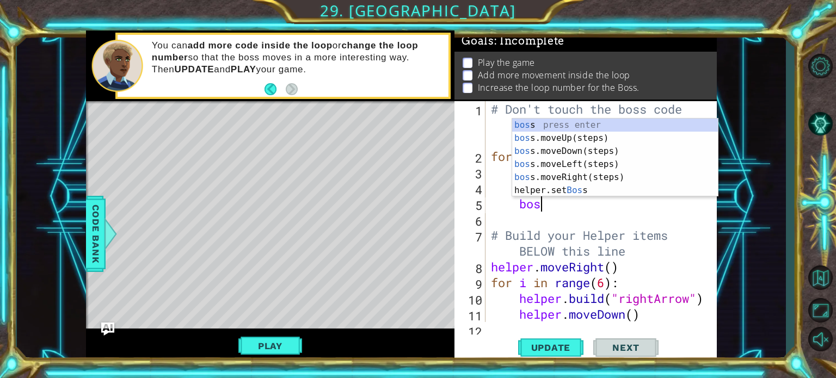
scroll to position [0, 2]
type textarea "boss"
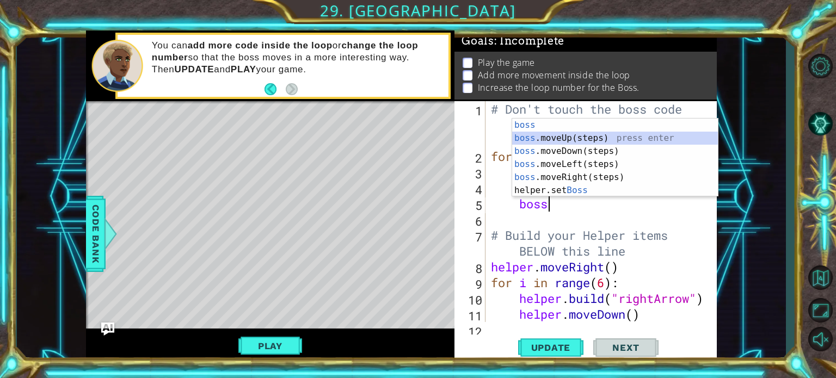
click at [610, 139] on div "boss press enter boss .moveUp(steps) press enter boss .moveDown(steps) press en…" at bounding box center [615, 171] width 206 height 105
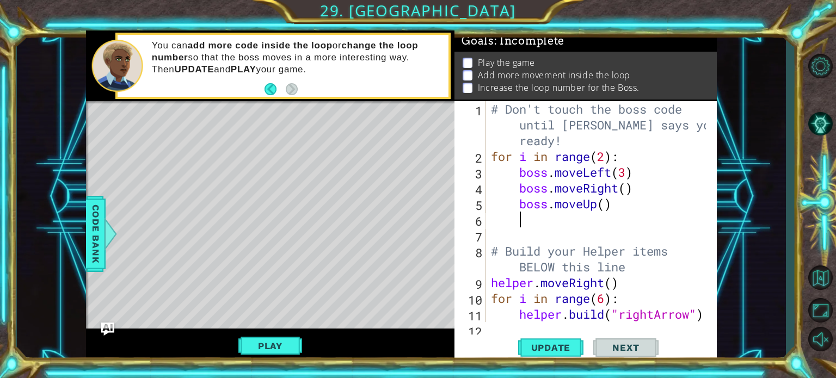
scroll to position [0, 0]
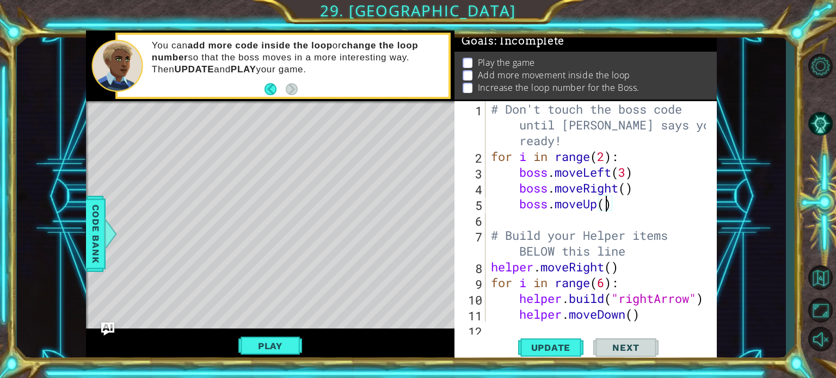
click at [607, 200] on div "# Don't touch the boss code until Vega says you're ready! for i in range ( 2 ) …" at bounding box center [600, 243] width 223 height 284
type textarea "boss.moveUp(3)"
click at [625, 205] on div "# Don't touch the boss code until Vega says you're ready! for i in range ( 2 ) …" at bounding box center [600, 243] width 223 height 284
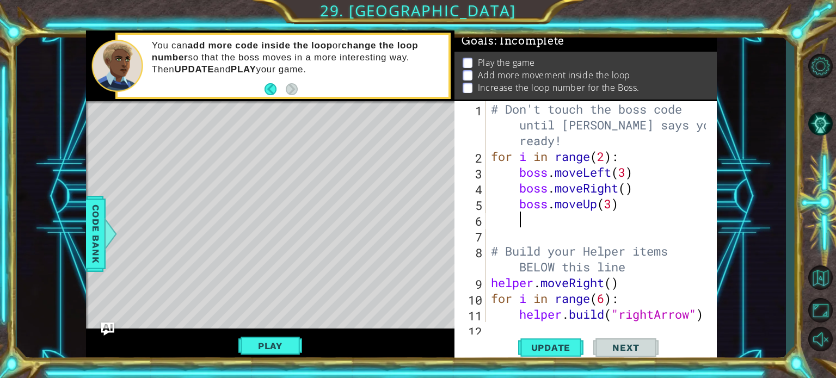
scroll to position [0, 1]
type textarea "b"
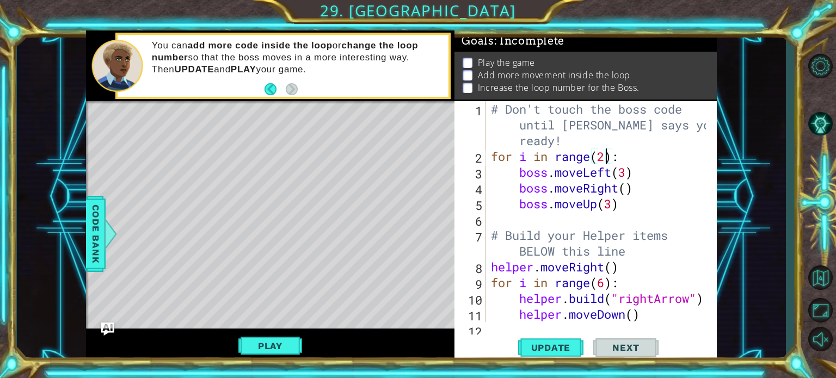
click at [608, 152] on div "# Don't touch the boss code until Vega says you're ready! for i in range ( 2 ) …" at bounding box center [600, 243] width 223 height 284
click at [552, 349] on span "Update" at bounding box center [552, 348] width 62 height 11
click at [272, 350] on button "Play" at bounding box center [271, 346] width 64 height 21
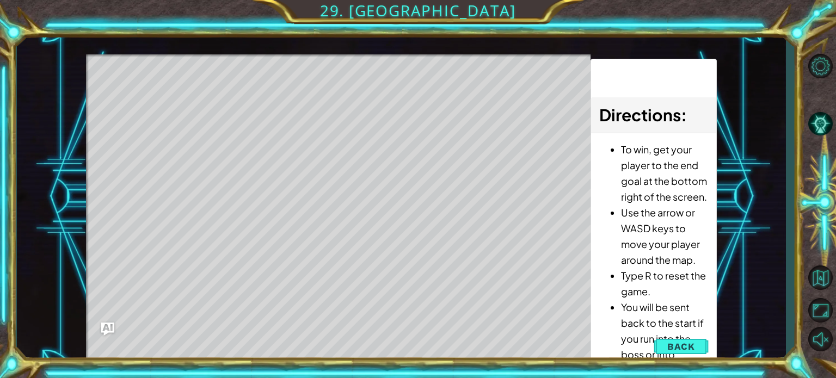
scroll to position [0, 0]
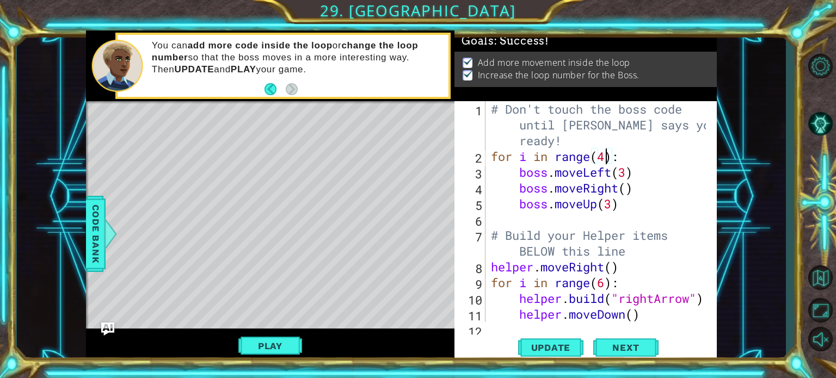
click at [607, 160] on div "# Don't touch the boss code until Vega says you're ready! for i in range ( 4 ) …" at bounding box center [600, 243] width 223 height 284
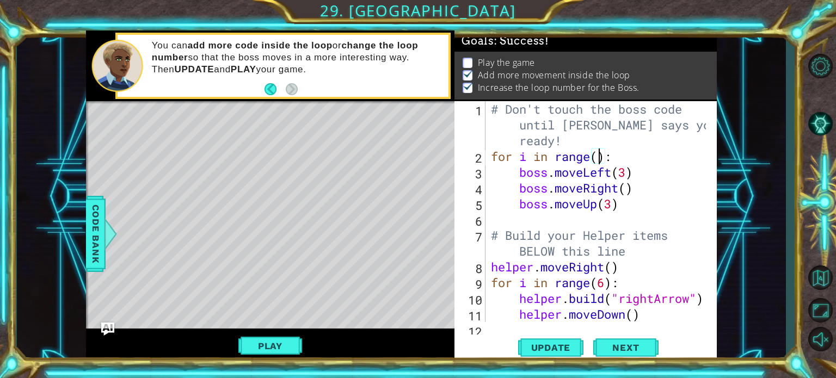
type textarea "for i in range(6):"
click at [623, 213] on div "# Don't touch the boss code until Vega says you're ready! for i in range ( 6 ) …" at bounding box center [600, 243] width 223 height 284
type textarea "boss.moveUp(3)"
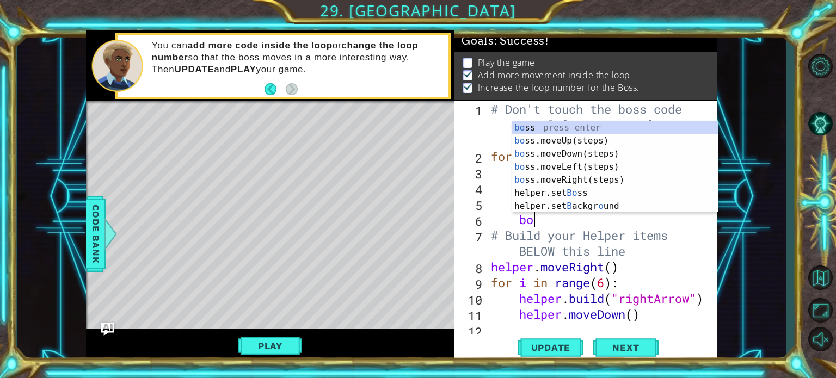
scroll to position [0, 2]
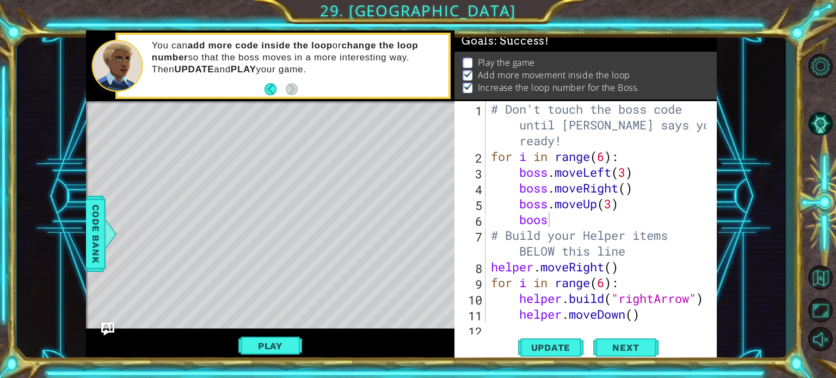
click at [760, 159] on div "1 ההההההההההההההההההההההההההההההההההההההההההההההההההההההההההההההההההההההההההההה…" at bounding box center [402, 196] width 770 height 333
click at [559, 224] on div "# Don't touch the boss code until Vega says you're ready! for i in range ( 6 ) …" at bounding box center [600, 243] width 223 height 284
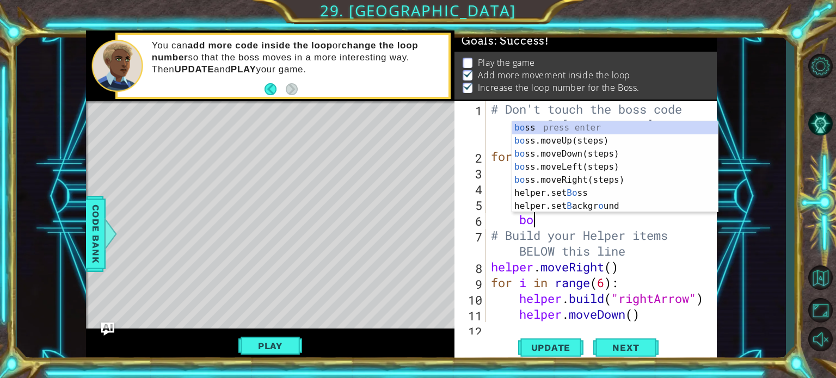
type textarea "b"
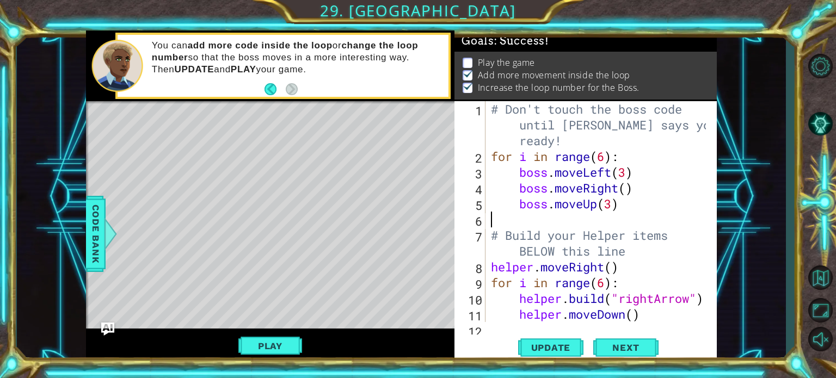
scroll to position [0, 0]
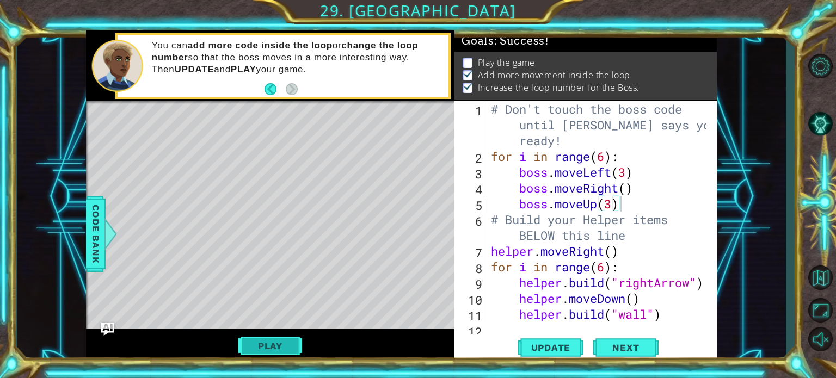
click at [280, 349] on button "Play" at bounding box center [271, 346] width 64 height 21
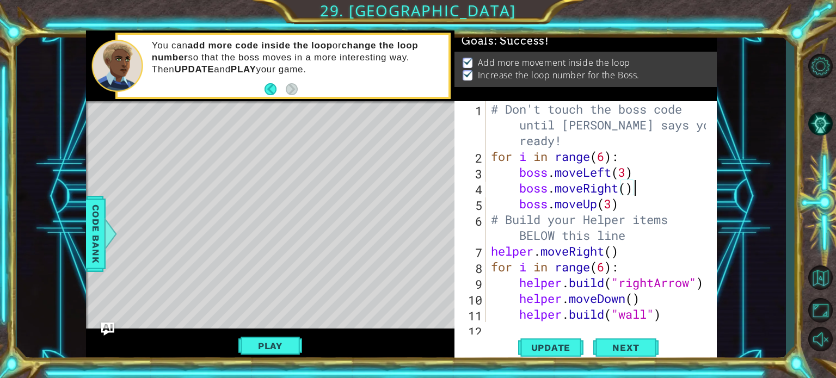
click at [638, 191] on div "# Don't touch the boss code until Vega says you're ready! for i in range ( 6 ) …" at bounding box center [600, 243] width 223 height 284
click at [627, 209] on div "# Don't touch the boss code until Vega says you're ready! for i in range ( 6 ) …" at bounding box center [600, 243] width 223 height 284
type textarea "boss.moveUp(3)"
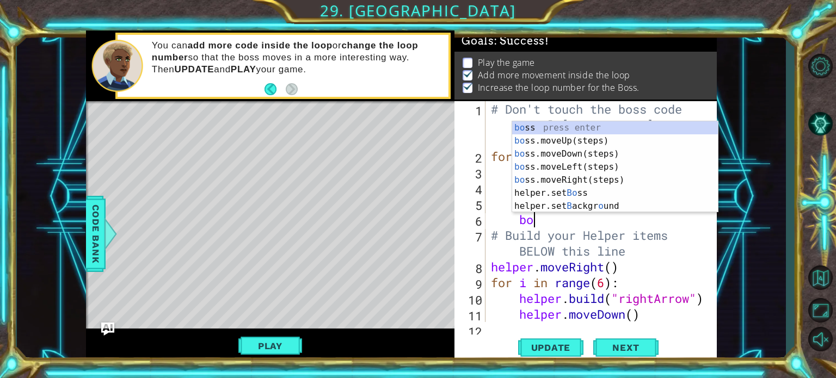
scroll to position [0, 2]
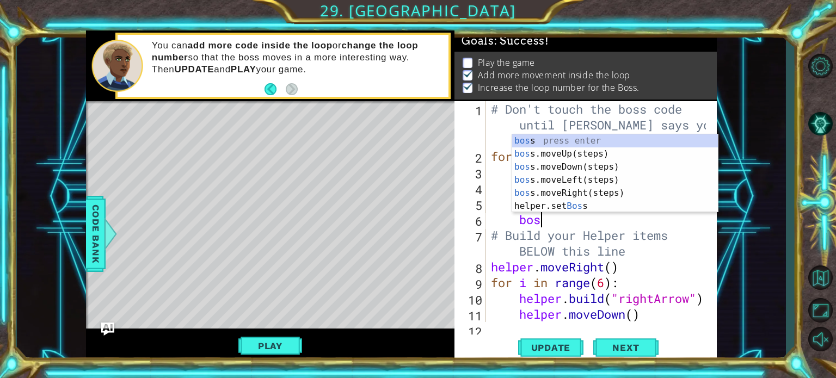
type textarea "boss"
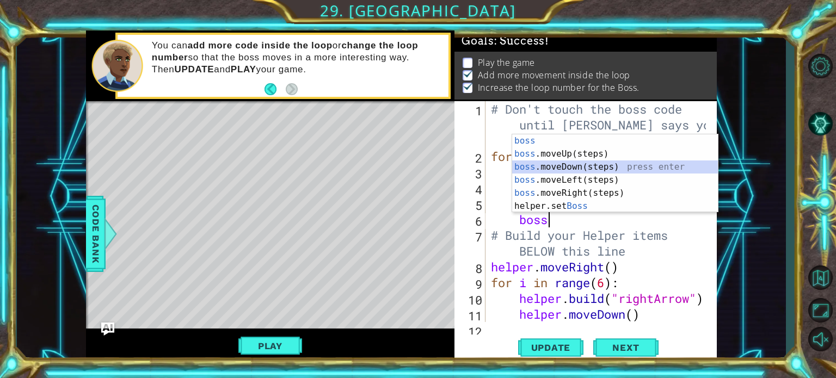
click at [594, 168] on div "boss press enter boss .moveUp(steps) press enter boss .moveDown(steps) press en…" at bounding box center [615, 187] width 206 height 105
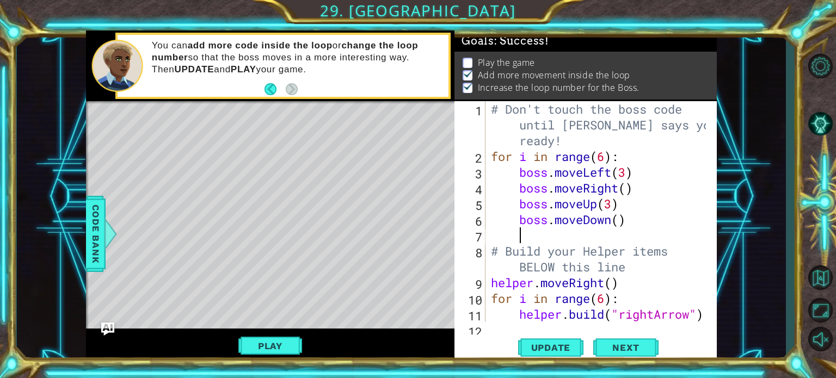
scroll to position [0, 0]
click at [290, 343] on button "Play" at bounding box center [271, 346] width 64 height 21
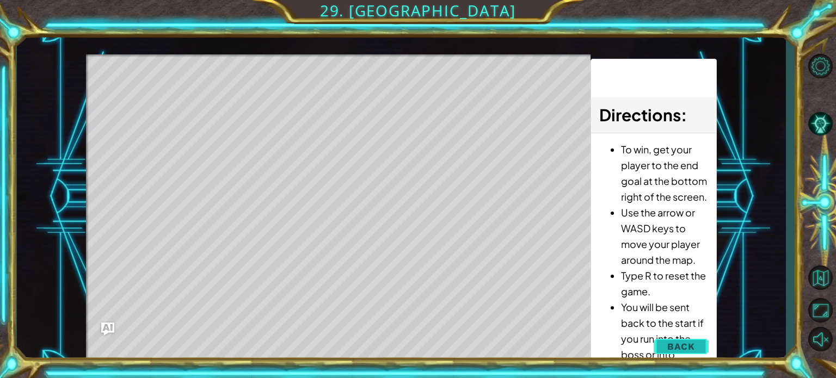
click at [687, 341] on span "Back" at bounding box center [682, 346] width 28 height 11
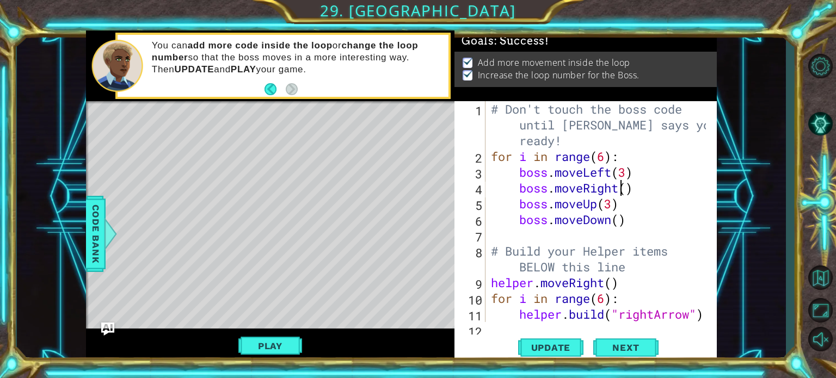
click at [623, 187] on div "# Don't touch the boss code until Vega says you're ready! for i in range ( 6 ) …" at bounding box center [600, 243] width 223 height 284
click at [627, 190] on div "# Don't touch the boss code until Vega says you're ready! for i in range ( 6 ) …" at bounding box center [600, 243] width 223 height 284
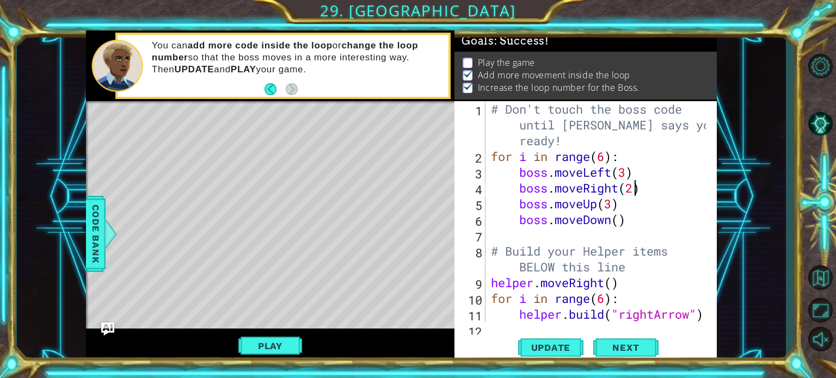
scroll to position [0, 6]
click at [277, 339] on button "Play" at bounding box center [271, 346] width 64 height 21
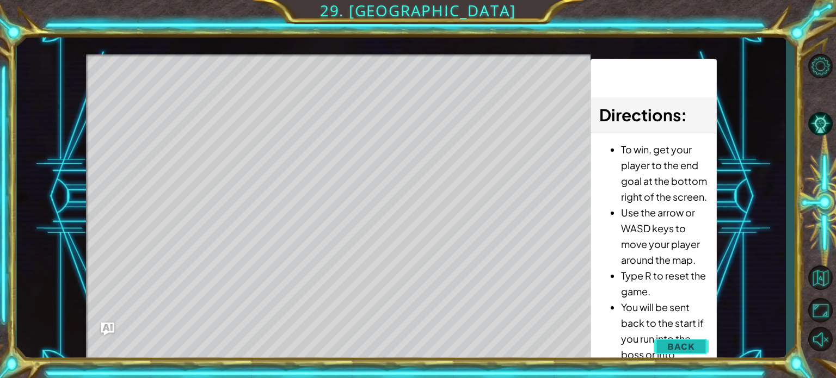
click at [682, 346] on span "Back" at bounding box center [682, 346] width 28 height 11
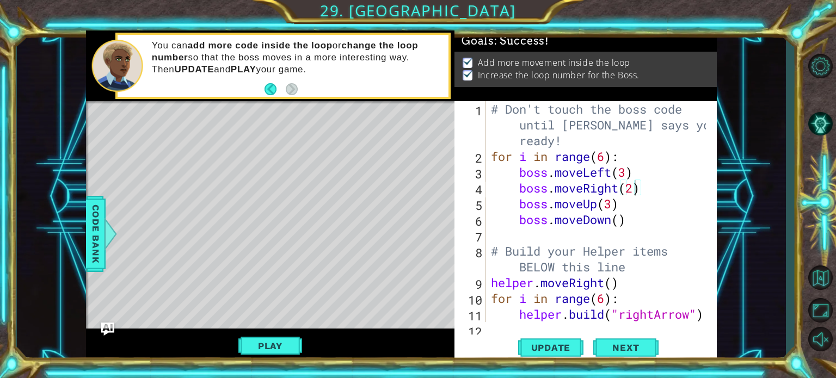
scroll to position [0, 5]
click at [628, 174] on div "# Don't touch the boss code until Vega says you're ready! for i in range ( 6 ) …" at bounding box center [600, 243] width 223 height 284
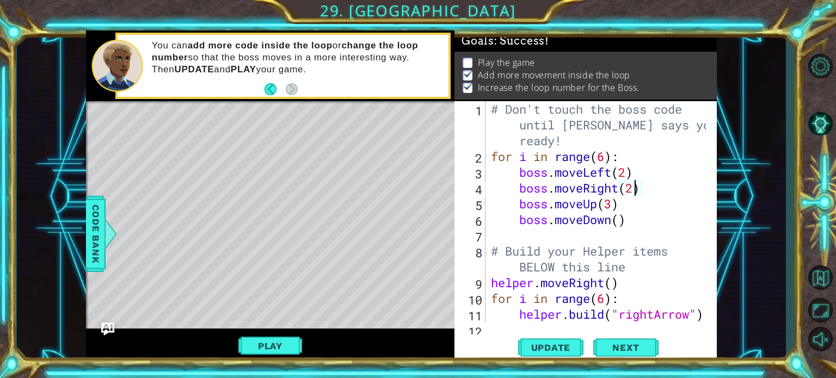
click at [636, 193] on div "# Don't touch the boss code until Vega says you're ready! for i in range ( 6 ) …" at bounding box center [600, 243] width 223 height 284
click at [289, 343] on button "Play" at bounding box center [271, 346] width 64 height 21
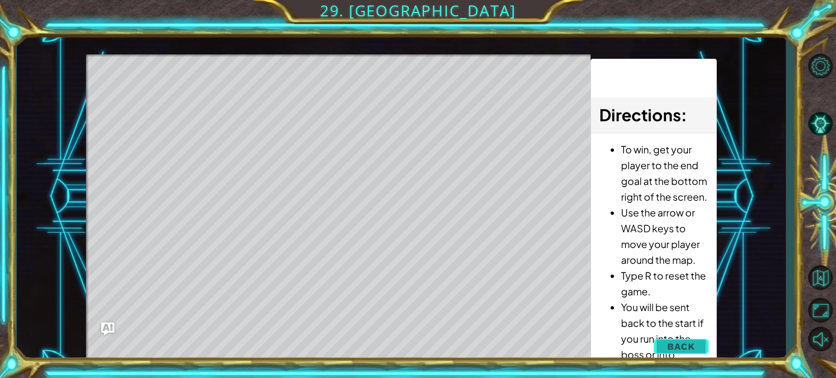
click at [695, 345] on span "Back" at bounding box center [682, 346] width 28 height 11
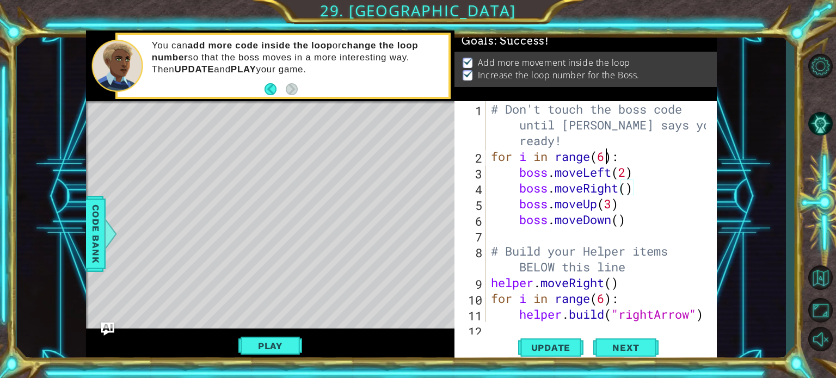
click at [608, 157] on div "# Don't touch the boss code until Vega says you're ready! for i in range ( 6 ) …" at bounding box center [600, 243] width 223 height 284
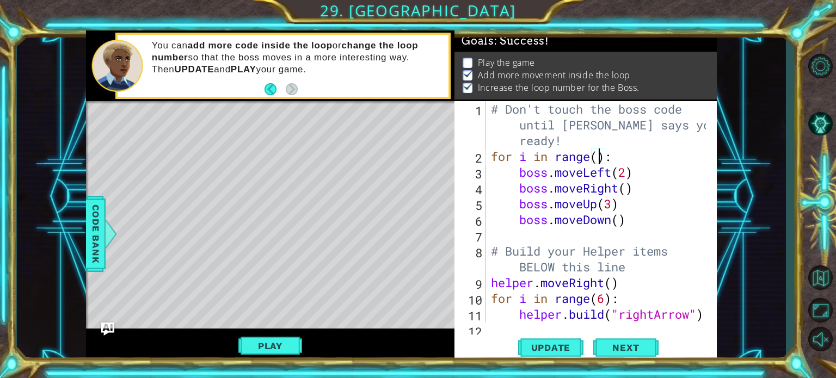
type textarea "for i in range(4):"
click at [662, 233] on div "# Don't touch the boss code until Vega says you're ready! for i in range ( 4 ) …" at bounding box center [600, 243] width 223 height 284
click at [292, 349] on button "Play" at bounding box center [271, 346] width 64 height 21
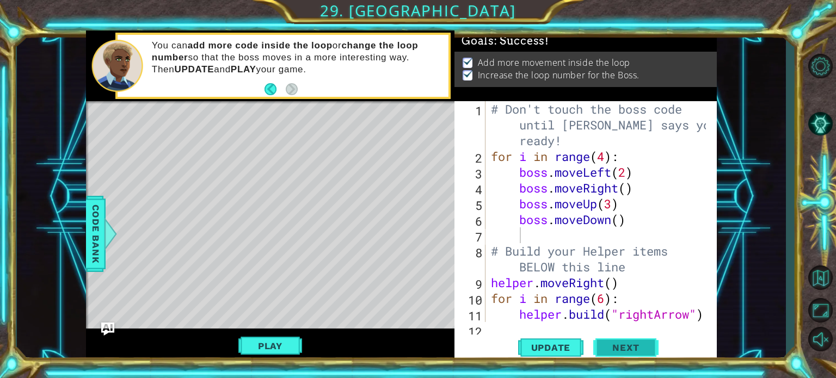
click at [630, 339] on button "Next" at bounding box center [626, 348] width 65 height 26
click at [626, 350] on div at bounding box center [418, 189] width 836 height 378
click at [626, 350] on body "1 ההההההההההההההההההההההההההההההההההההההההההההההההההההההההההההההההההההההההההההה…" at bounding box center [418, 189] width 836 height 378
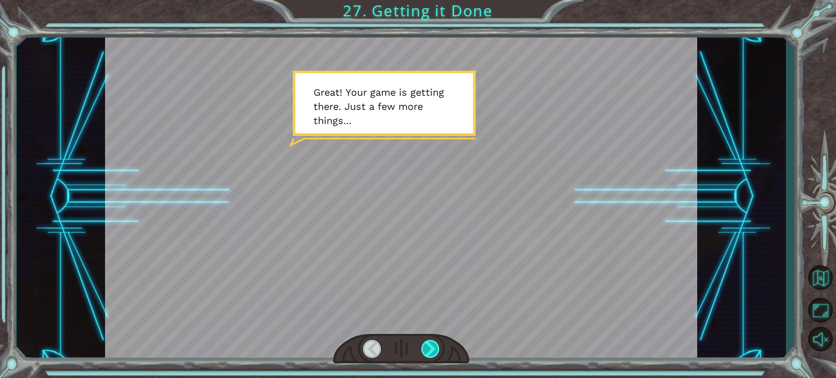
click at [429, 348] on div at bounding box center [431, 349] width 19 height 18
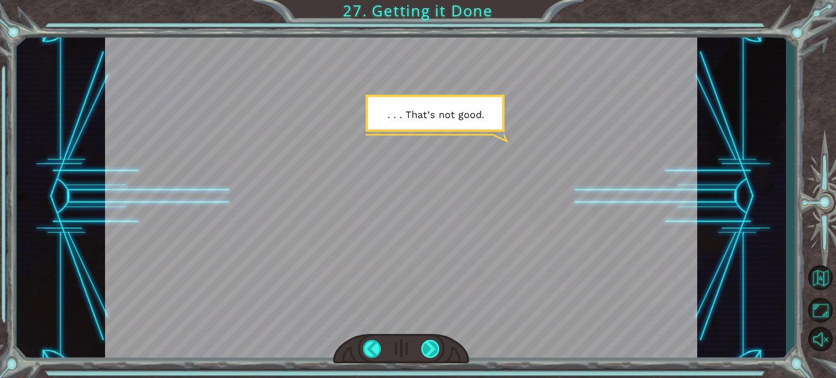
click at [429, 348] on div at bounding box center [431, 349] width 19 height 18
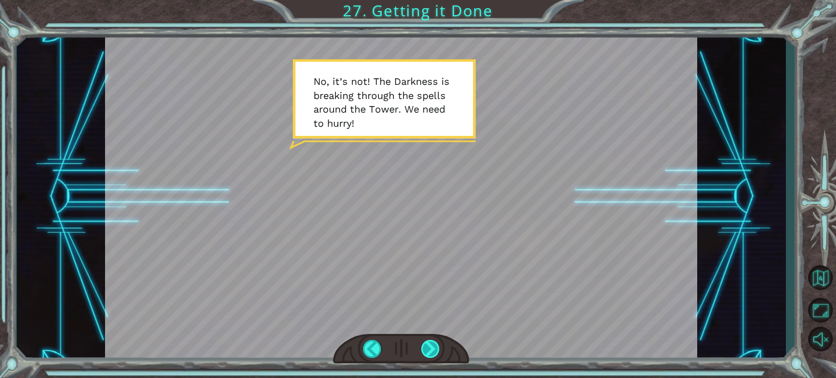
click at [429, 348] on div at bounding box center [431, 349] width 19 height 18
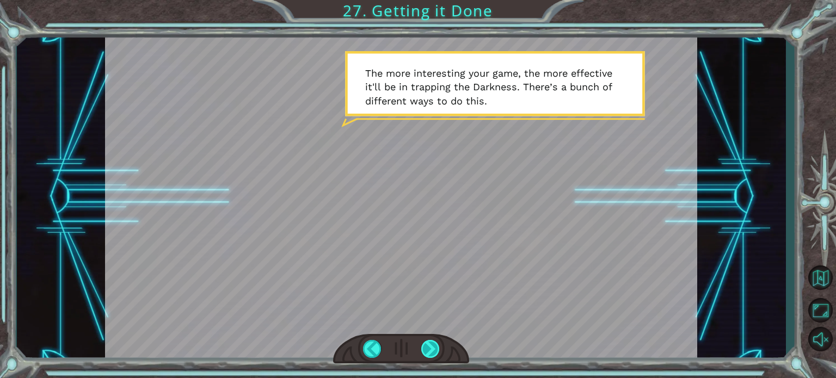
click at [429, 348] on div at bounding box center [431, 349] width 19 height 18
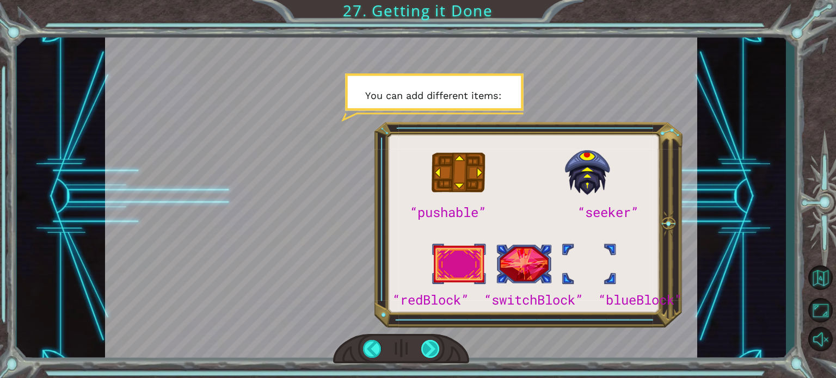
click at [429, 348] on div at bounding box center [431, 349] width 19 height 18
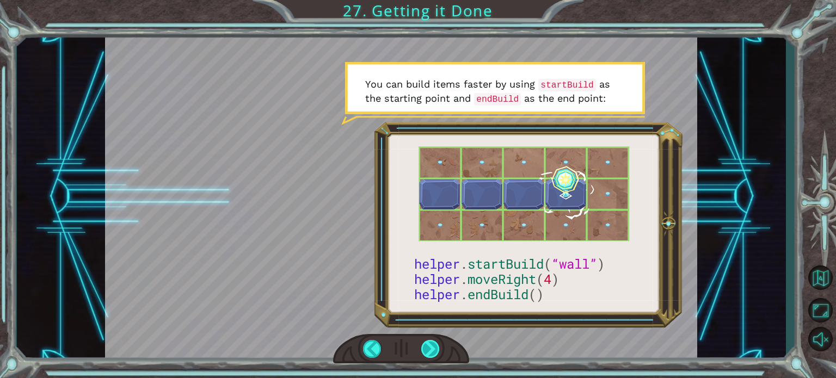
click at [429, 348] on div at bounding box center [431, 349] width 19 height 18
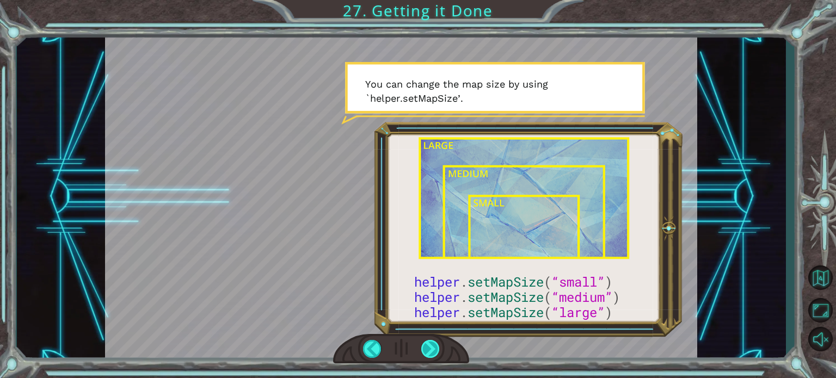
click at [429, 348] on div at bounding box center [431, 349] width 19 height 18
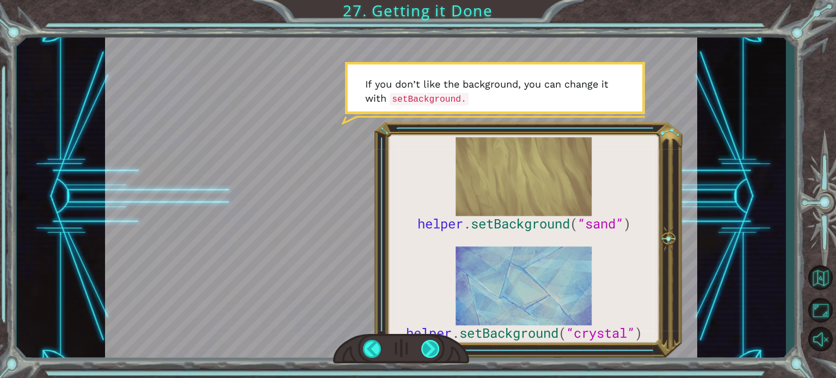
click at [429, 348] on div at bounding box center [431, 349] width 19 height 18
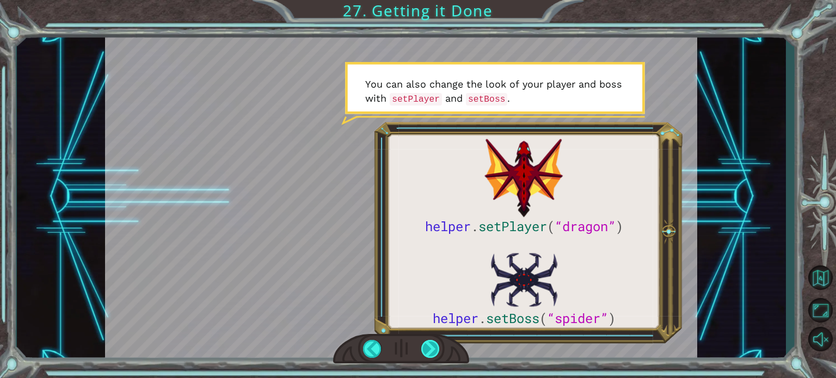
click at [426, 342] on div at bounding box center [431, 349] width 19 height 18
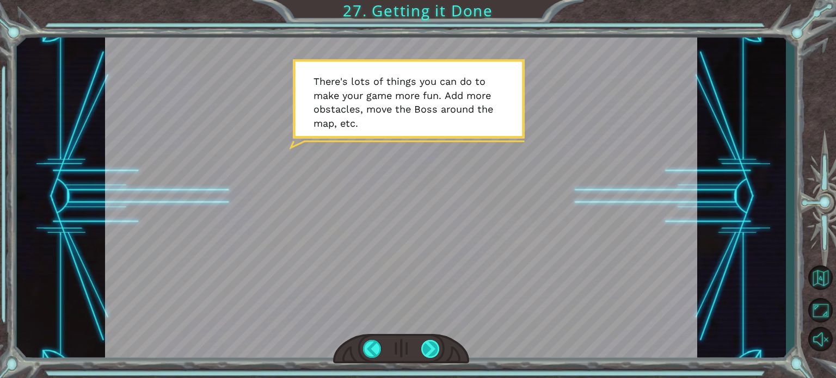
click at [426, 342] on div at bounding box center [431, 349] width 19 height 18
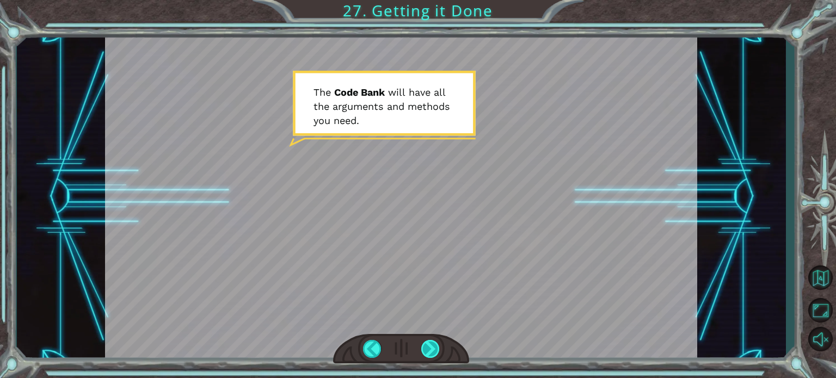
click at [426, 342] on div at bounding box center [431, 349] width 19 height 18
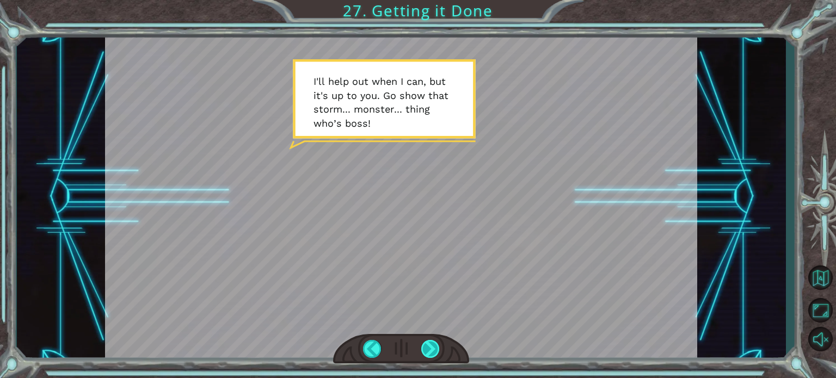
click at [426, 342] on div at bounding box center [431, 349] width 19 height 18
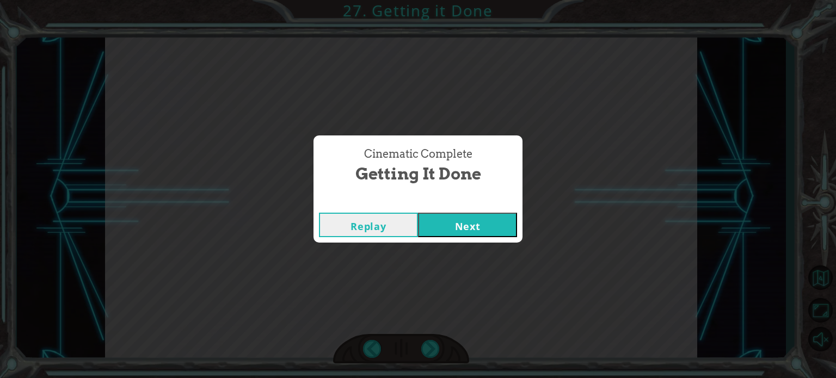
click at [451, 239] on div "Replay Next" at bounding box center [418, 224] width 209 height 35
click at [466, 226] on button "Next" at bounding box center [467, 225] width 99 height 25
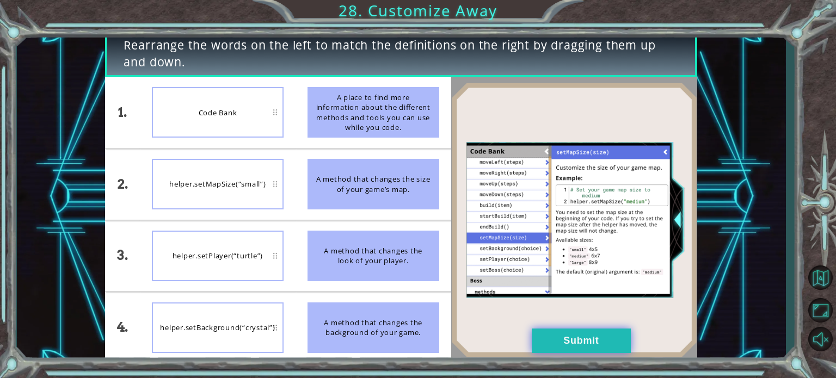
click at [561, 347] on button "Submit" at bounding box center [581, 341] width 99 height 25
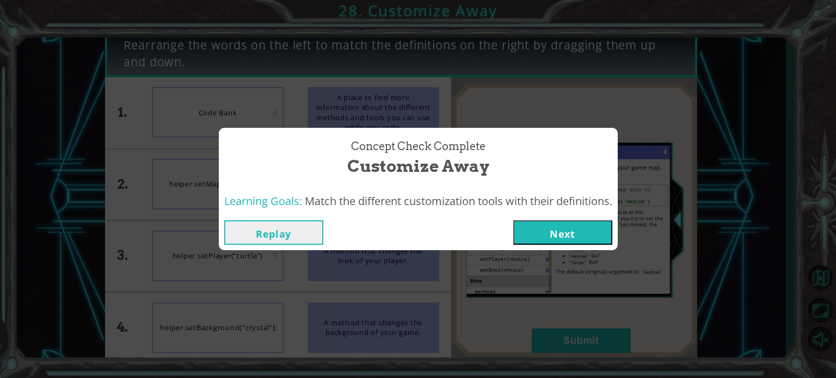
click at [565, 227] on button "Next" at bounding box center [563, 233] width 99 height 25
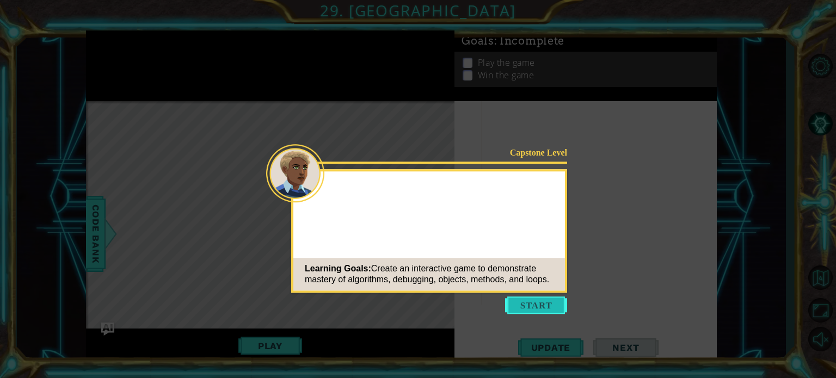
click at [551, 301] on button "Start" at bounding box center [536, 305] width 62 height 17
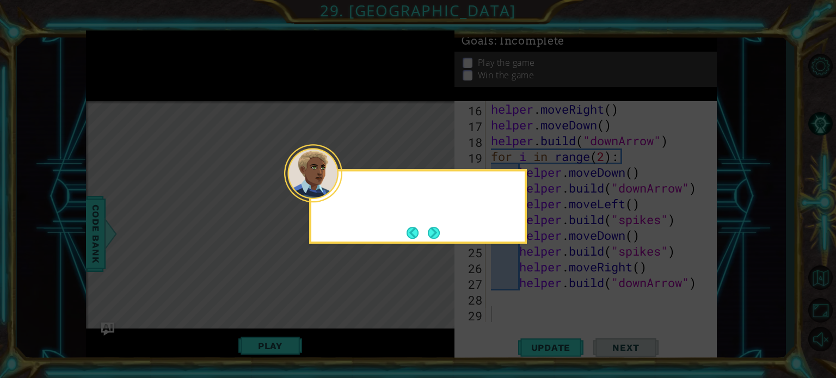
scroll to position [284, 0]
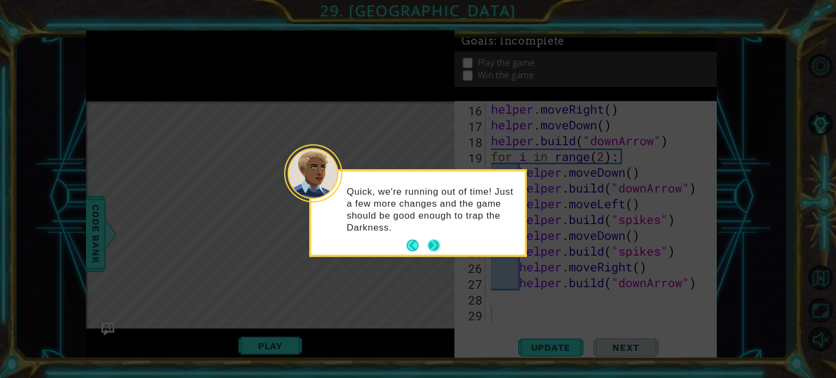
click at [436, 243] on button "Next" at bounding box center [434, 246] width 12 height 12
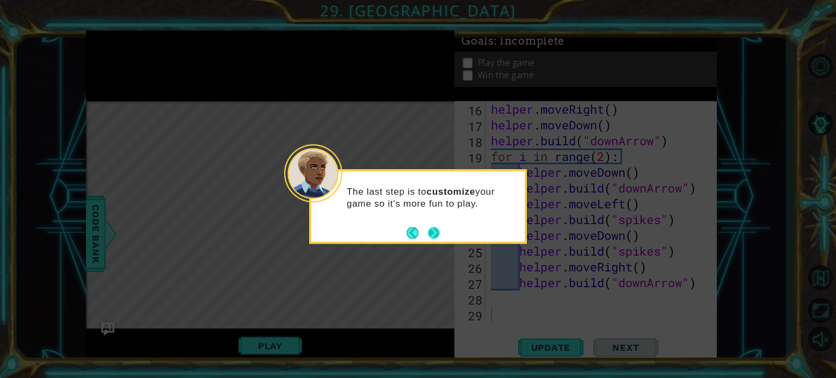
click at [436, 229] on button "Next" at bounding box center [434, 233] width 12 height 12
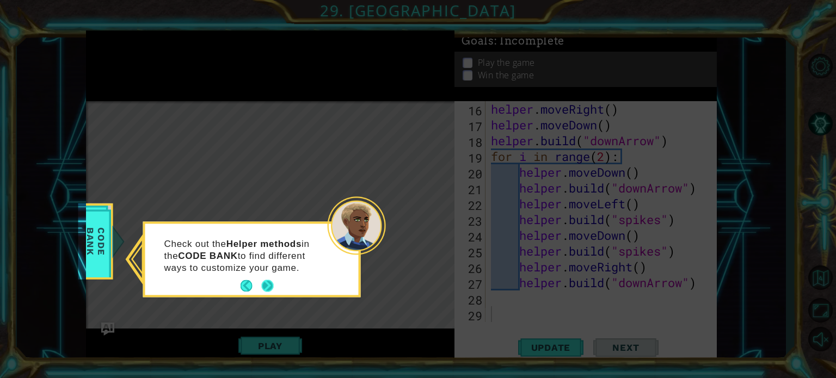
click at [271, 285] on button "Next" at bounding box center [267, 286] width 13 height 13
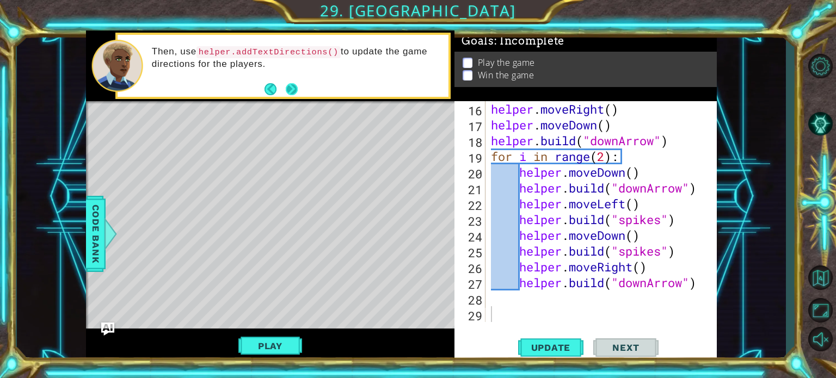
click at [294, 90] on button "Next" at bounding box center [292, 89] width 12 height 12
